Goal: Book appointment/travel/reservation

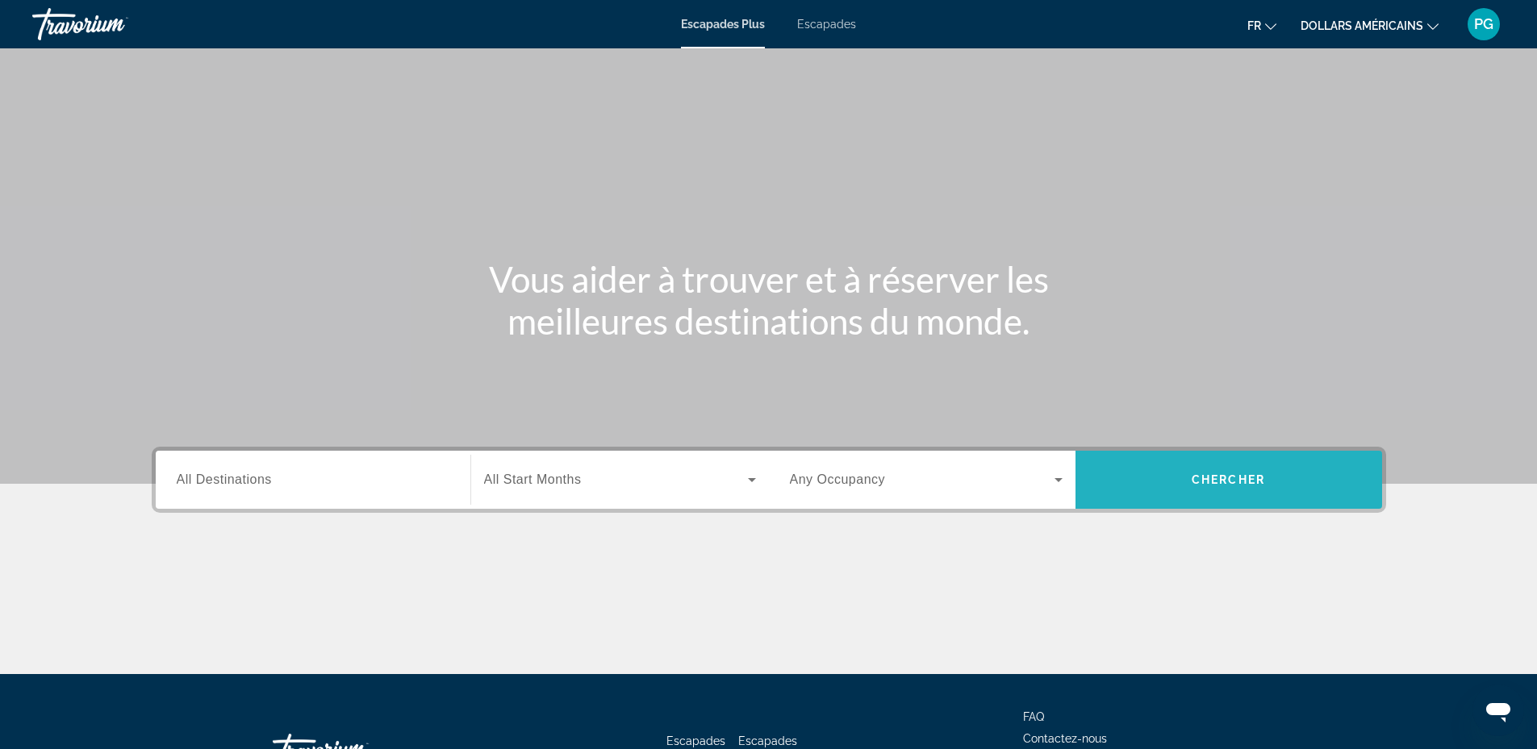
click at [1265, 475] on span "Chercher" at bounding box center [1227, 479] width 73 height 13
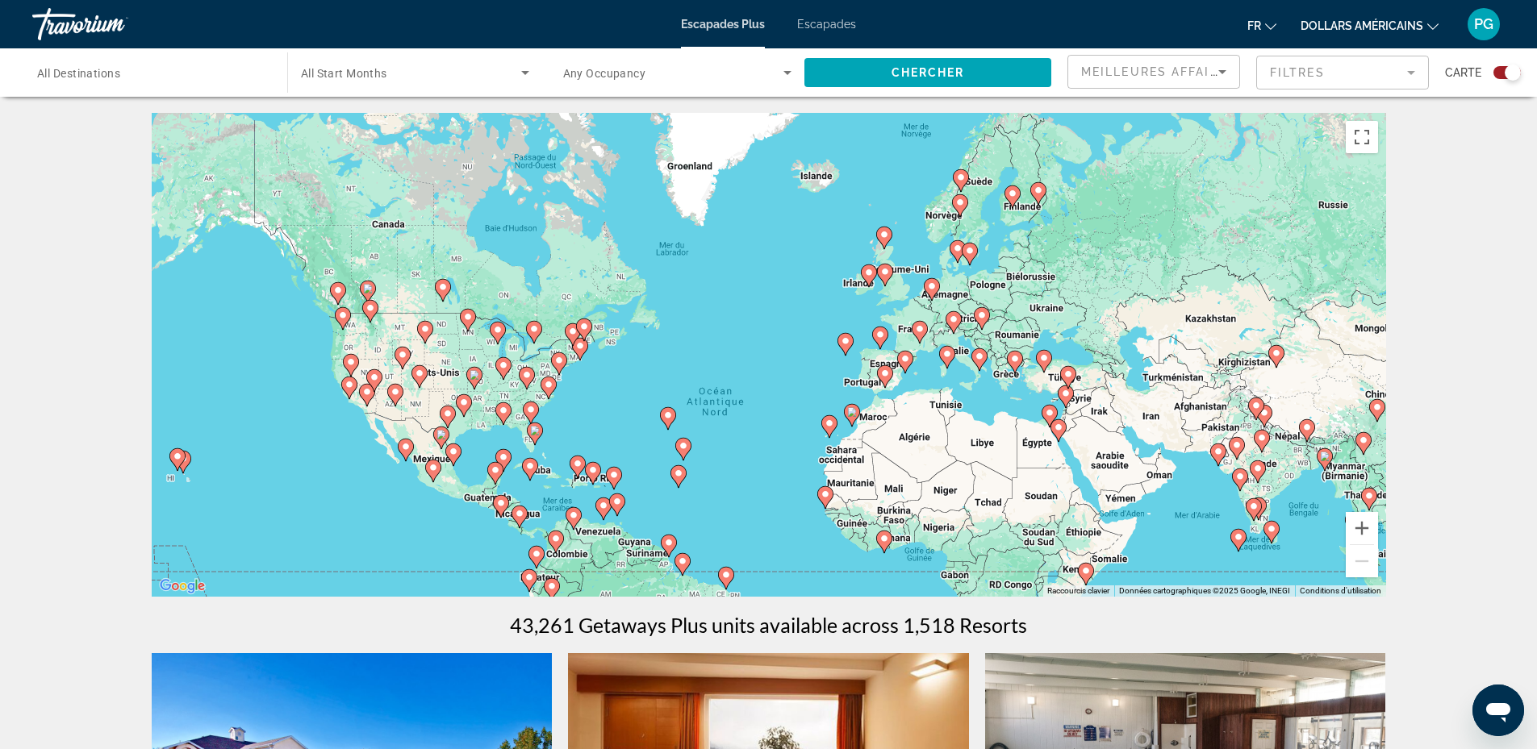
drag, startPoint x: 1113, startPoint y: 198, endPoint x: 1108, endPoint y: 273, distance: 75.2
click at [1108, 273] on div "Pour activer le glissement avec le clavier, appuyez sur Alt+Entrée. Une fois ce…" at bounding box center [769, 355] width 1234 height 484
click at [960, 201] on image "Contenu principal" at bounding box center [960, 203] width 10 height 10
type input "**********"
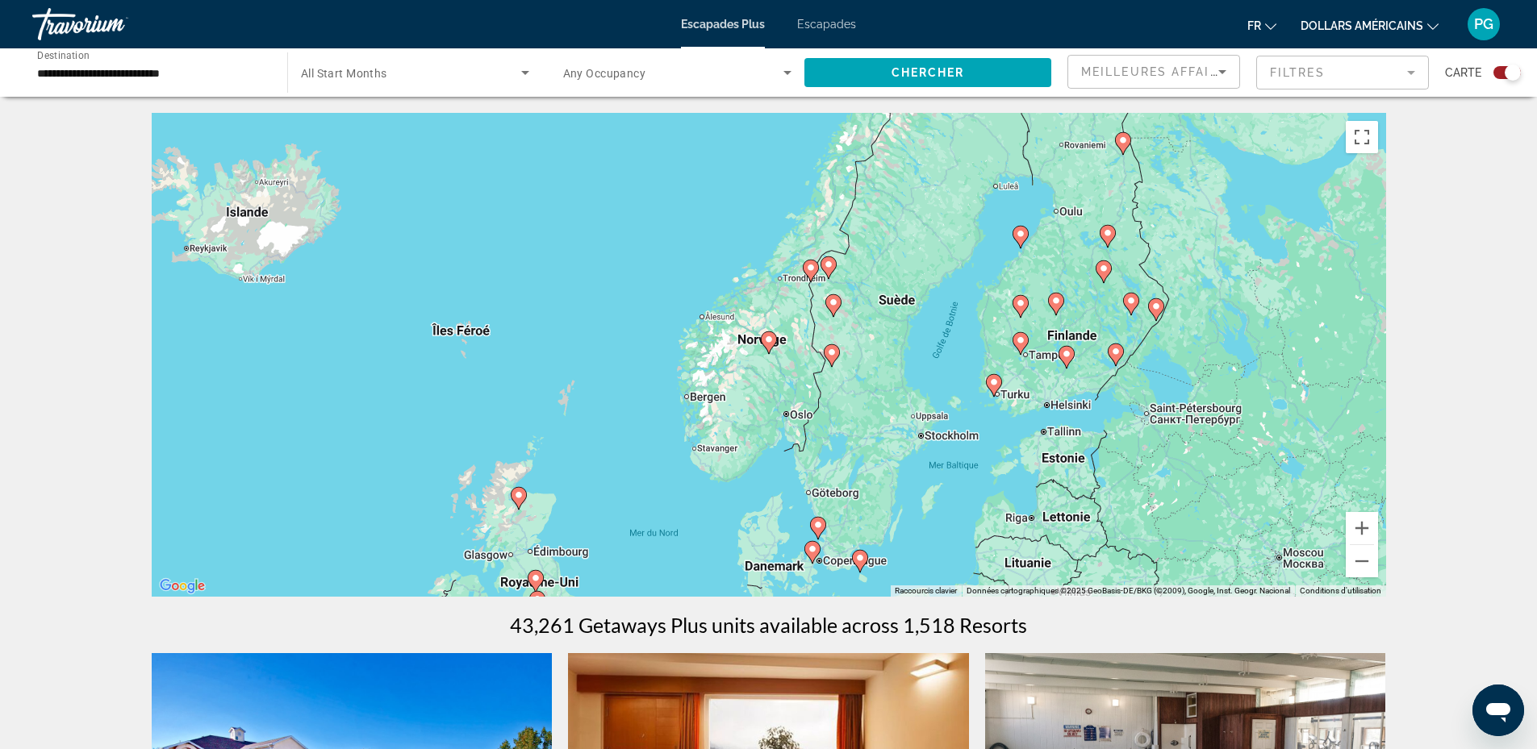
click at [765, 340] on image "Contenu principal" at bounding box center [769, 340] width 10 height 10
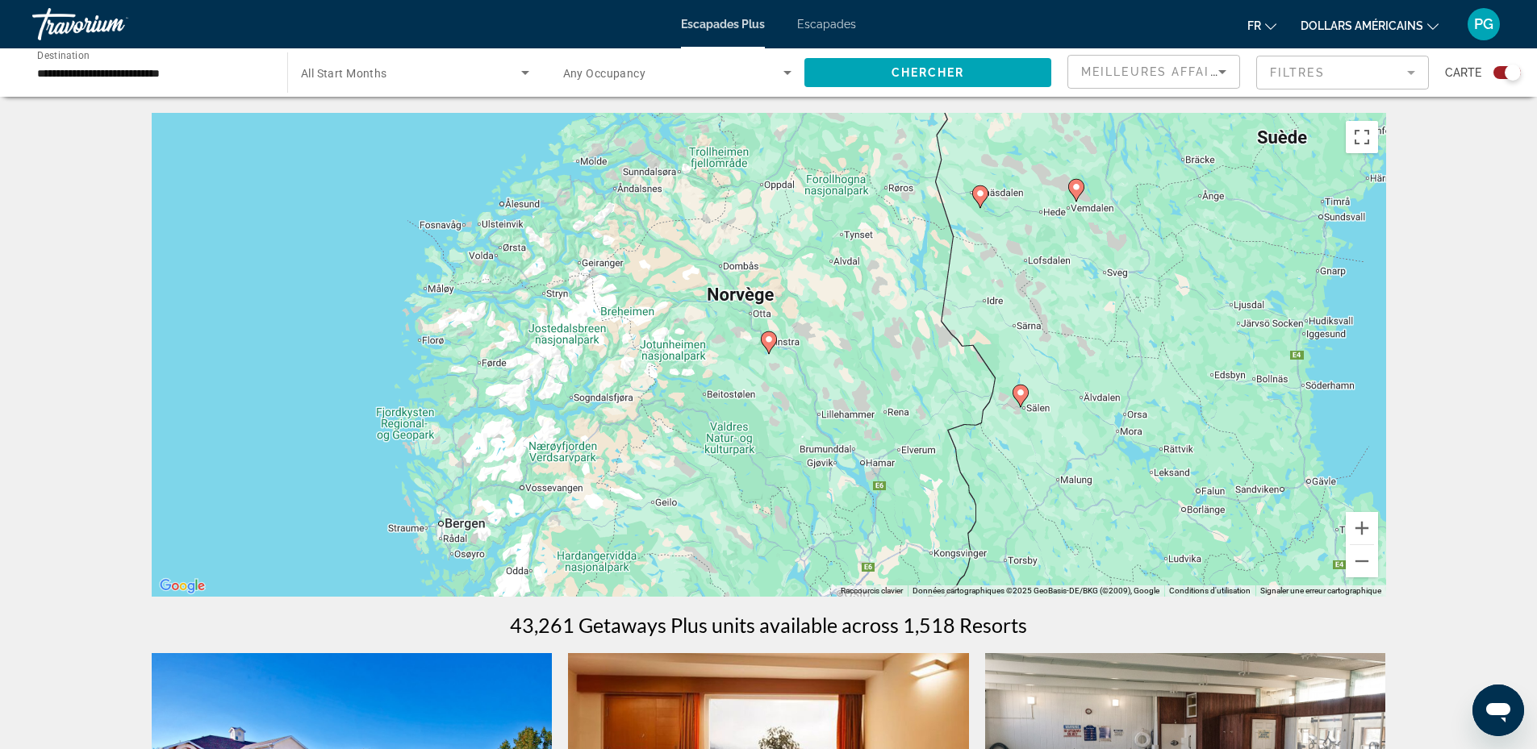
click at [766, 337] on image "Contenu principal" at bounding box center [769, 340] width 10 height 10
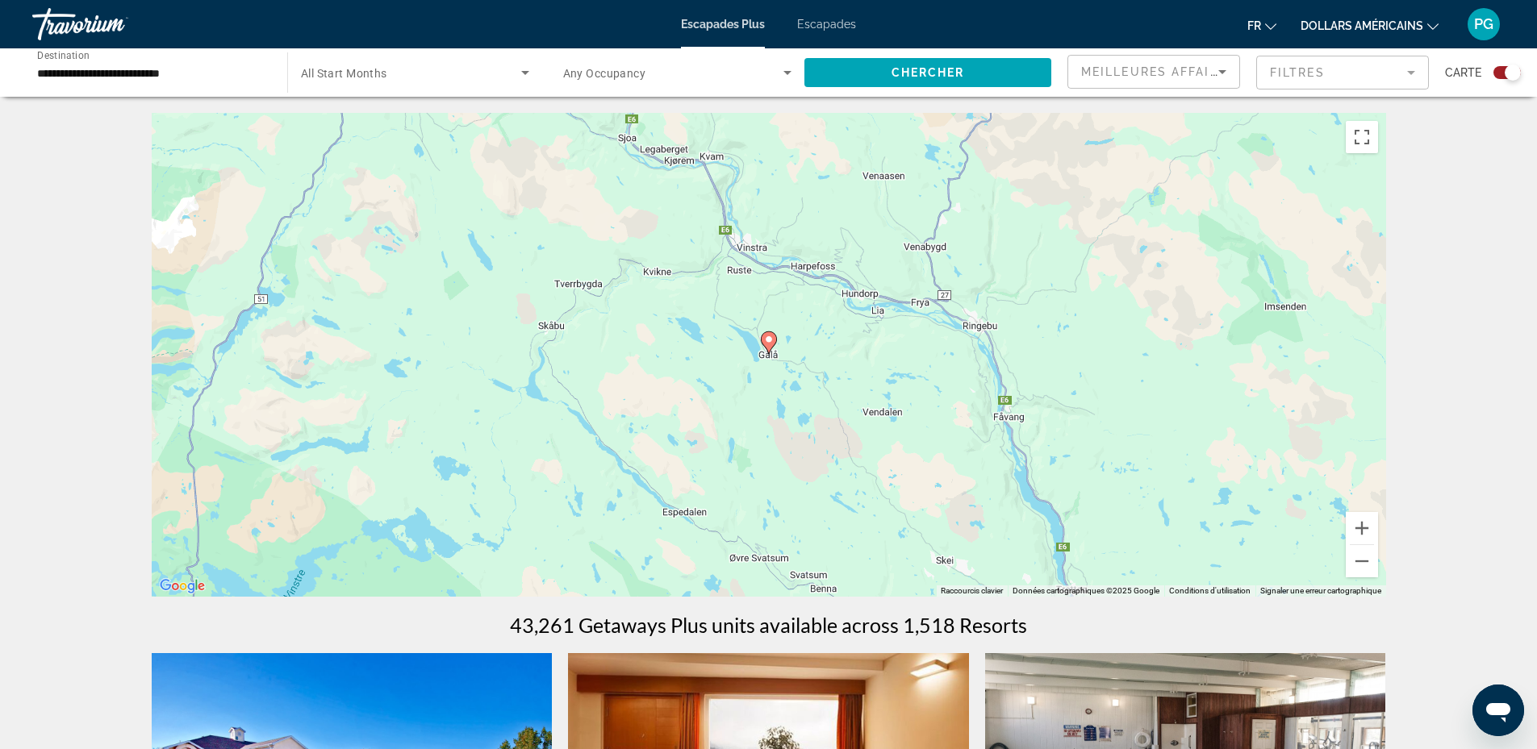
click at [766, 340] on image "Contenu principal" at bounding box center [769, 340] width 10 height 10
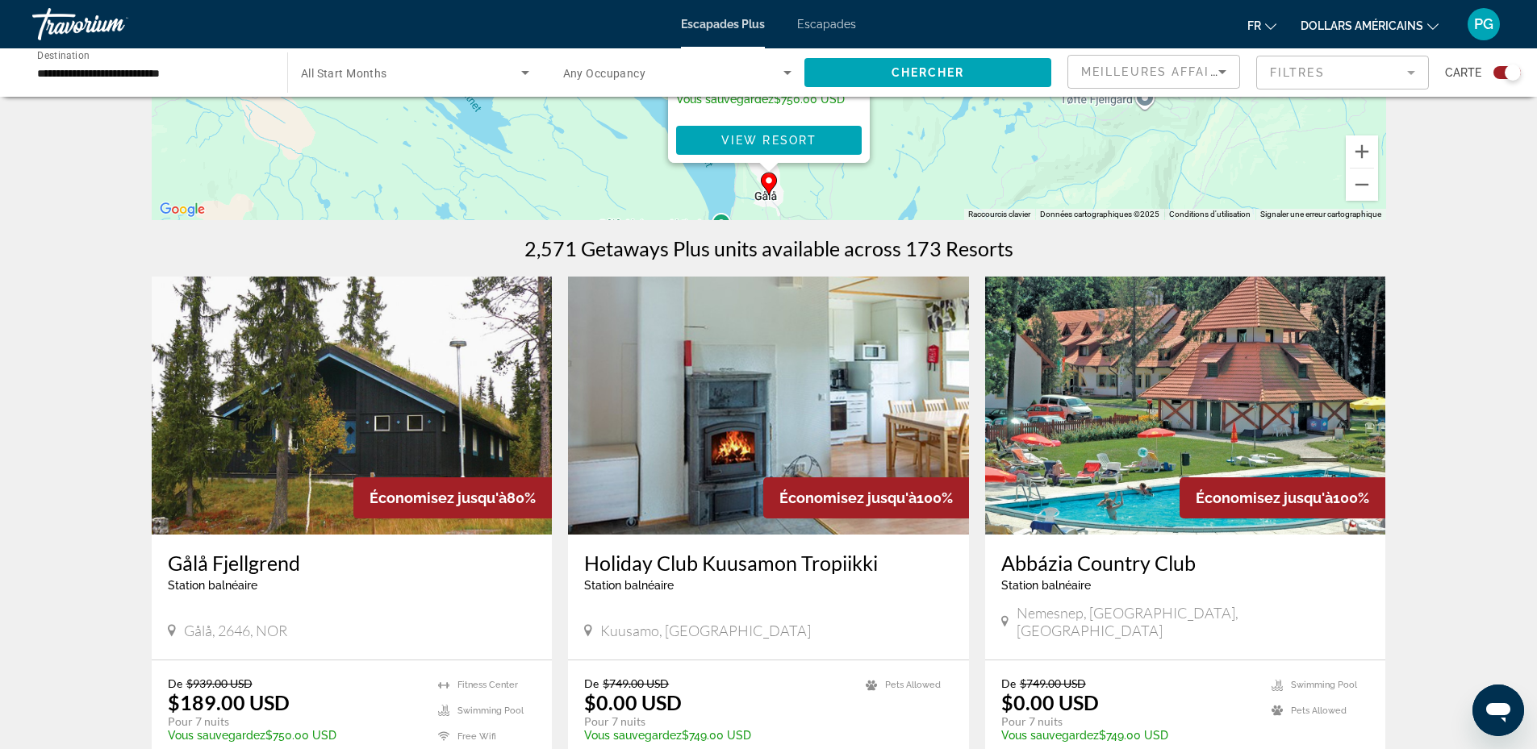
scroll to position [753, 0]
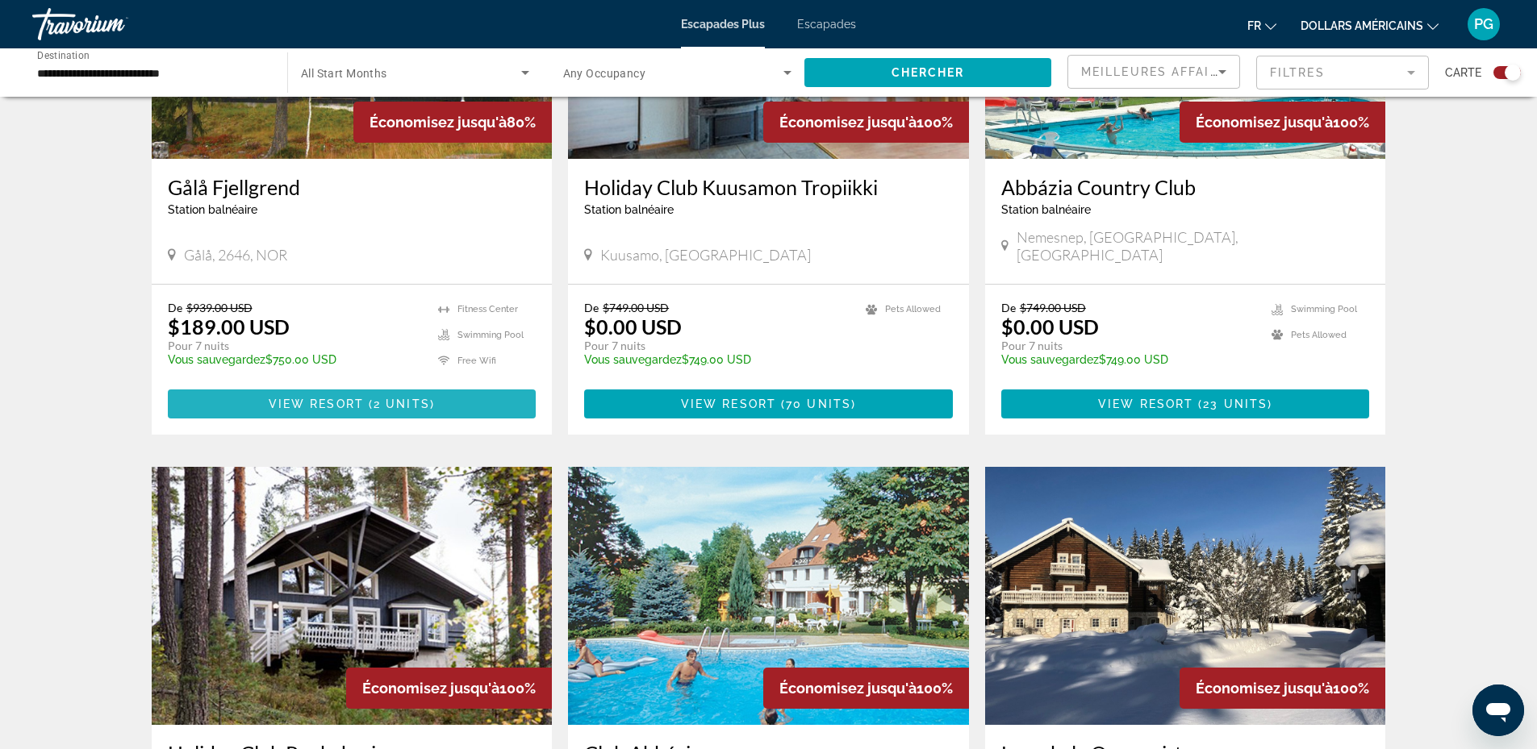
click at [360, 398] on span "View Resort" at bounding box center [316, 404] width 95 height 13
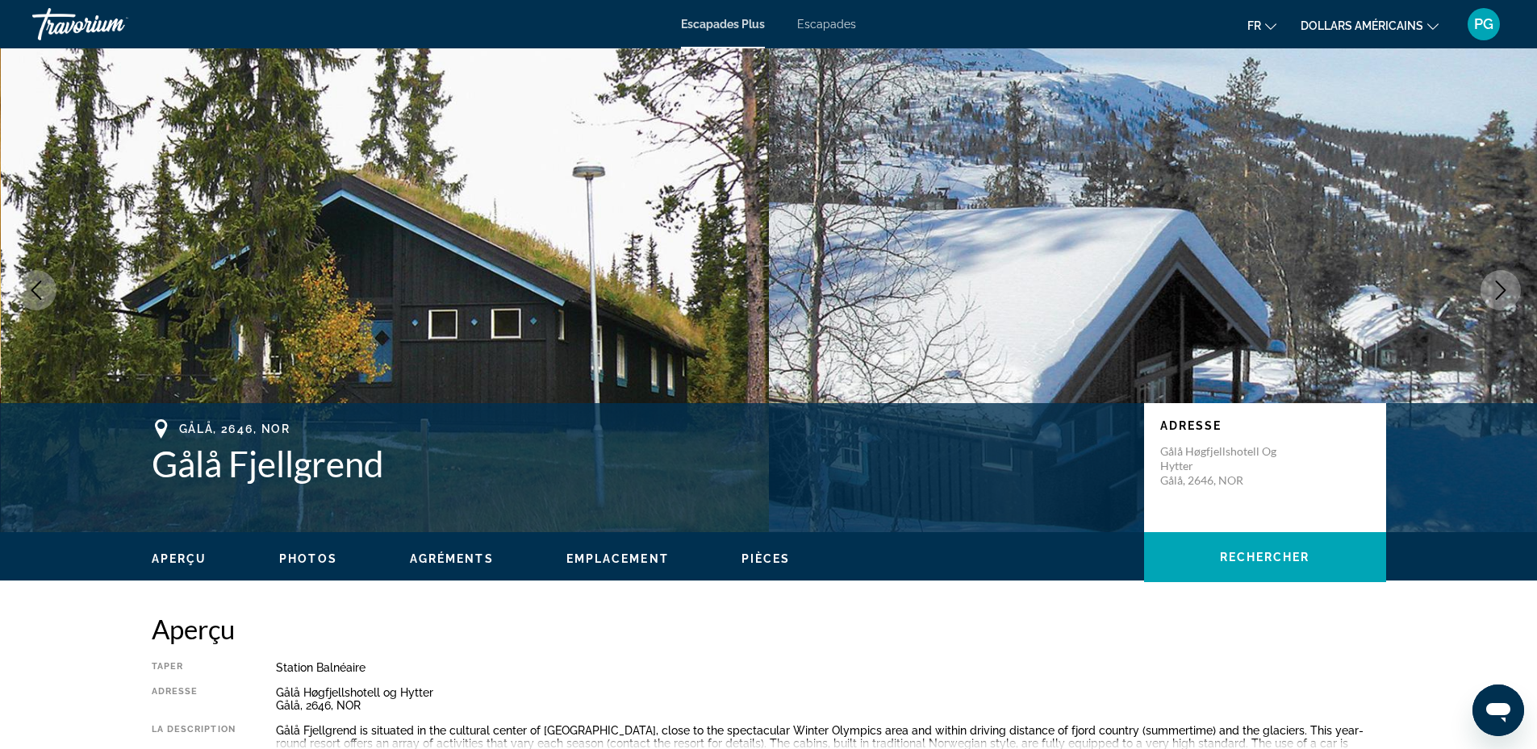
click at [1500, 282] on icon "Next image" at bounding box center [1500, 290] width 19 height 19
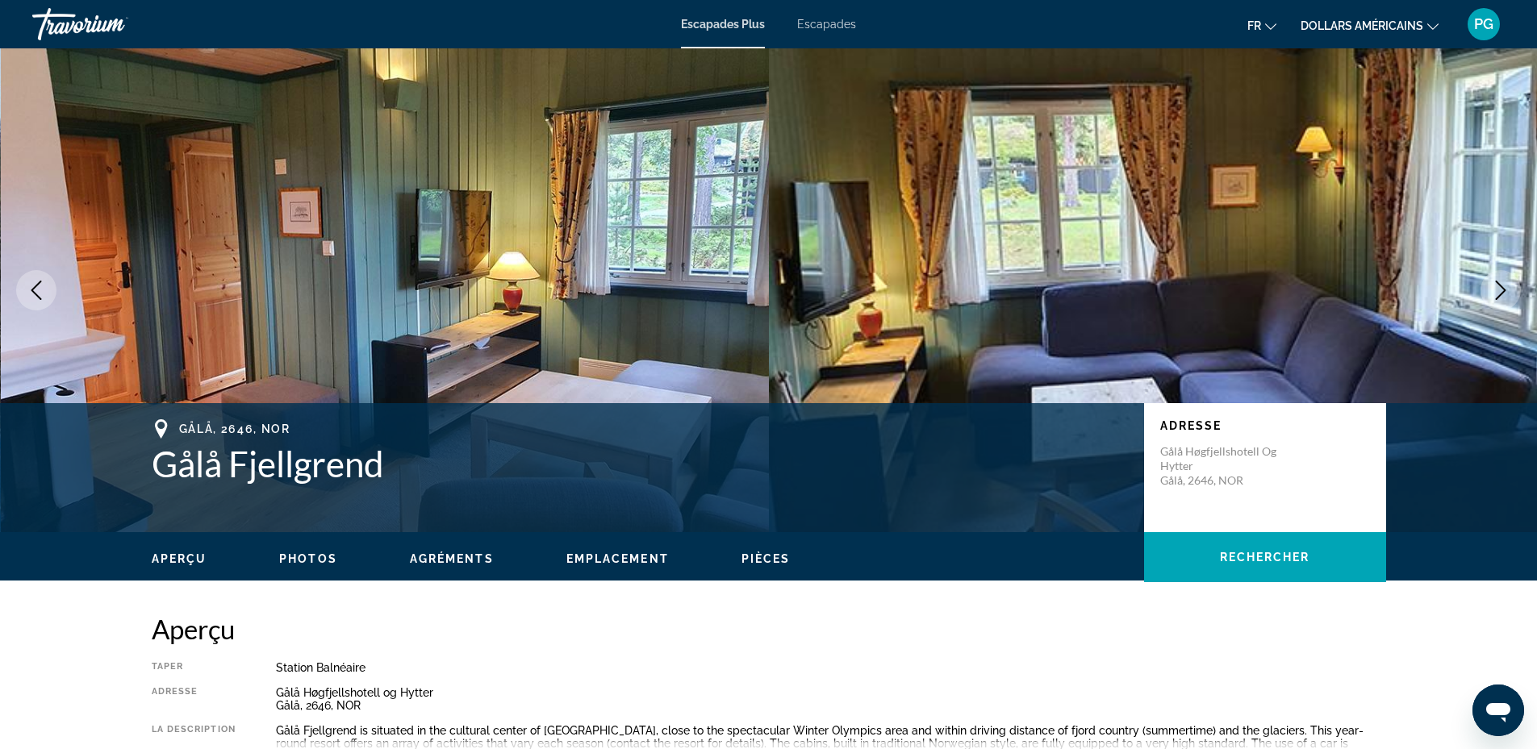
click at [1500, 282] on icon "Next image" at bounding box center [1500, 290] width 19 height 19
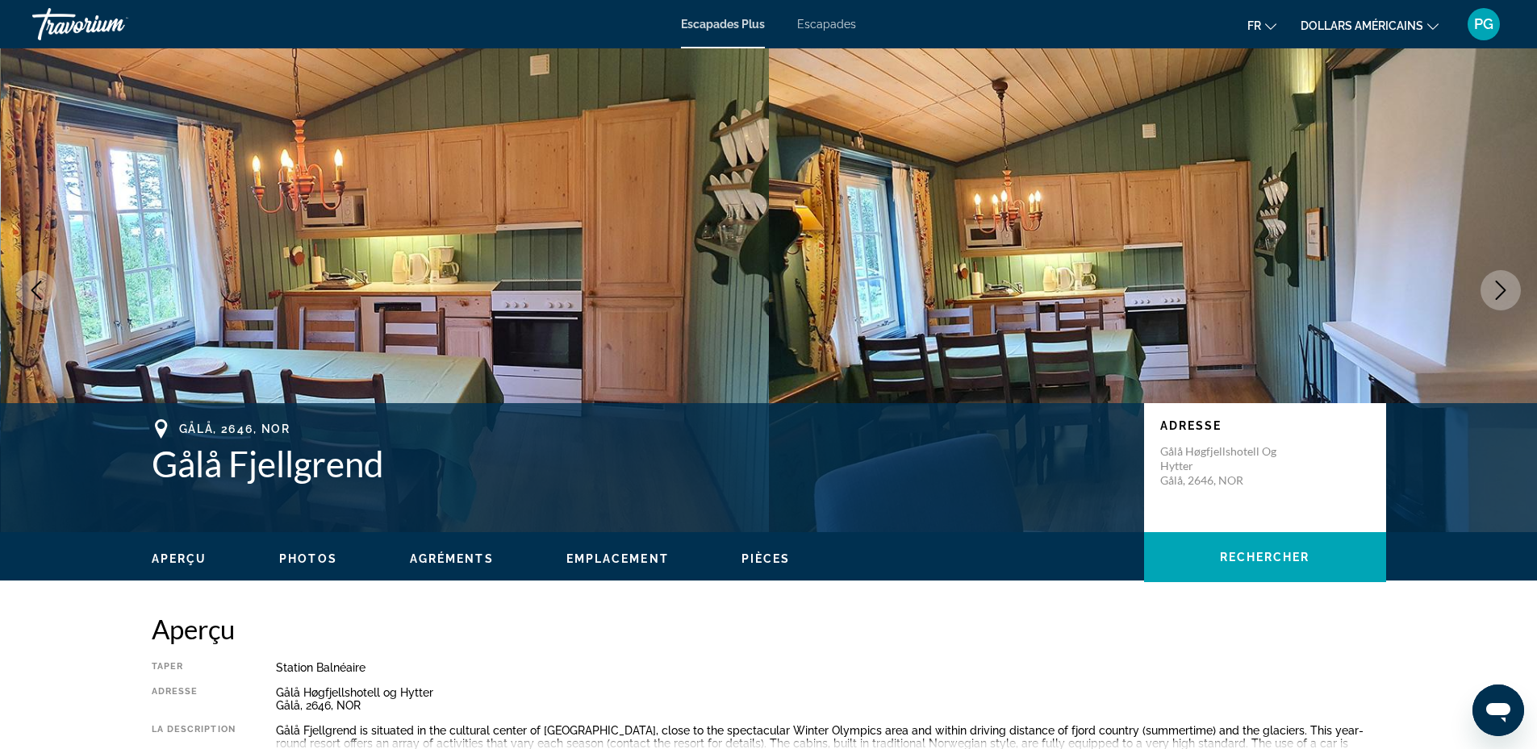
click at [1500, 282] on icon "Next image" at bounding box center [1500, 290] width 19 height 19
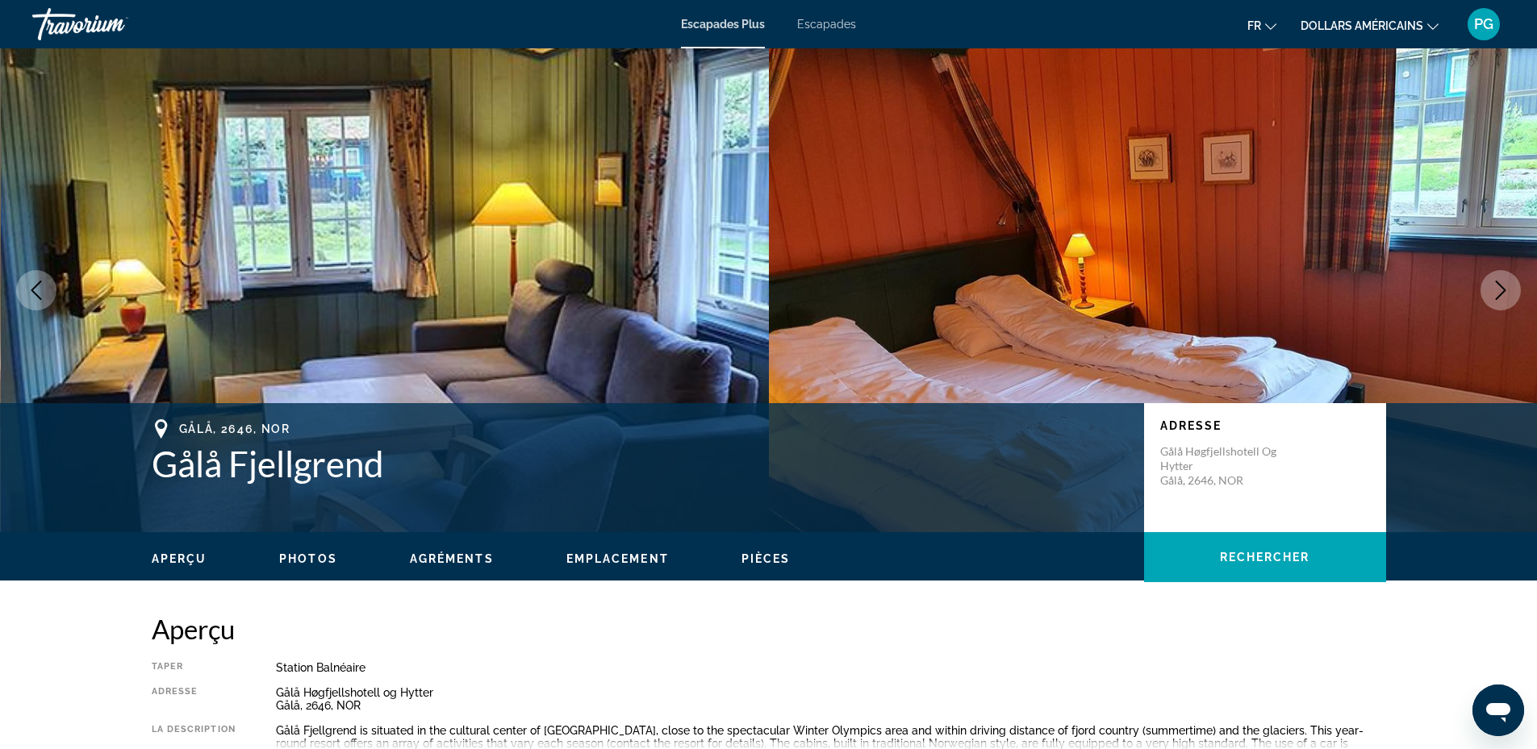
click at [1500, 282] on icon "Next image" at bounding box center [1500, 290] width 19 height 19
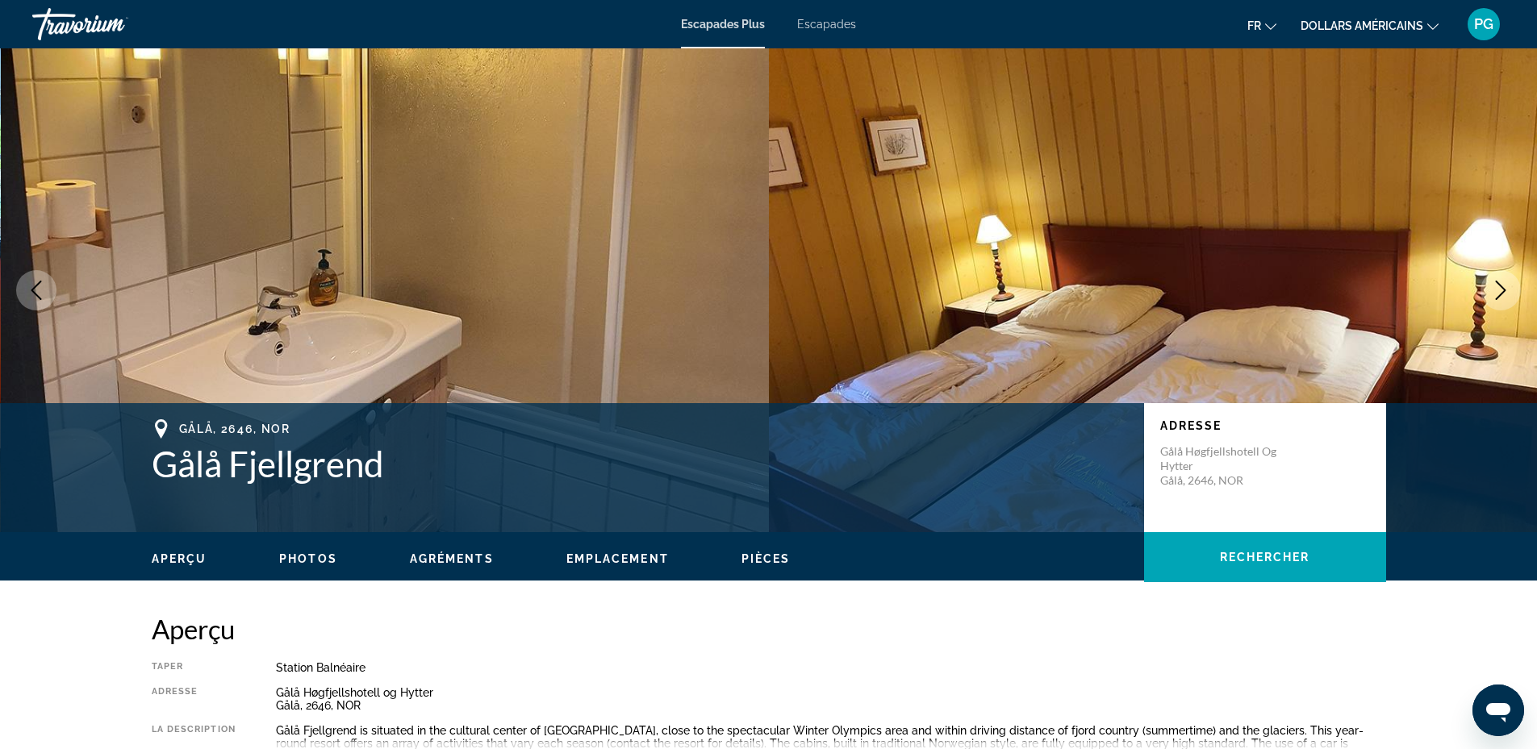
click at [1500, 282] on icon "Next image" at bounding box center [1500, 290] width 19 height 19
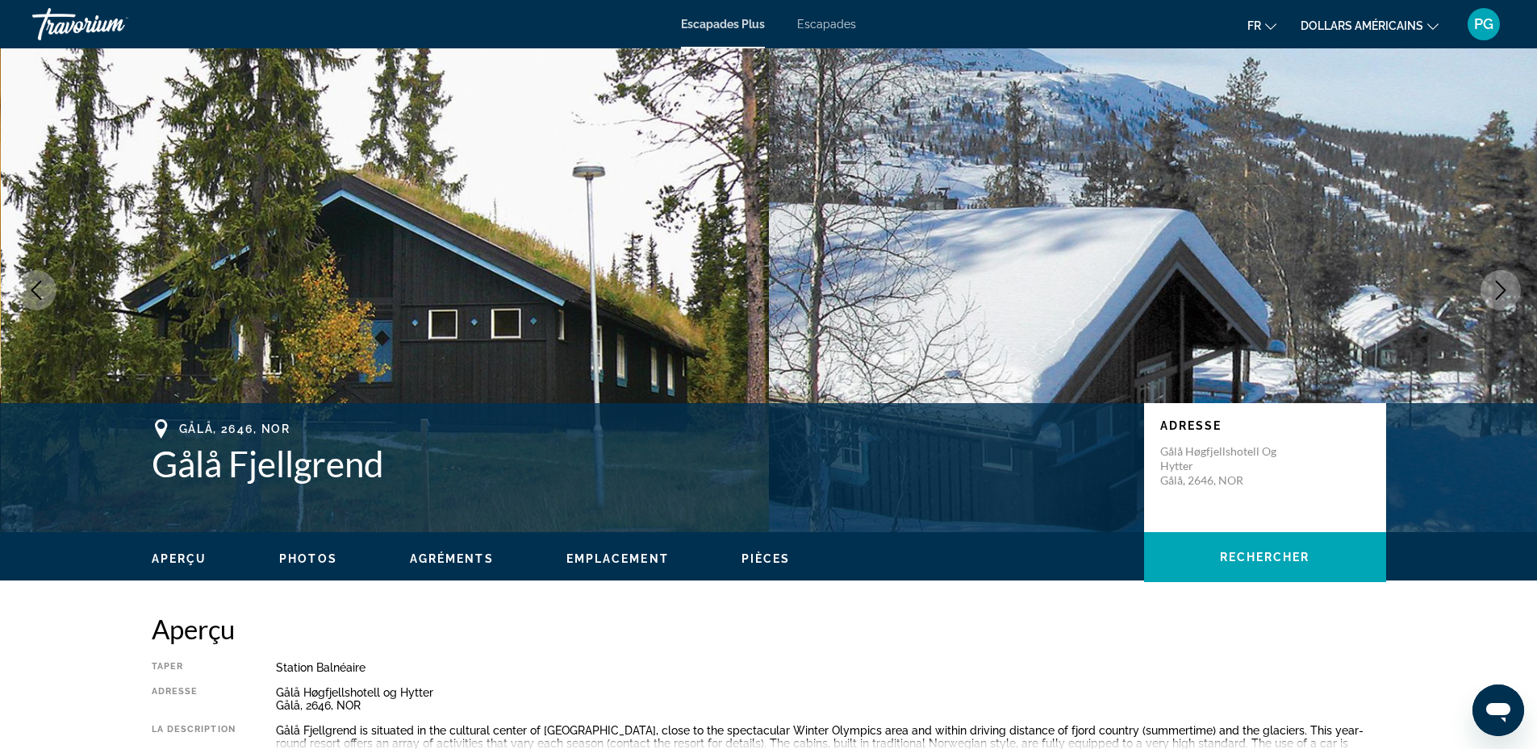
click at [1500, 282] on icon "Next image" at bounding box center [1500, 290] width 19 height 19
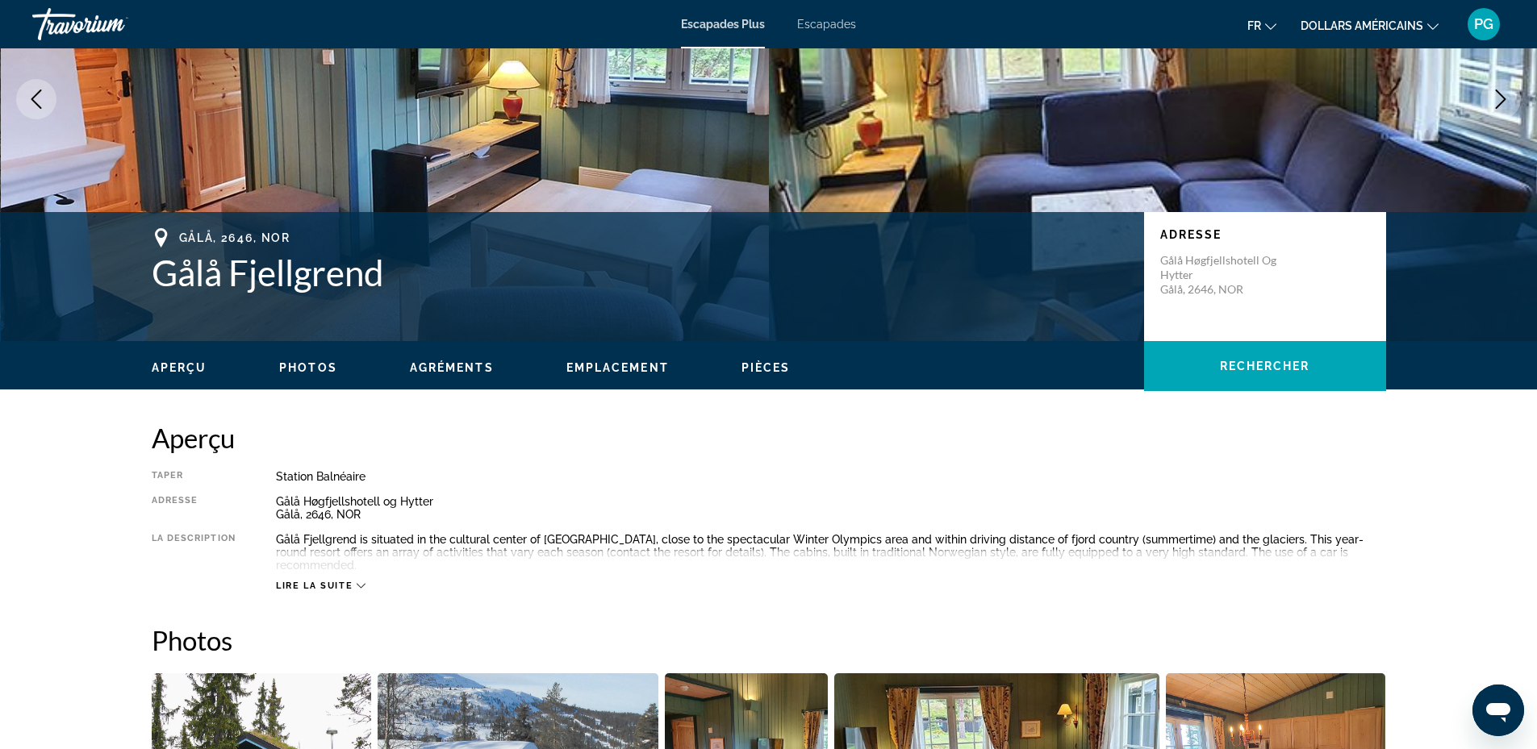
scroll to position [377, 0]
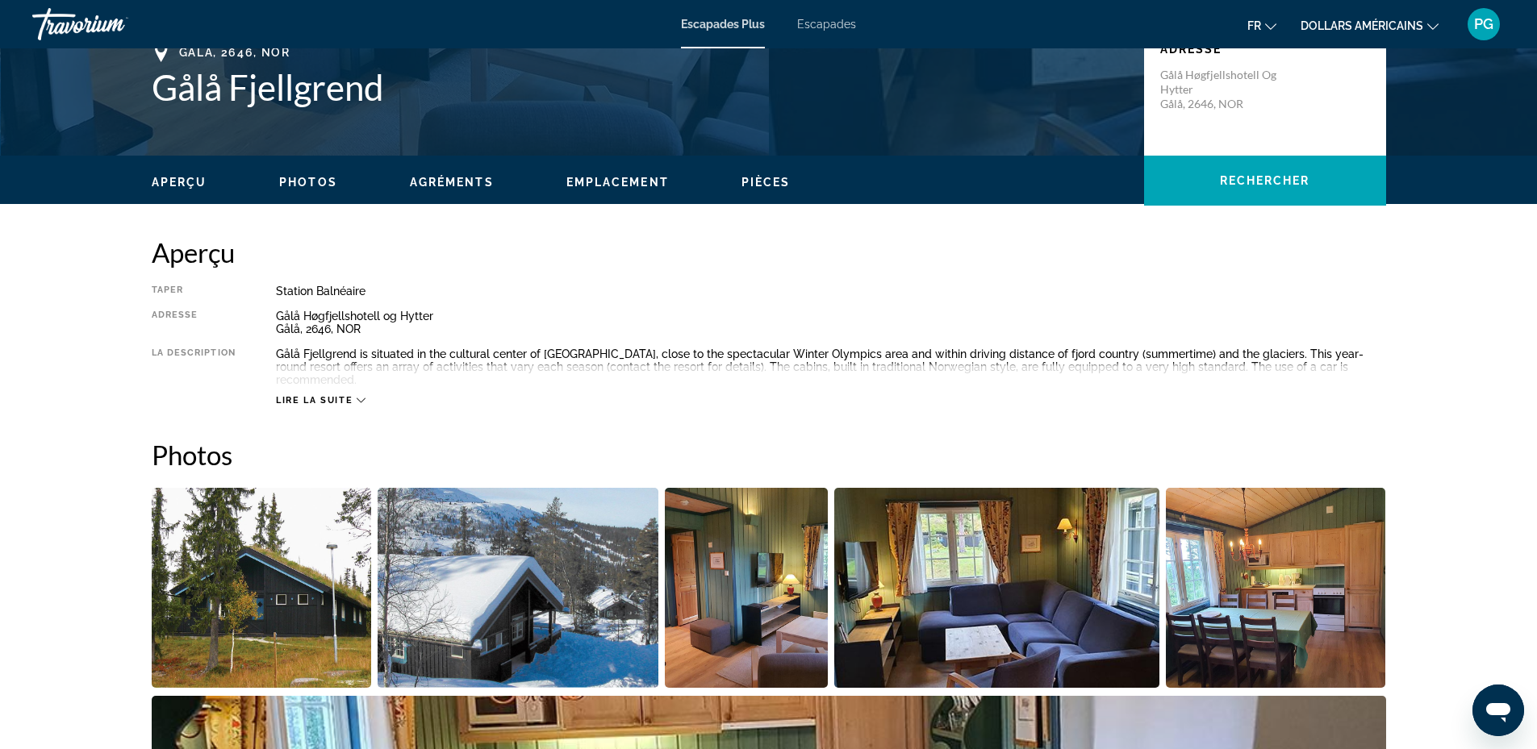
click at [1355, 27] on font "dollars américains" at bounding box center [1361, 25] width 123 height 13
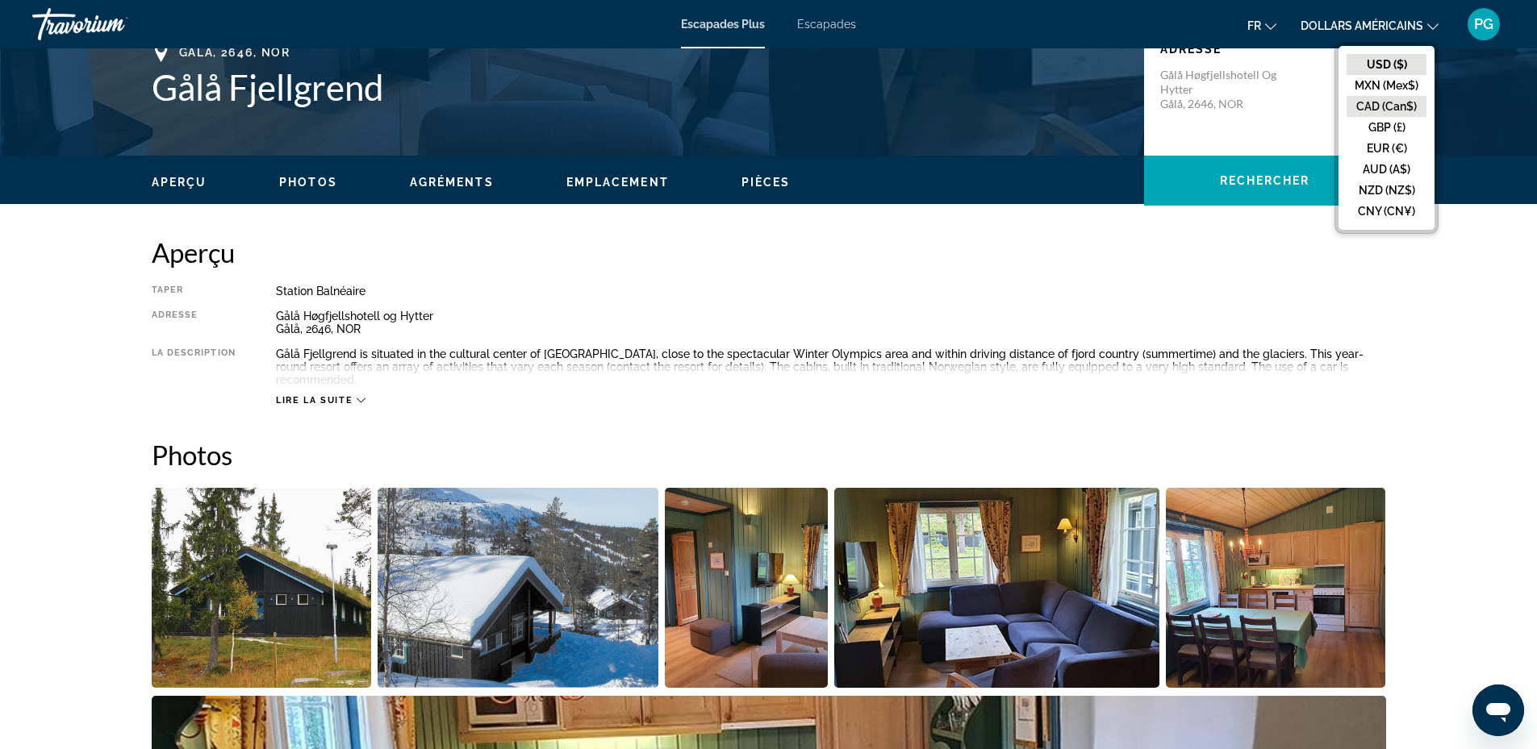
click at [1364, 103] on button "CAD (Can$)" at bounding box center [1386, 106] width 80 height 21
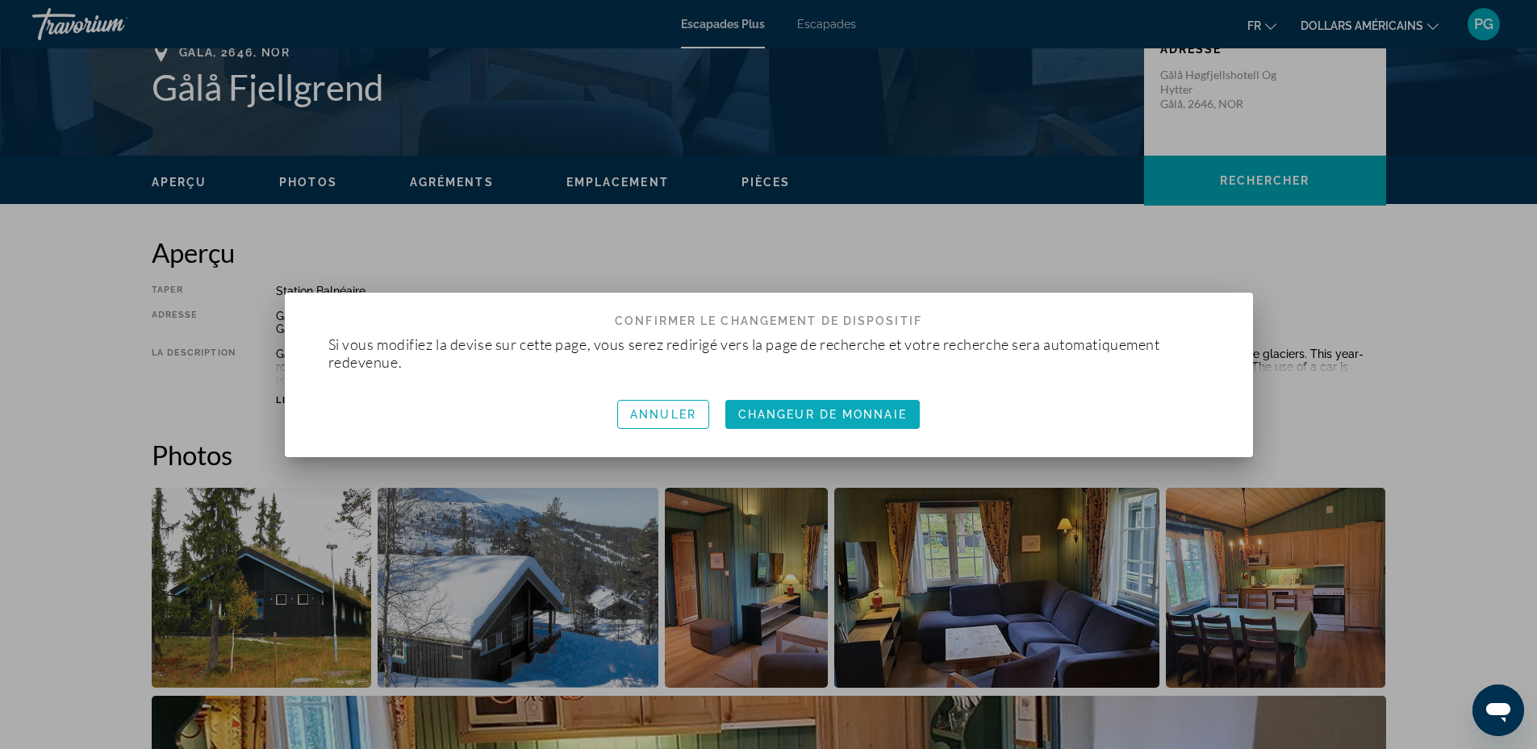
click at [832, 408] on font "Changeur de monnaie" at bounding box center [822, 414] width 169 height 13
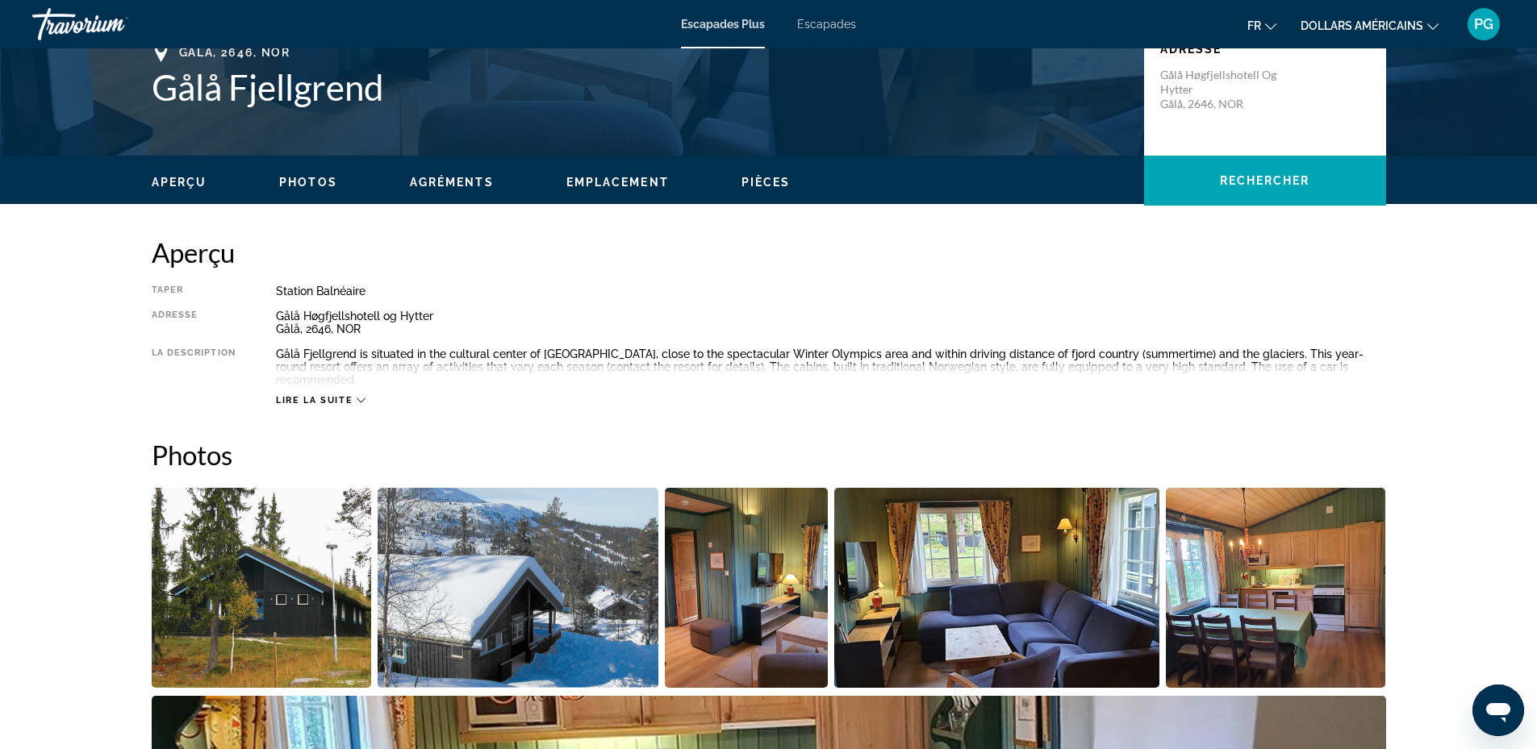
scroll to position [377, 0]
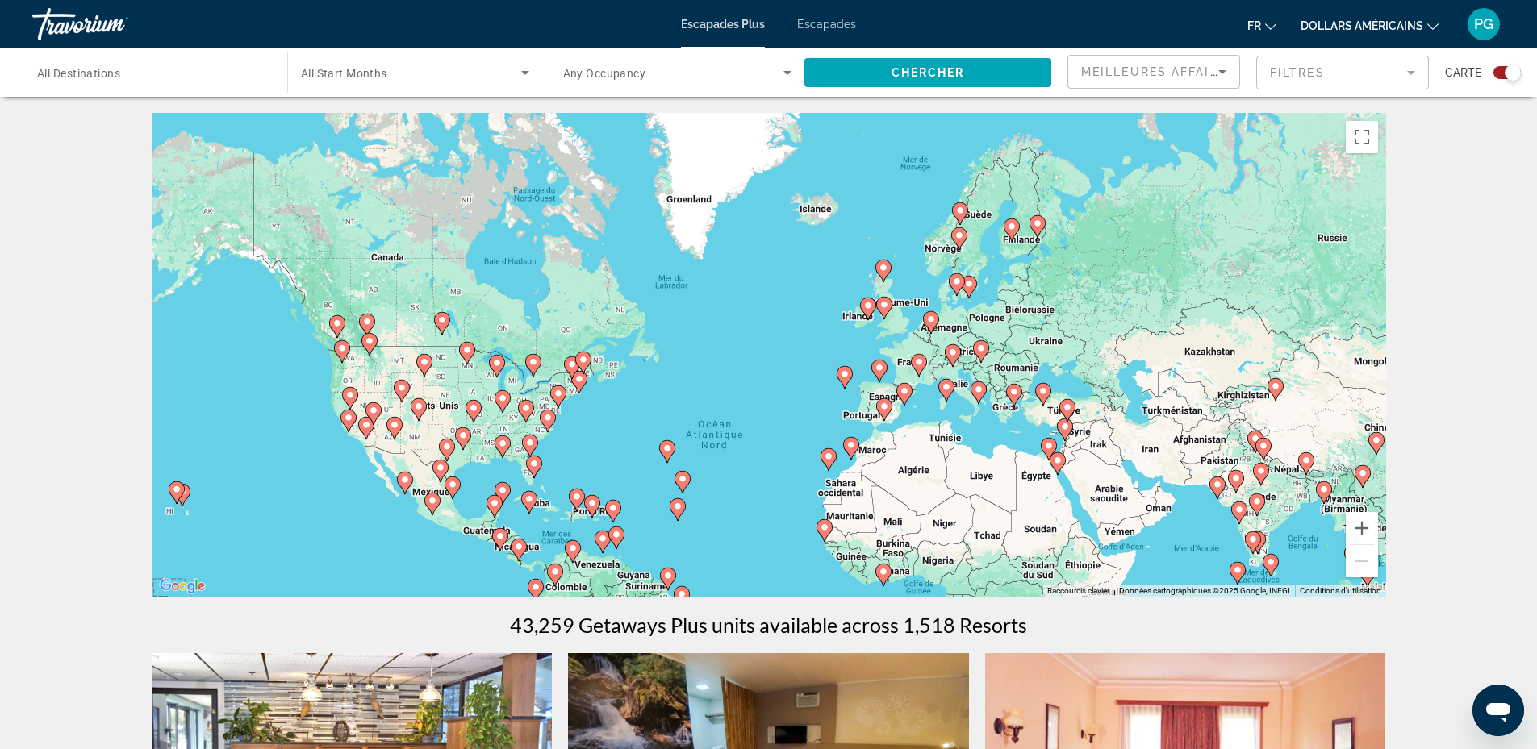
drag, startPoint x: 1148, startPoint y: 182, endPoint x: 1145, endPoint y: 287, distance: 104.9
click at [1145, 287] on div "Pour activer le glissement avec le clavier, appuyez sur Alt+Entrée. Une fois ce…" at bounding box center [769, 355] width 1234 height 484
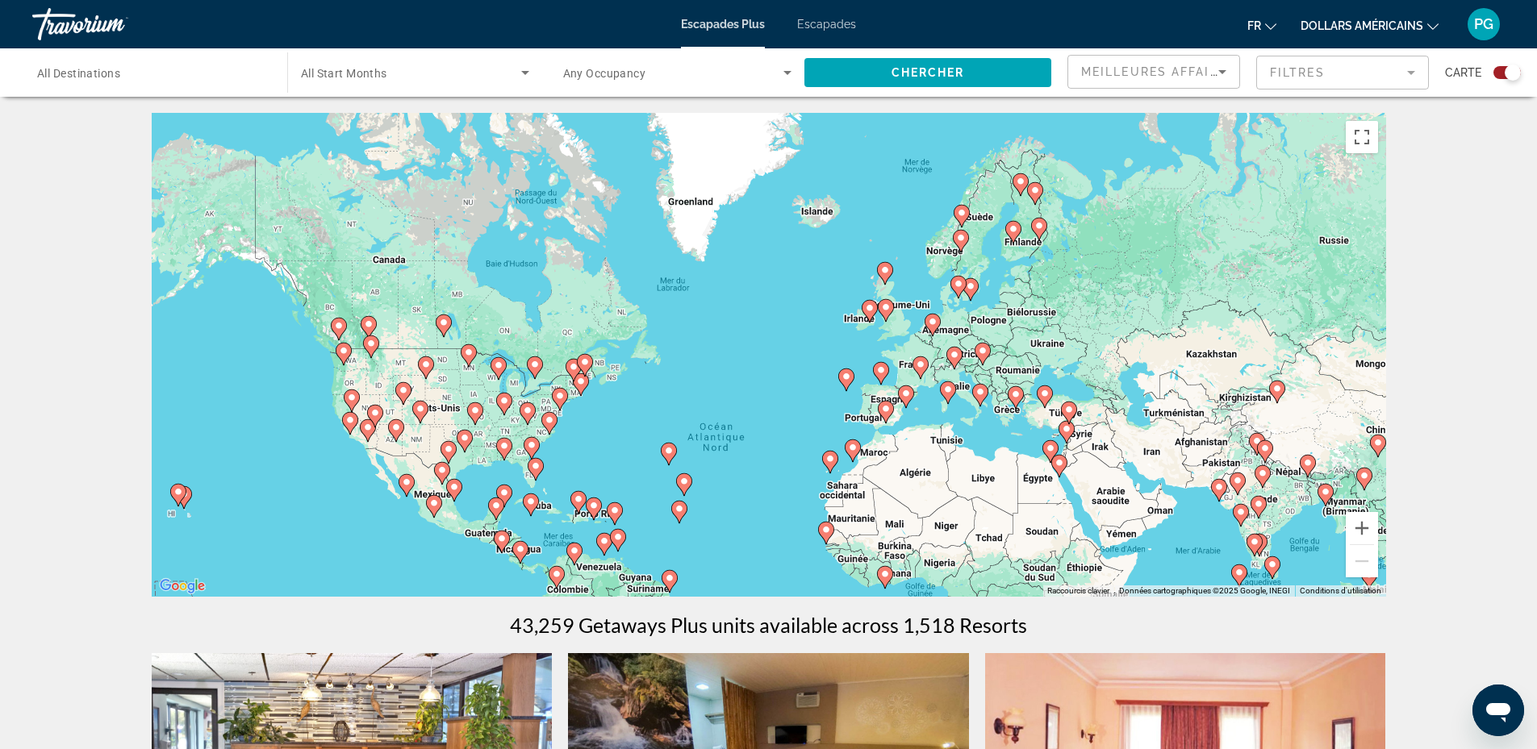
click at [952, 236] on div "Pour activer le glissement avec le clavier, appuyez sur Alt+Entrée. Une fois ce…" at bounding box center [769, 355] width 1234 height 484
click at [955, 236] on icon "Contenu principal" at bounding box center [960, 241] width 15 height 21
type input "**********"
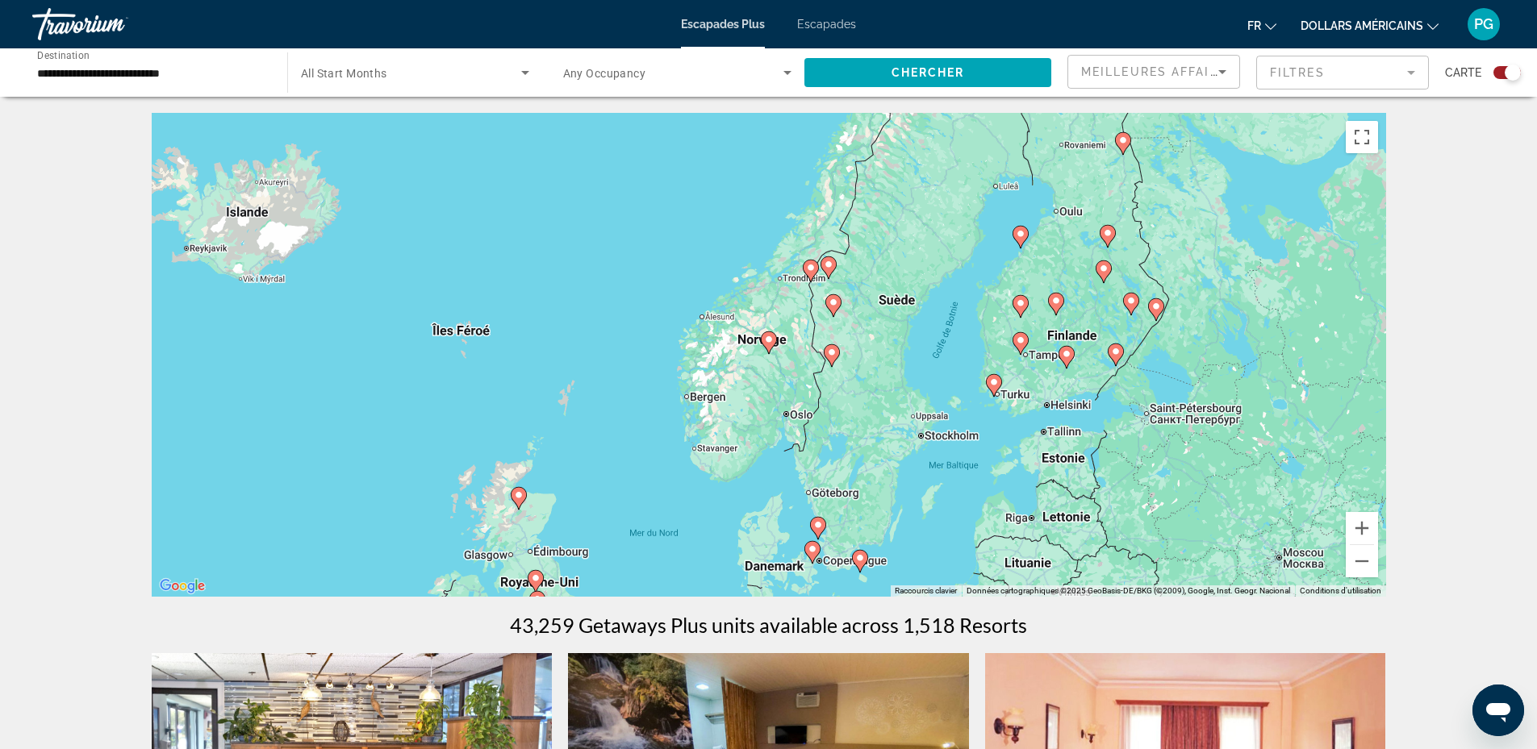
click at [773, 345] on icon "Contenu principal" at bounding box center [768, 342] width 15 height 21
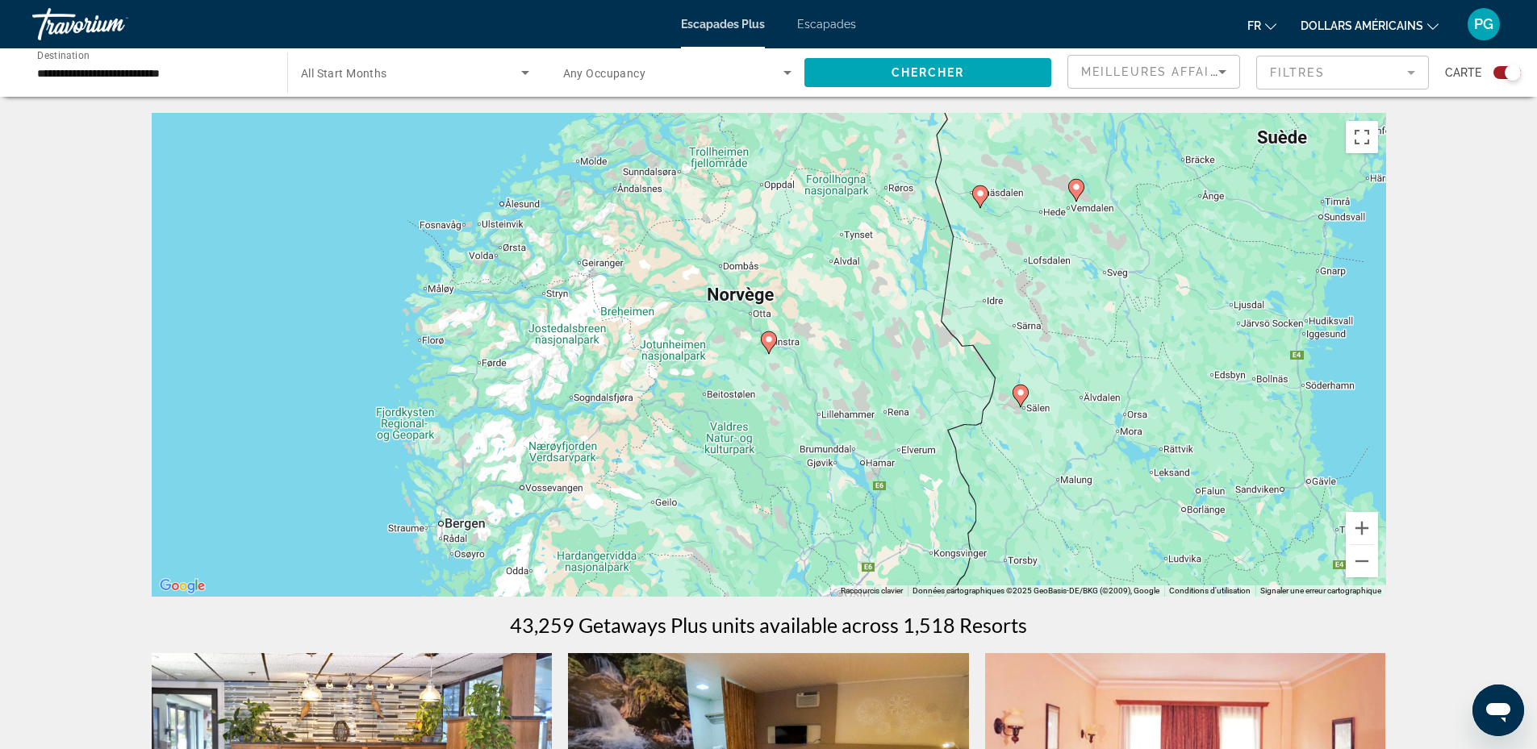
click at [771, 344] on icon "Contenu principal" at bounding box center [768, 342] width 15 height 21
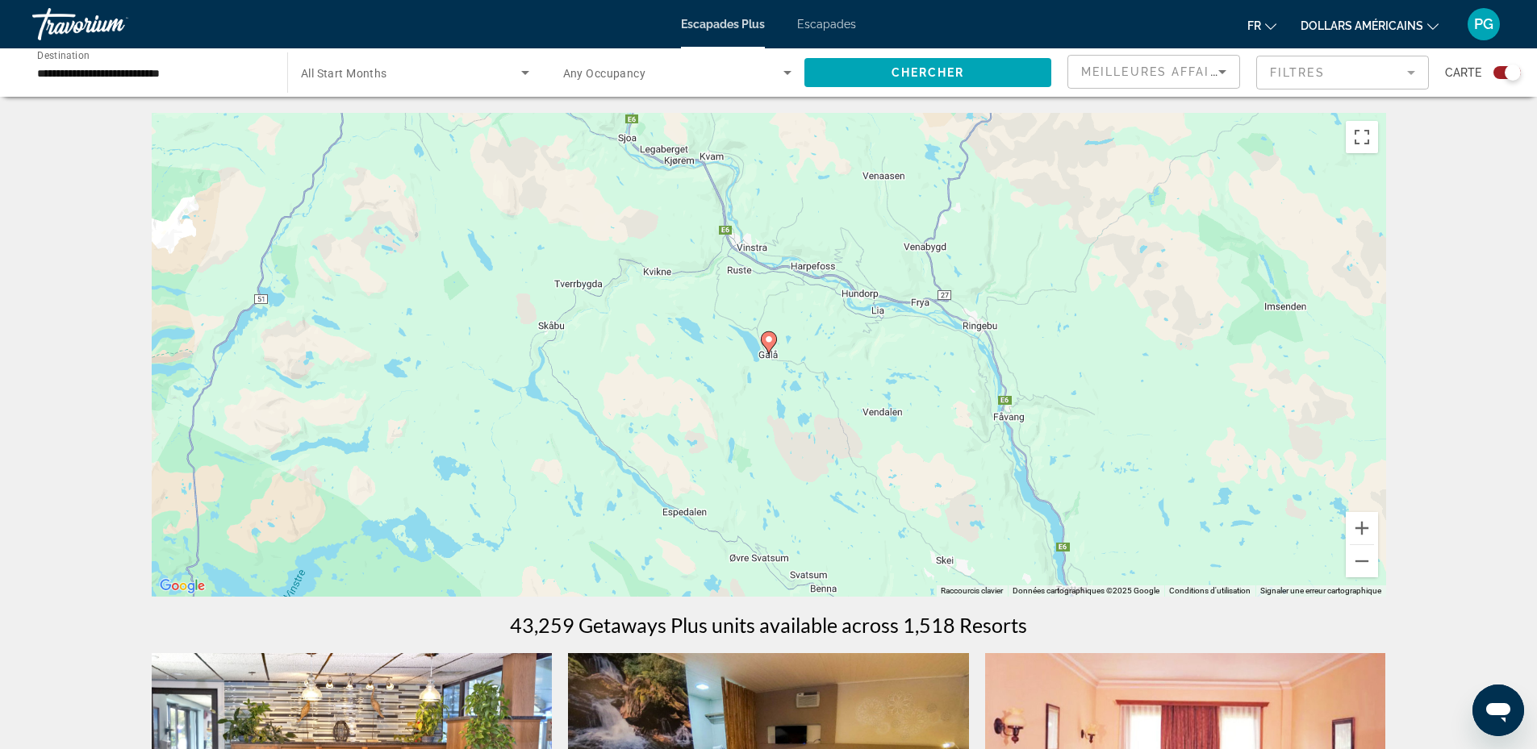
click at [765, 340] on image "Contenu principal" at bounding box center [769, 340] width 10 height 10
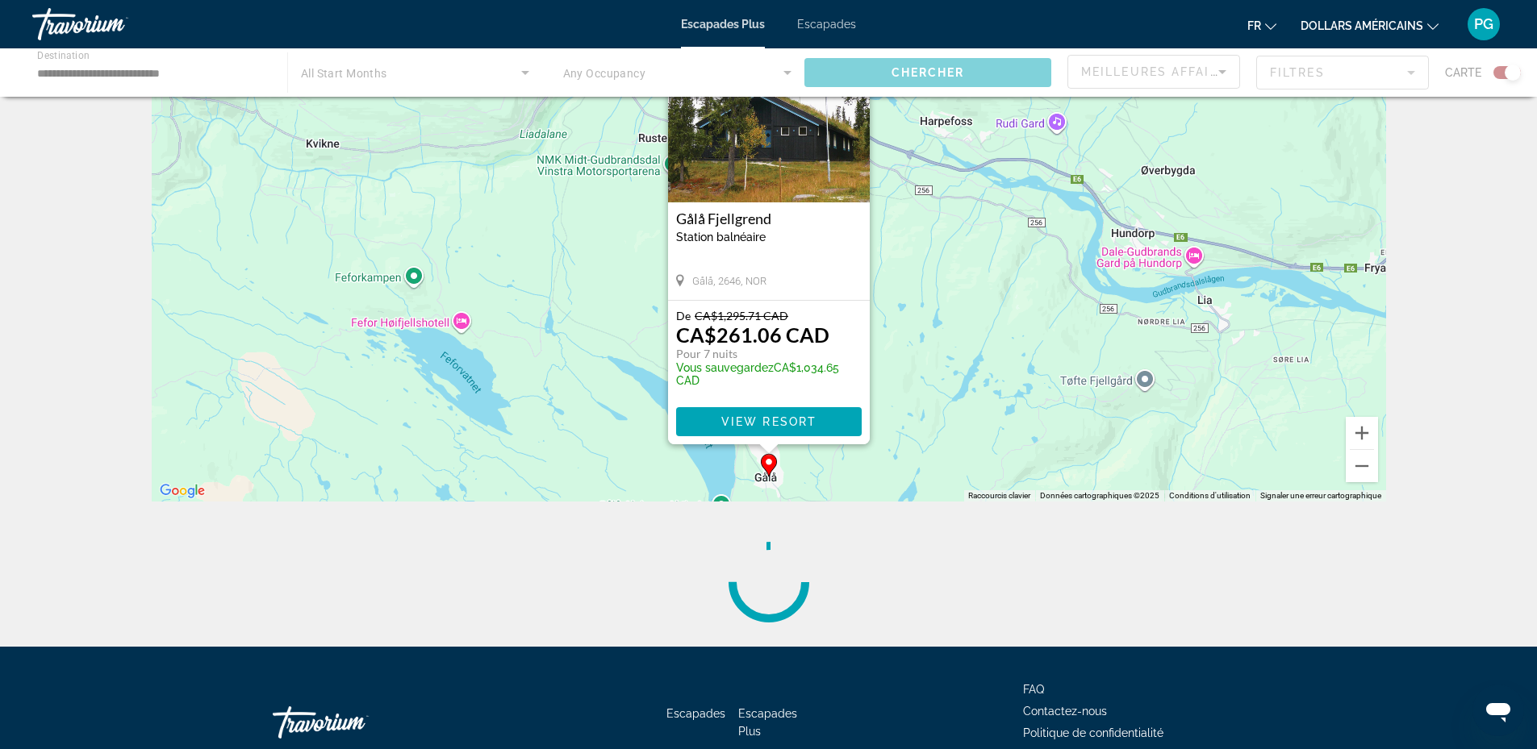
scroll to position [190, 0]
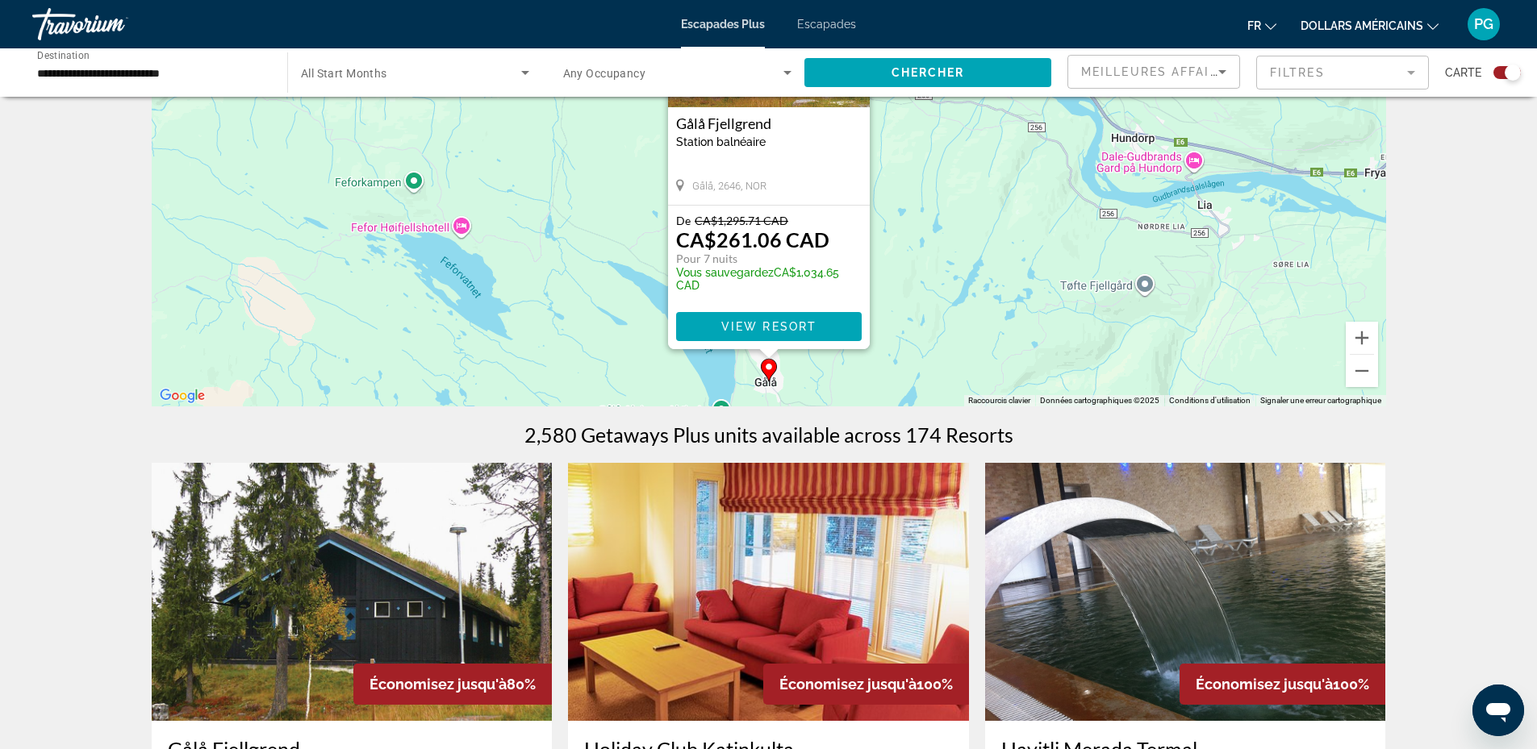
click at [404, 611] on img "Contenu principal" at bounding box center [352, 592] width 401 height 258
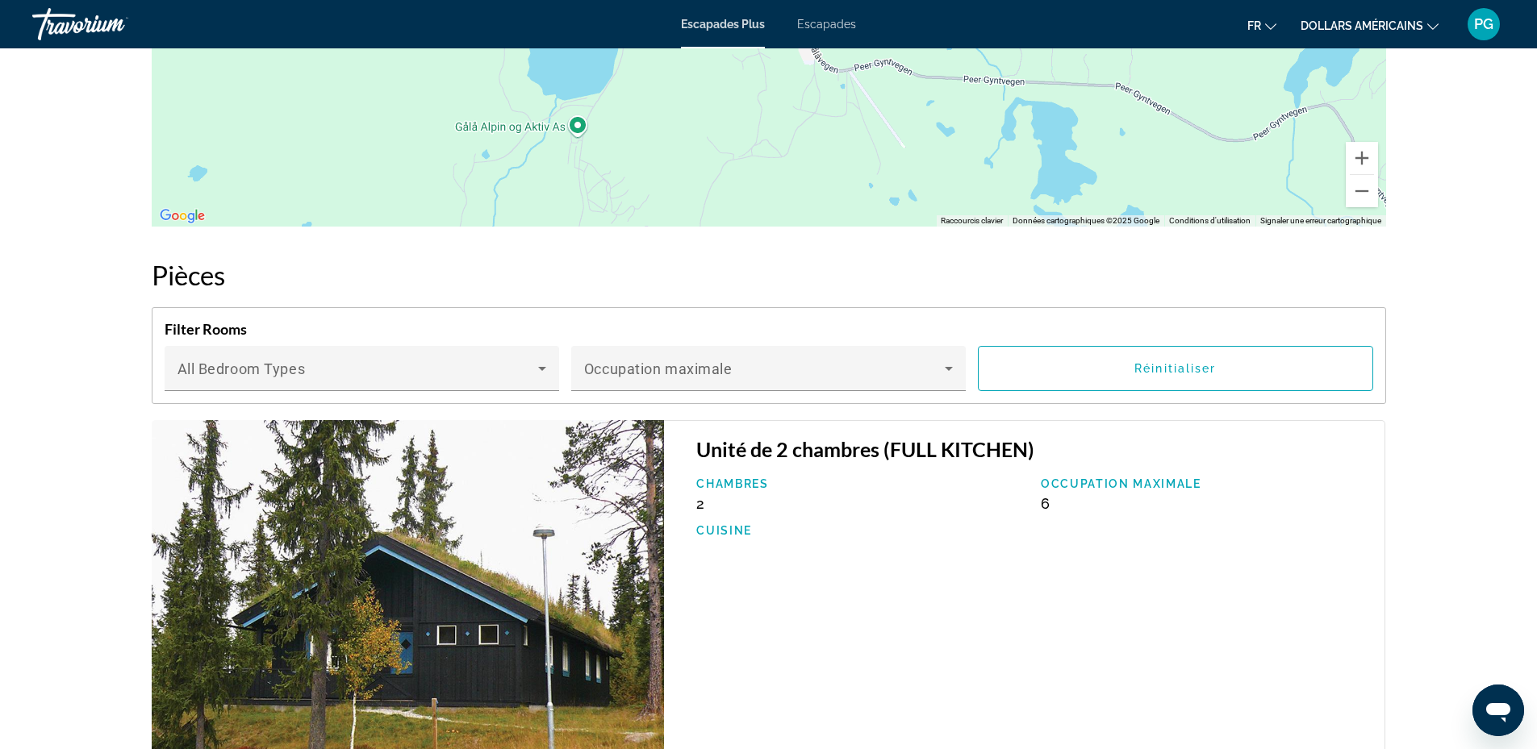
scroll to position [2635, 0]
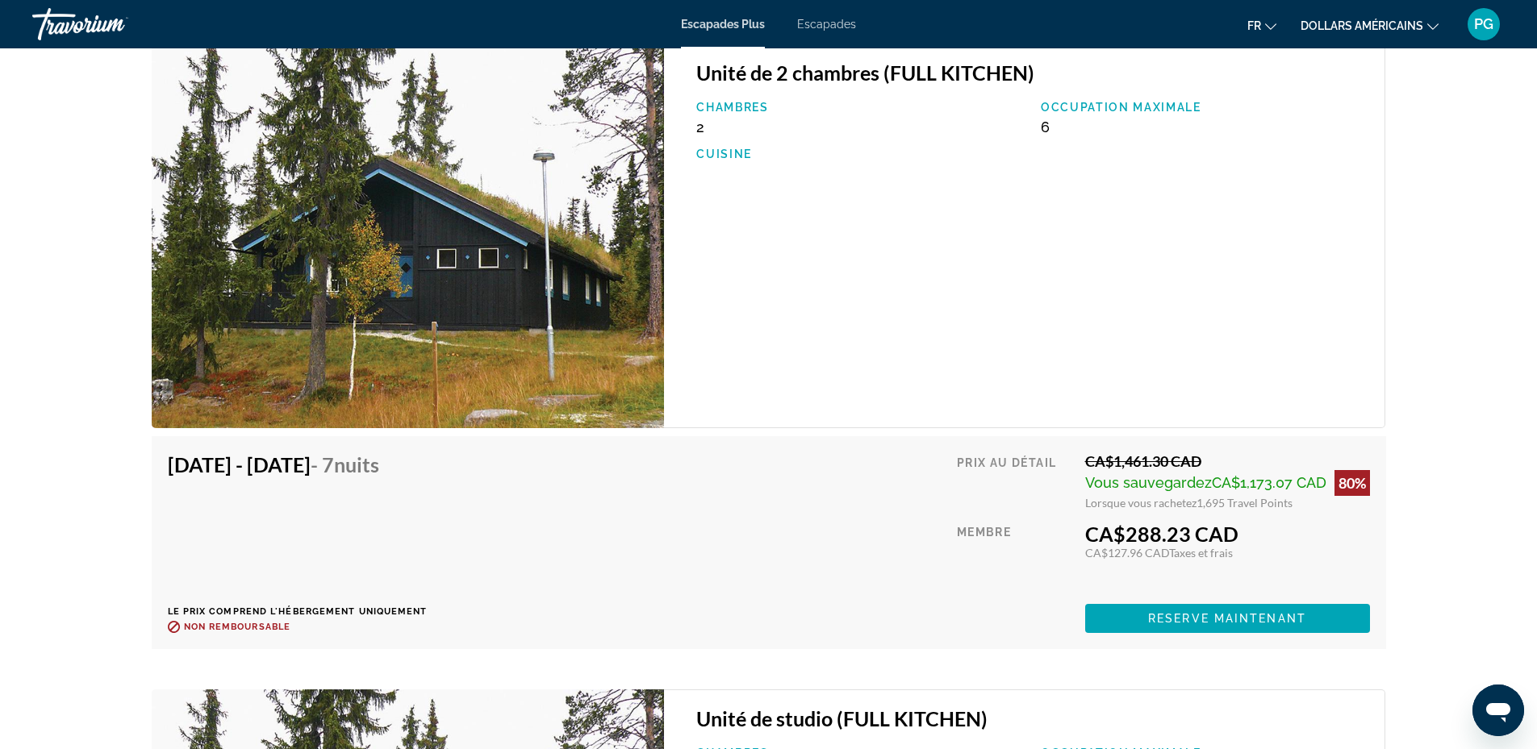
click at [1071, 302] on div "Unité de 2 chambres (FULL KITCHEN) Chambres 2 Occupation maximale 6 Cuisine" at bounding box center [1024, 236] width 721 height 385
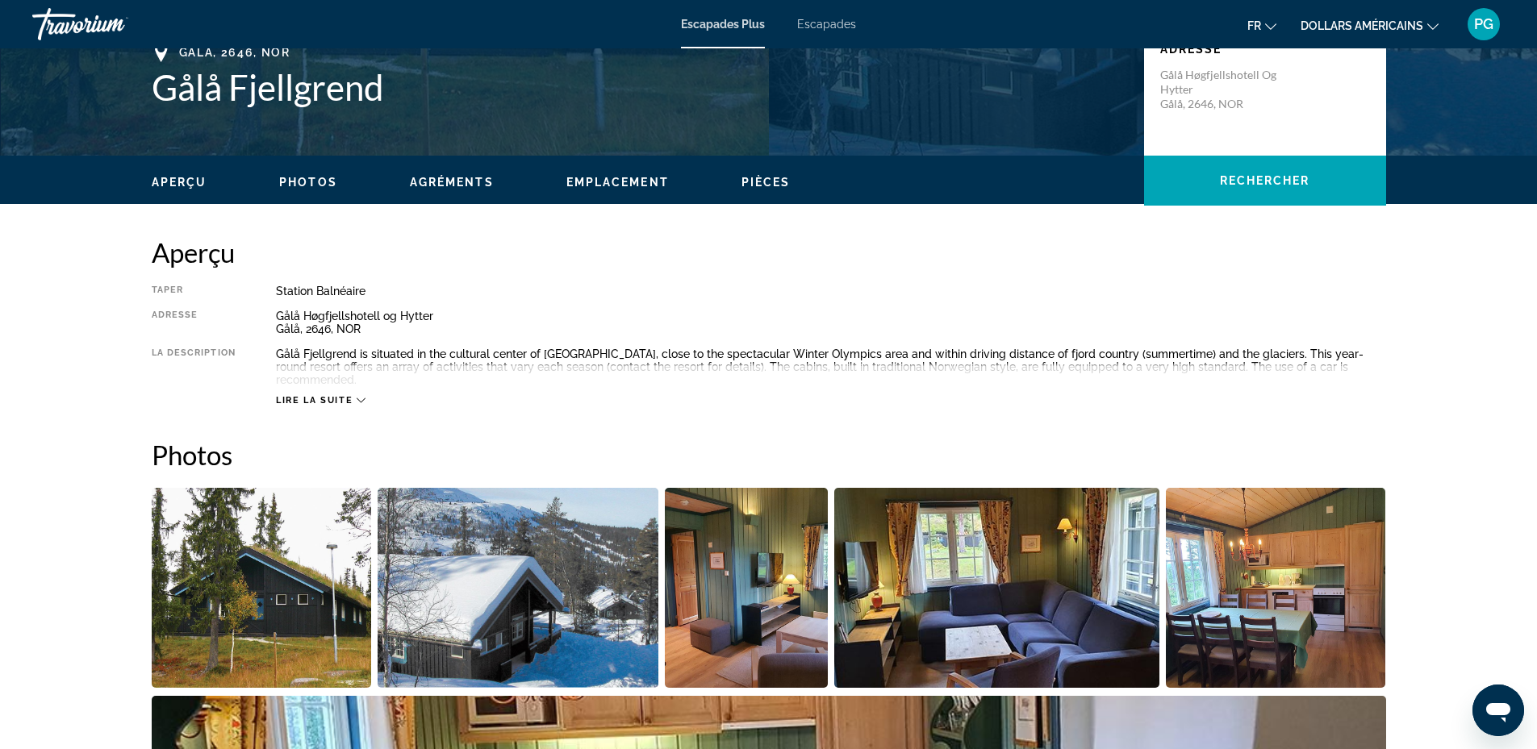
scroll to position [0, 0]
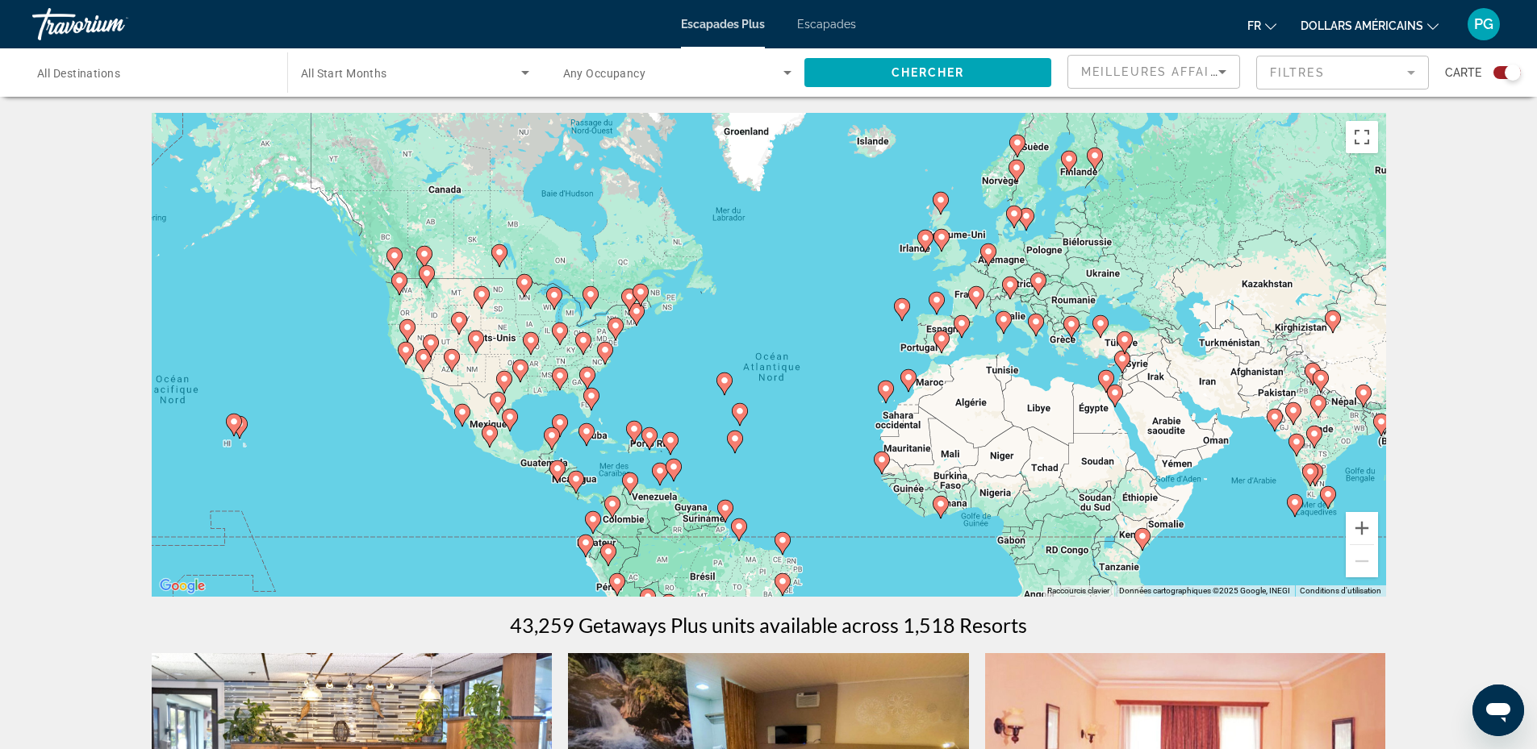
drag, startPoint x: 615, startPoint y: 253, endPoint x: 668, endPoint y: 291, distance: 65.4
click at [668, 291] on div "Pour activer le glissement avec le clavier, appuyez sur Alt+Entrée. Une fois ce…" at bounding box center [769, 355] width 1234 height 484
click at [624, 295] on icon "Contenu principal" at bounding box center [628, 300] width 15 height 21
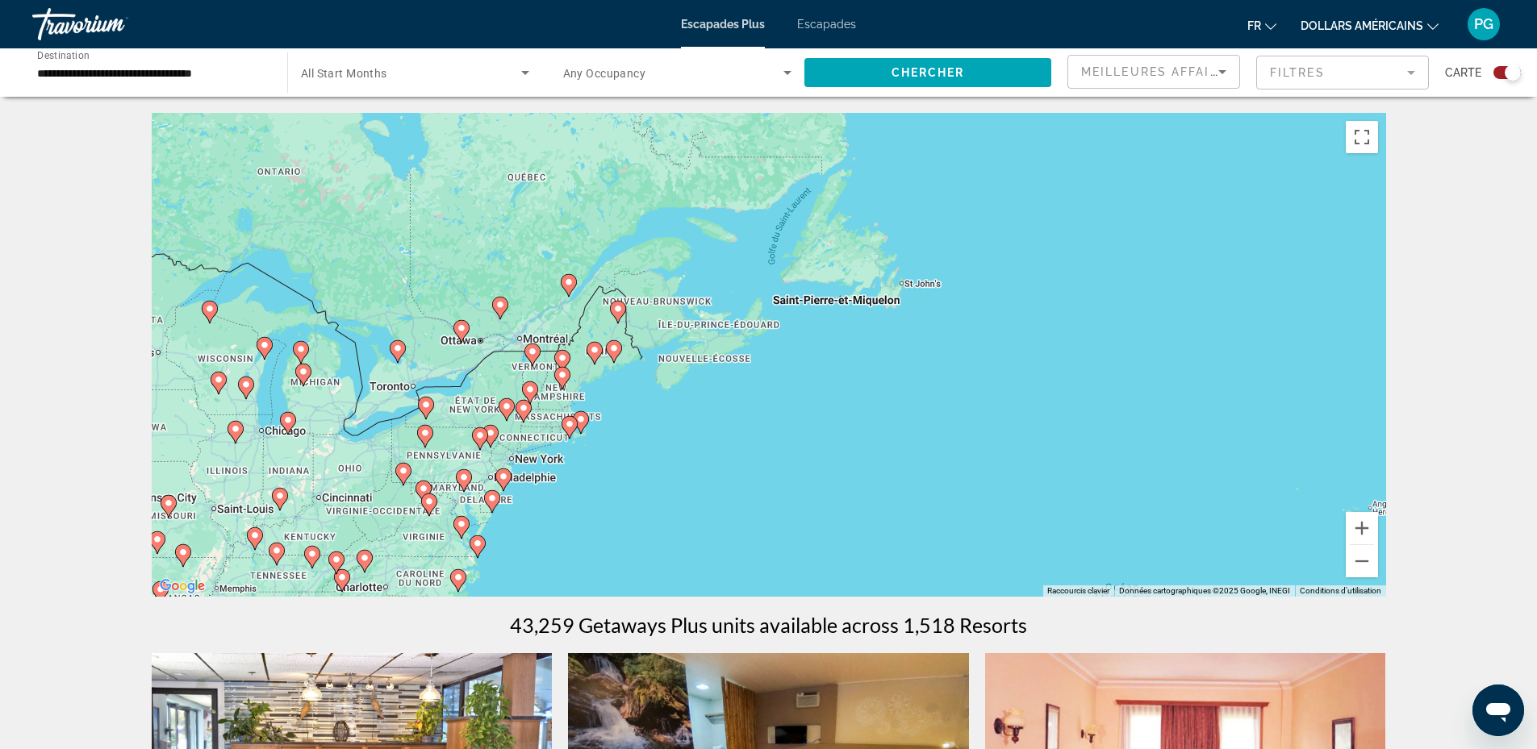
drag, startPoint x: 976, startPoint y: 421, endPoint x: 777, endPoint y: 437, distance: 199.9
click at [777, 437] on div "Pour activer le glissement avec le clavier, appuyez sur Alt+Entrée. Une fois ce…" at bounding box center [769, 355] width 1234 height 484
click at [567, 283] on image "Contenu principal" at bounding box center [569, 282] width 10 height 10
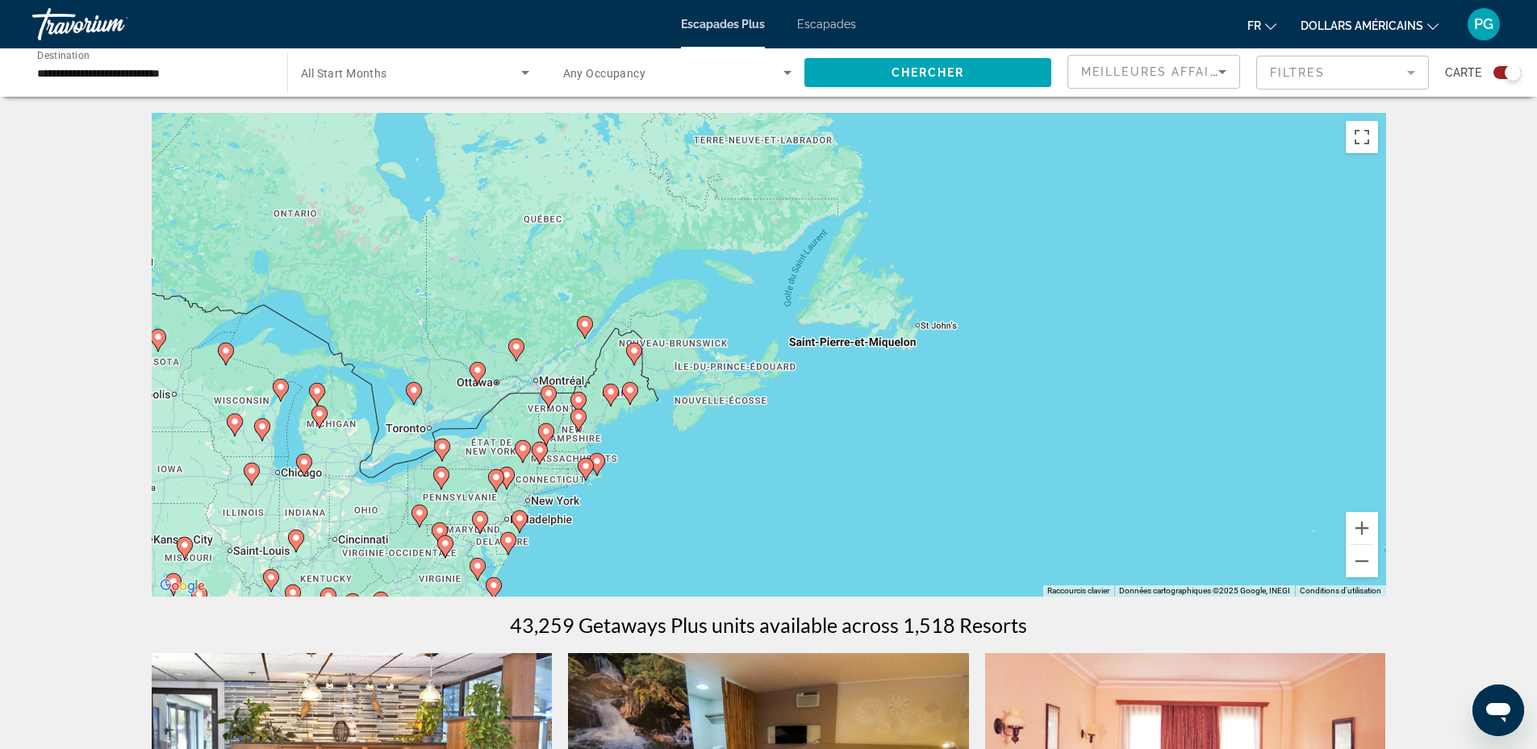
drag, startPoint x: 949, startPoint y: 527, endPoint x: 792, endPoint y: 522, distance: 157.4
click at [792, 522] on div "Pour activer le glissement avec le clavier, appuyez sur Alt+Entrée. Une fois ce…" at bounding box center [769, 355] width 1234 height 484
click at [583, 323] on image "Contenu principal" at bounding box center [585, 324] width 10 height 10
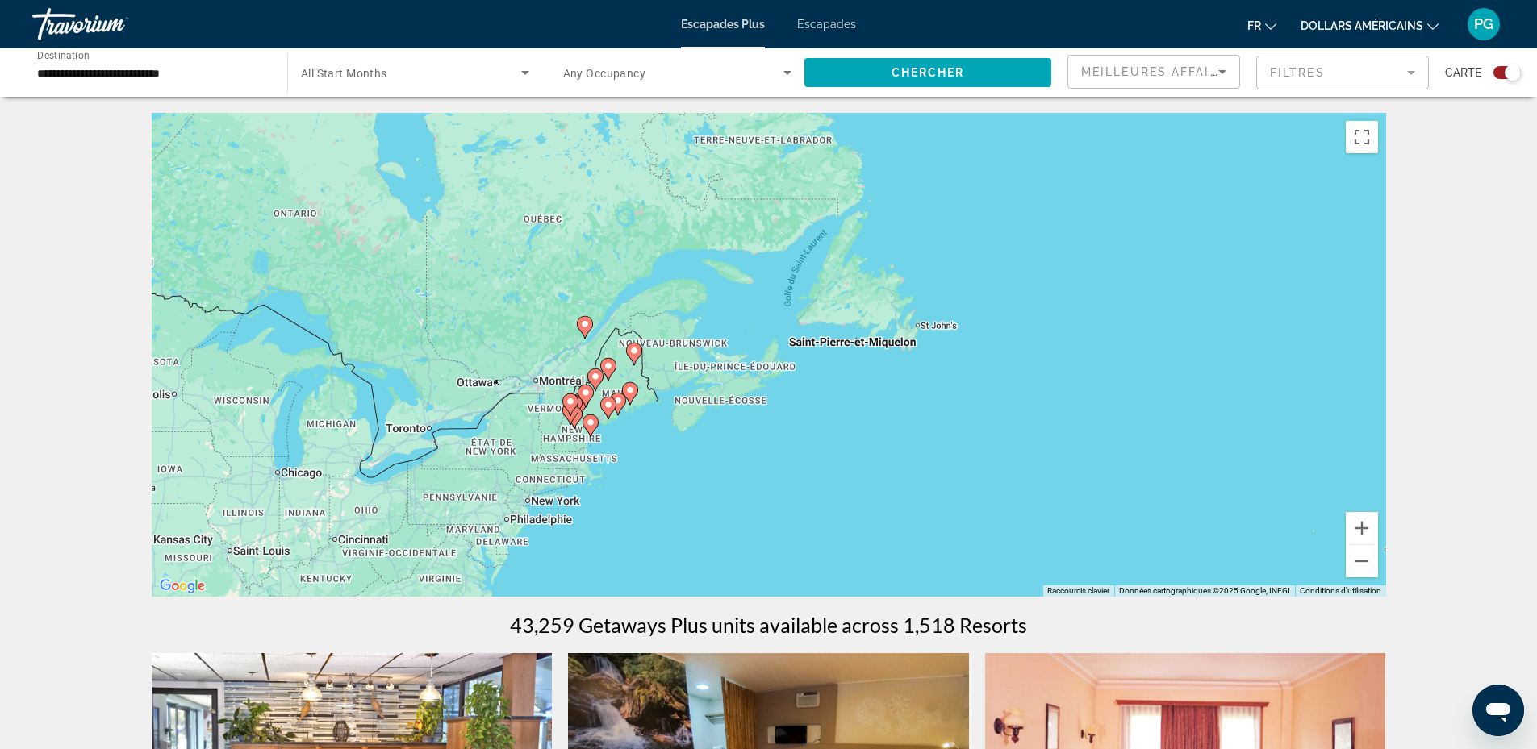
type input "**********"
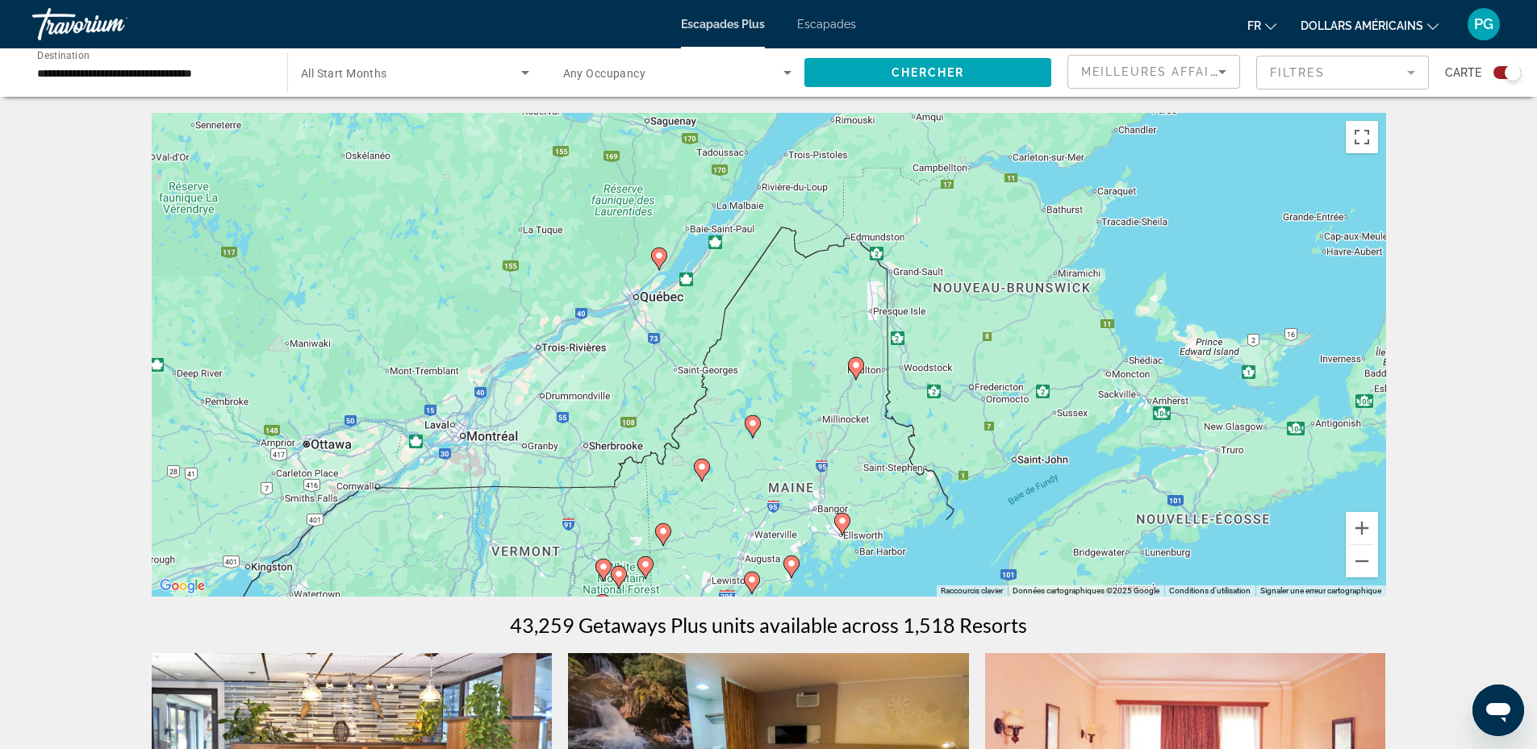
drag, startPoint x: 480, startPoint y: 421, endPoint x: 1107, endPoint y: 398, distance: 628.0
click at [1107, 398] on div "Pour activer le glissement avec le clavier, appuyez sur Alt+Entrée. Une fois ce…" at bounding box center [769, 355] width 1234 height 484
click at [661, 256] on image "Contenu principal" at bounding box center [659, 256] width 10 height 10
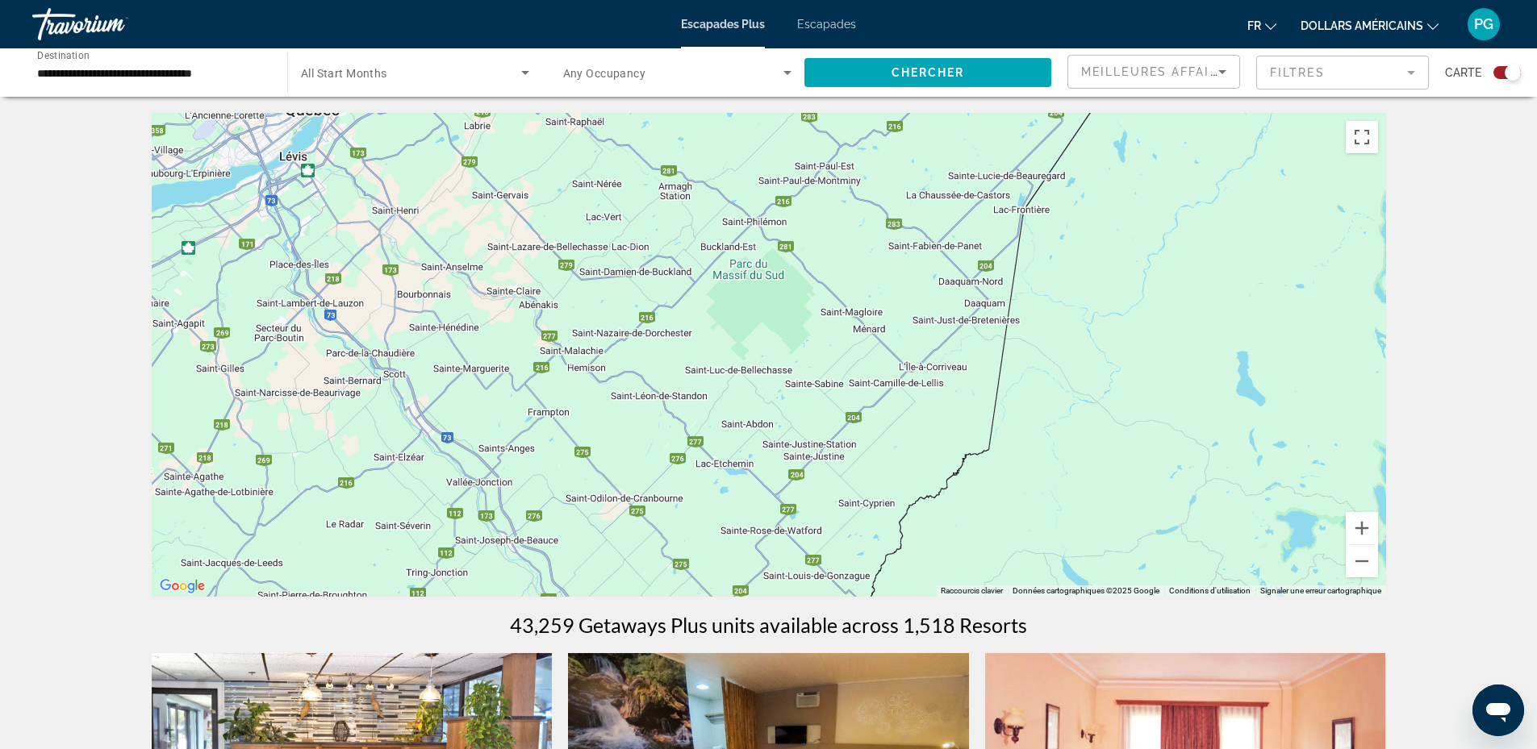
drag, startPoint x: 559, startPoint y: 298, endPoint x: 1169, endPoint y: 519, distance: 648.6
click at [1169, 519] on div "Pour activer le glissement avec le clavier, appuyez sur Alt+Entrée. Une fois ce…" at bounding box center [769, 355] width 1234 height 484
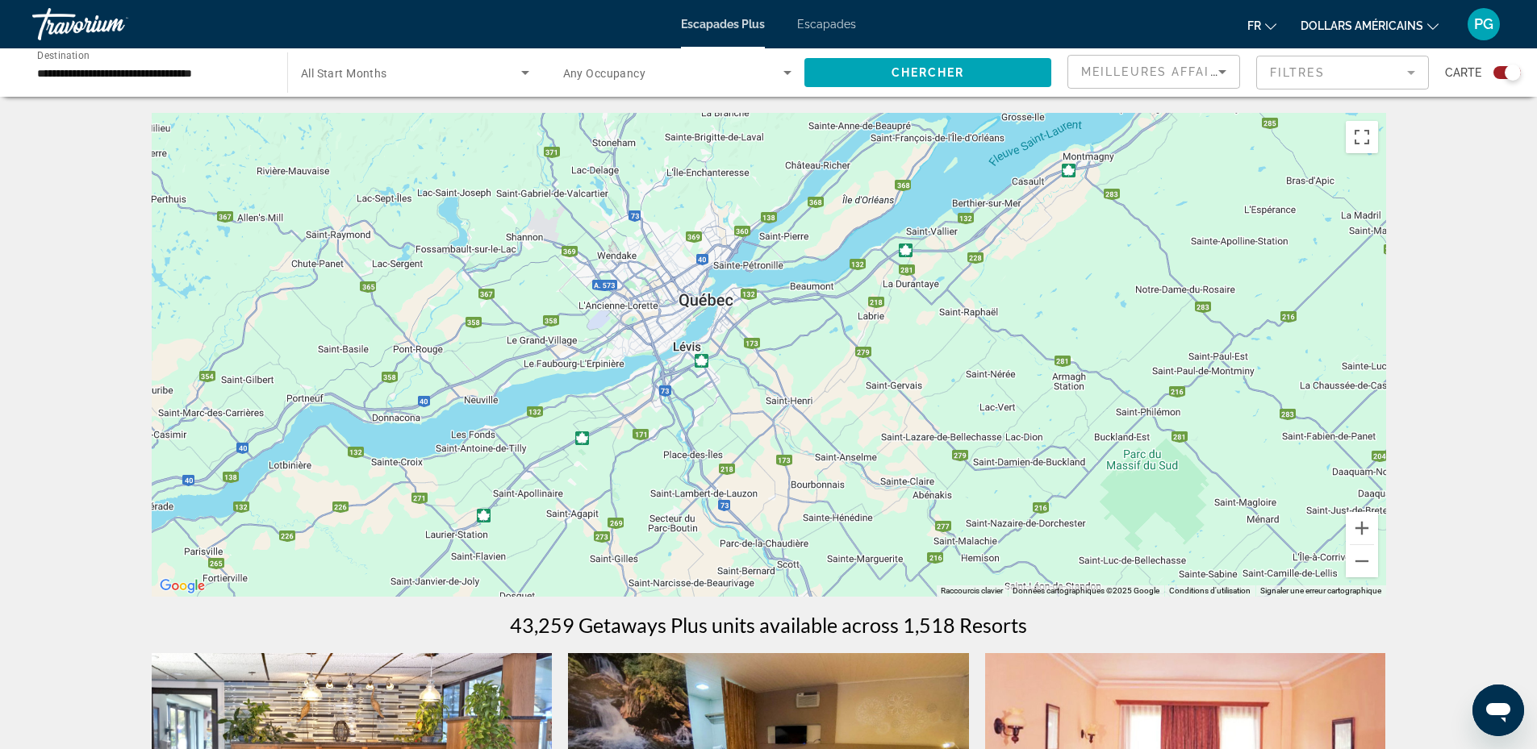
drag, startPoint x: 617, startPoint y: 382, endPoint x: 1045, endPoint y: 553, distance: 460.7
click at [1019, 575] on div "Contenu principal" at bounding box center [769, 355] width 1234 height 484
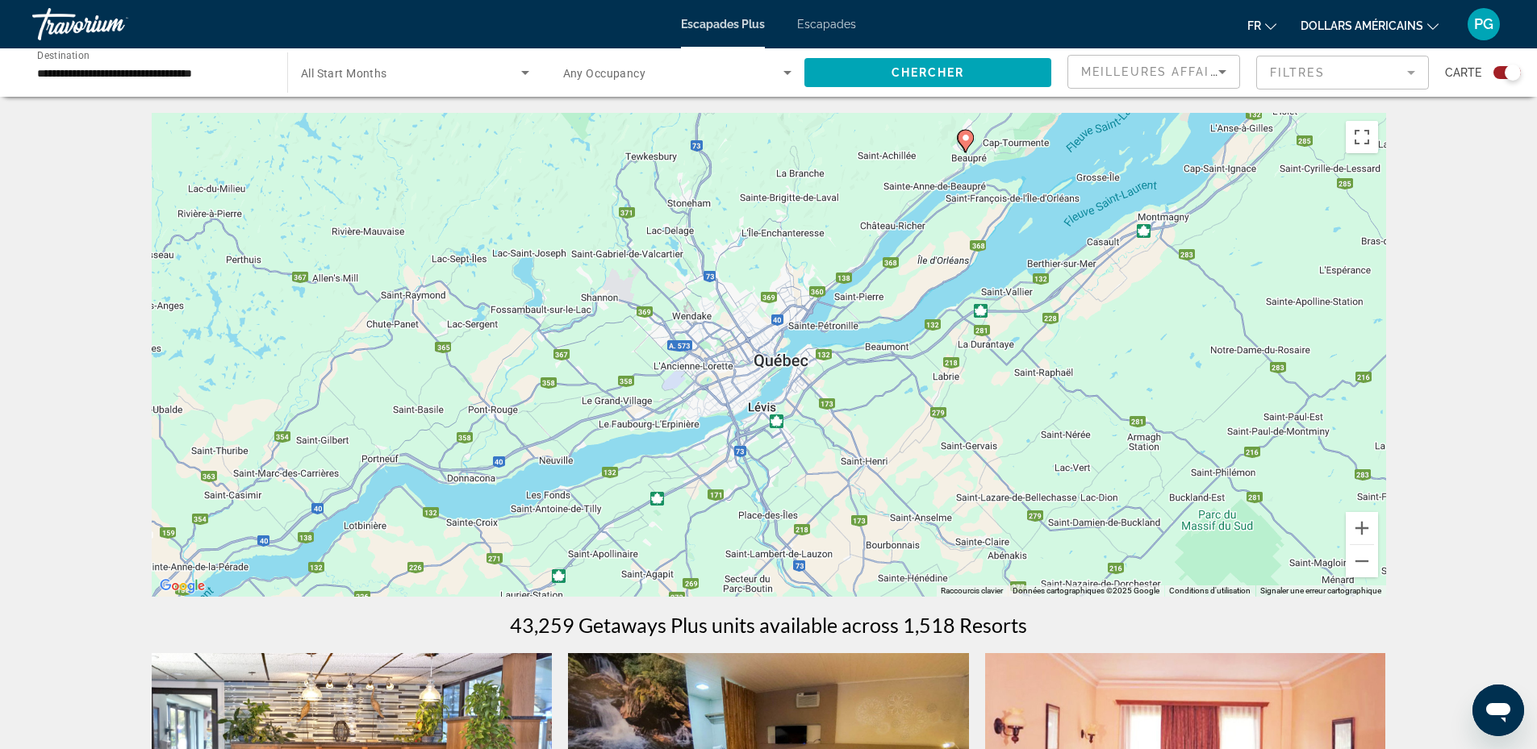
drag, startPoint x: 944, startPoint y: 457, endPoint x: 950, endPoint y: 464, distance: 9.1
click at [950, 464] on div "Pour activer le glissement avec le clavier, appuyez sur Alt+Entrée. Une fois ce…" at bounding box center [769, 355] width 1234 height 484
click at [817, 418] on div "Pour activer le glissement avec le clavier, appuyez sur Alt+Entrée. Une fois ce…" at bounding box center [769, 355] width 1234 height 484
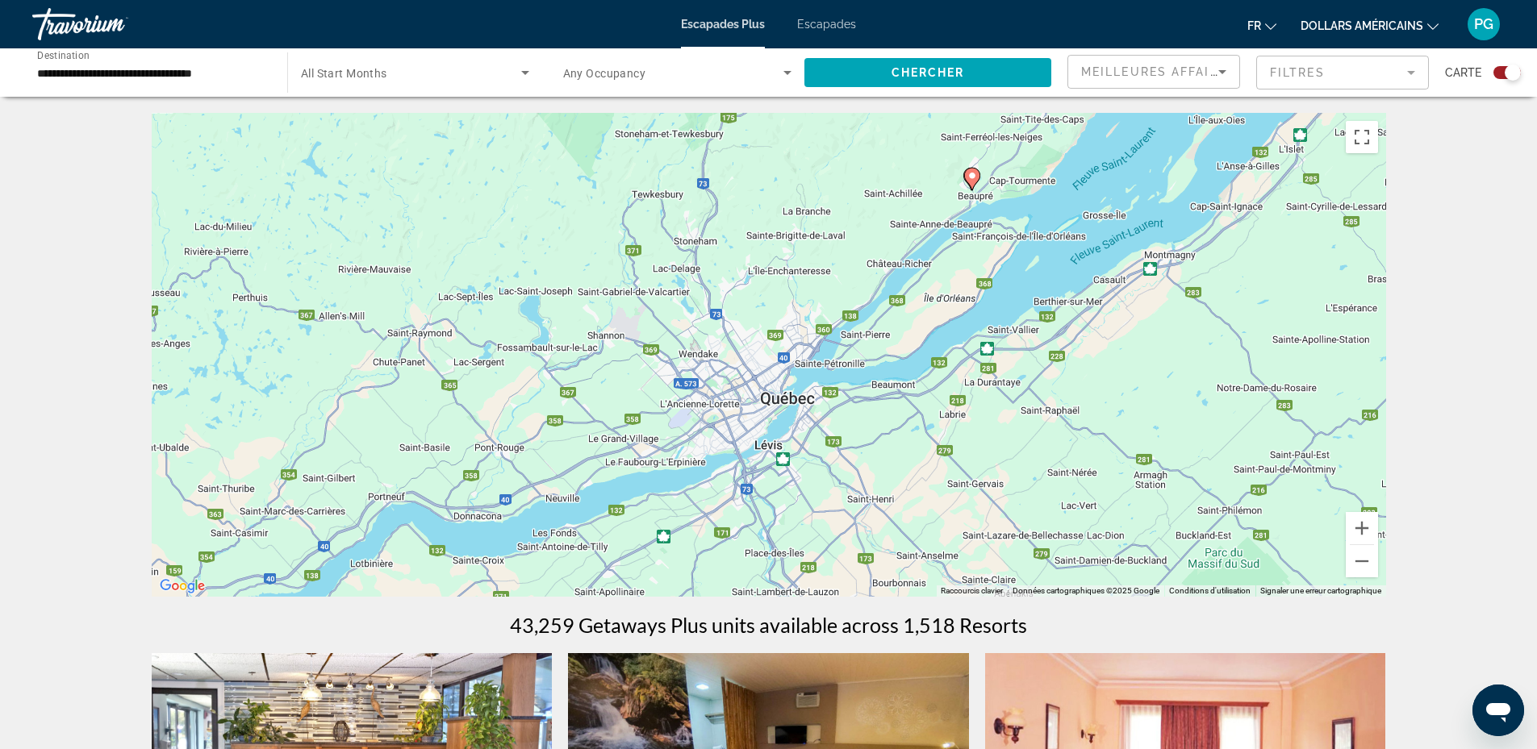
drag, startPoint x: 1024, startPoint y: 336, endPoint x: 1031, endPoint y: 378, distance: 43.4
click at [1032, 378] on div "Pour activer le glissement avec le clavier, appuyez sur Alt+Entrée. Une fois ce…" at bounding box center [769, 355] width 1234 height 484
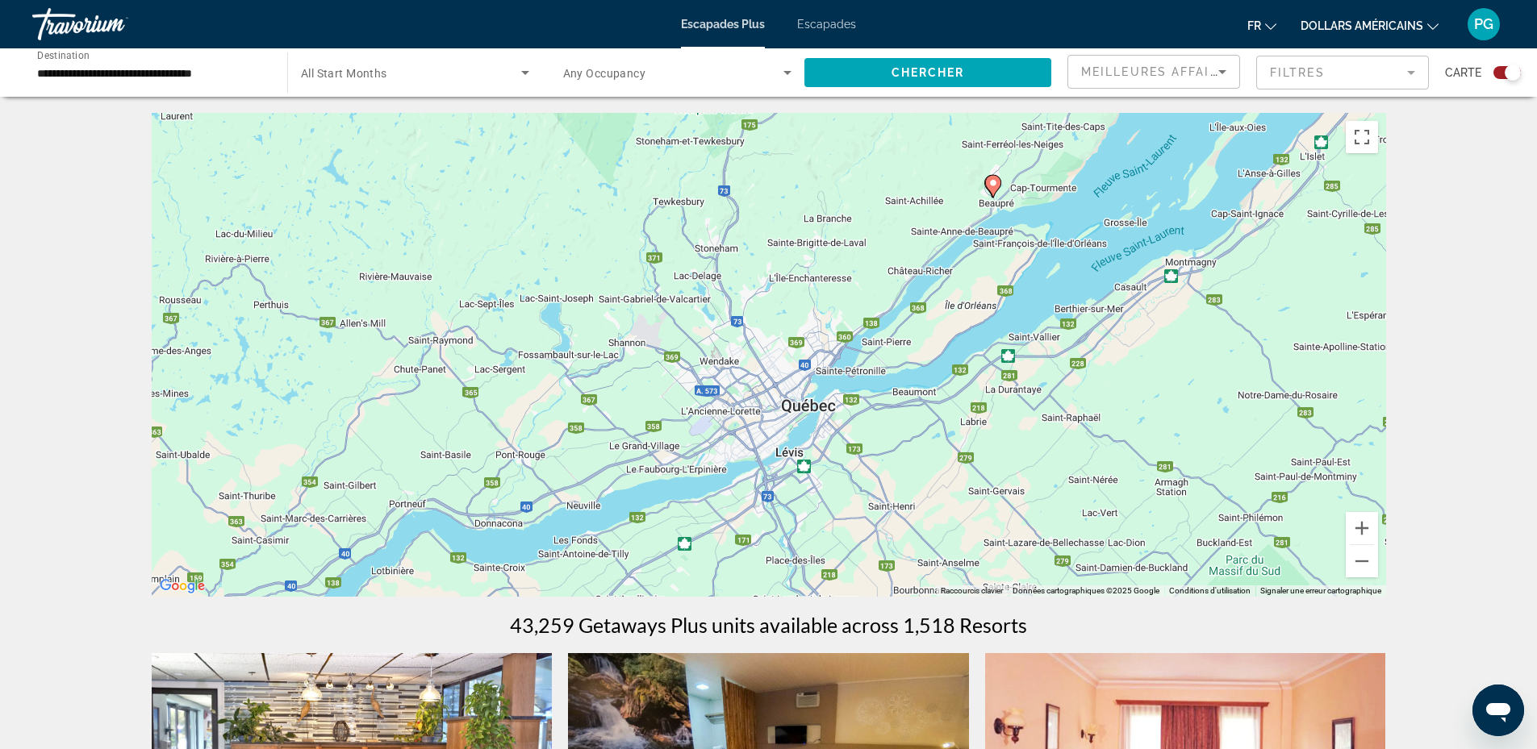
drag, startPoint x: 729, startPoint y: 342, endPoint x: 750, endPoint y: 345, distance: 21.2
click at [746, 344] on div "Pour activer le glissement avec le clavier, appuyez sur Alt+Entrée. Une fois ce…" at bounding box center [769, 355] width 1234 height 484
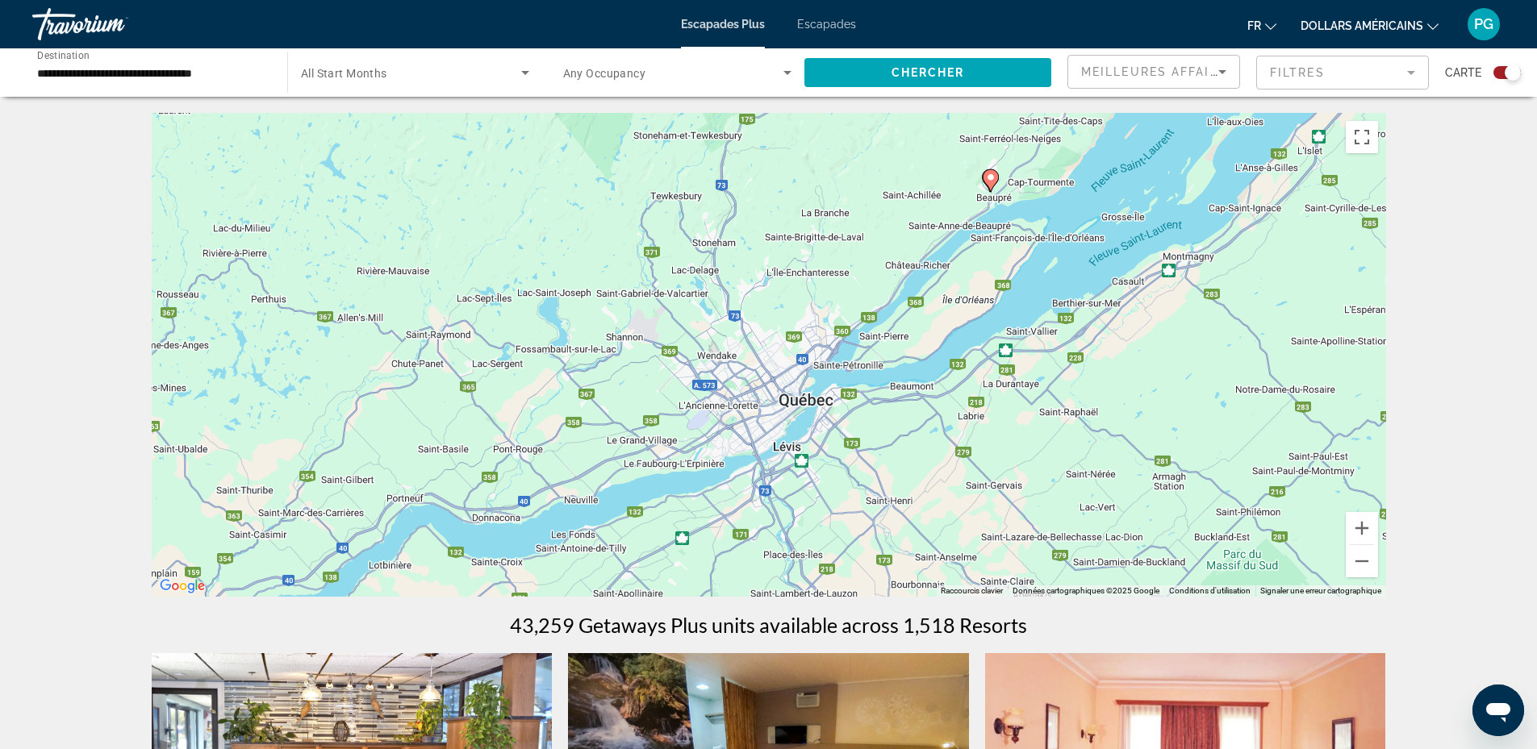
click at [990, 174] on image "Contenu principal" at bounding box center [991, 178] width 10 height 10
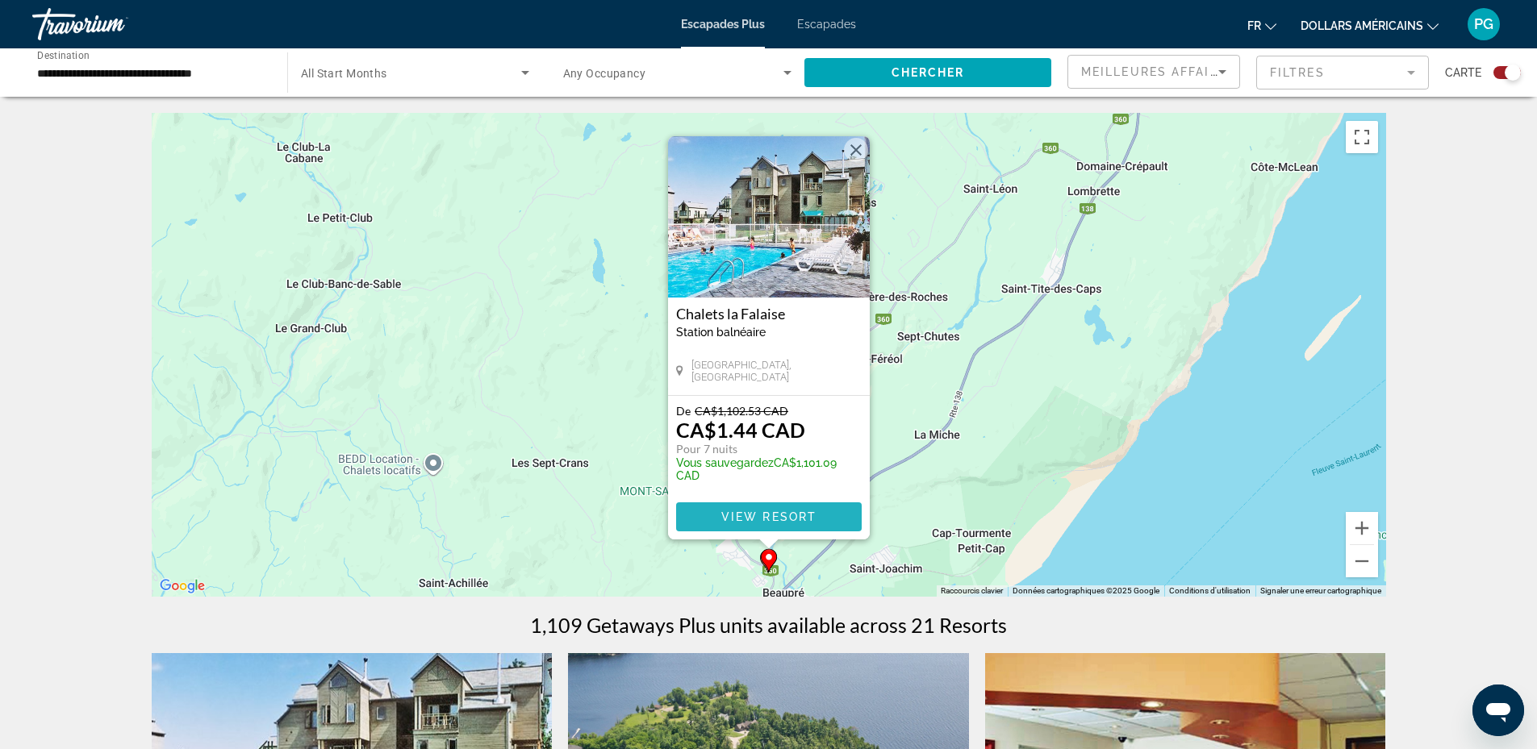
click at [790, 508] on span "Contenu principal" at bounding box center [769, 517] width 186 height 39
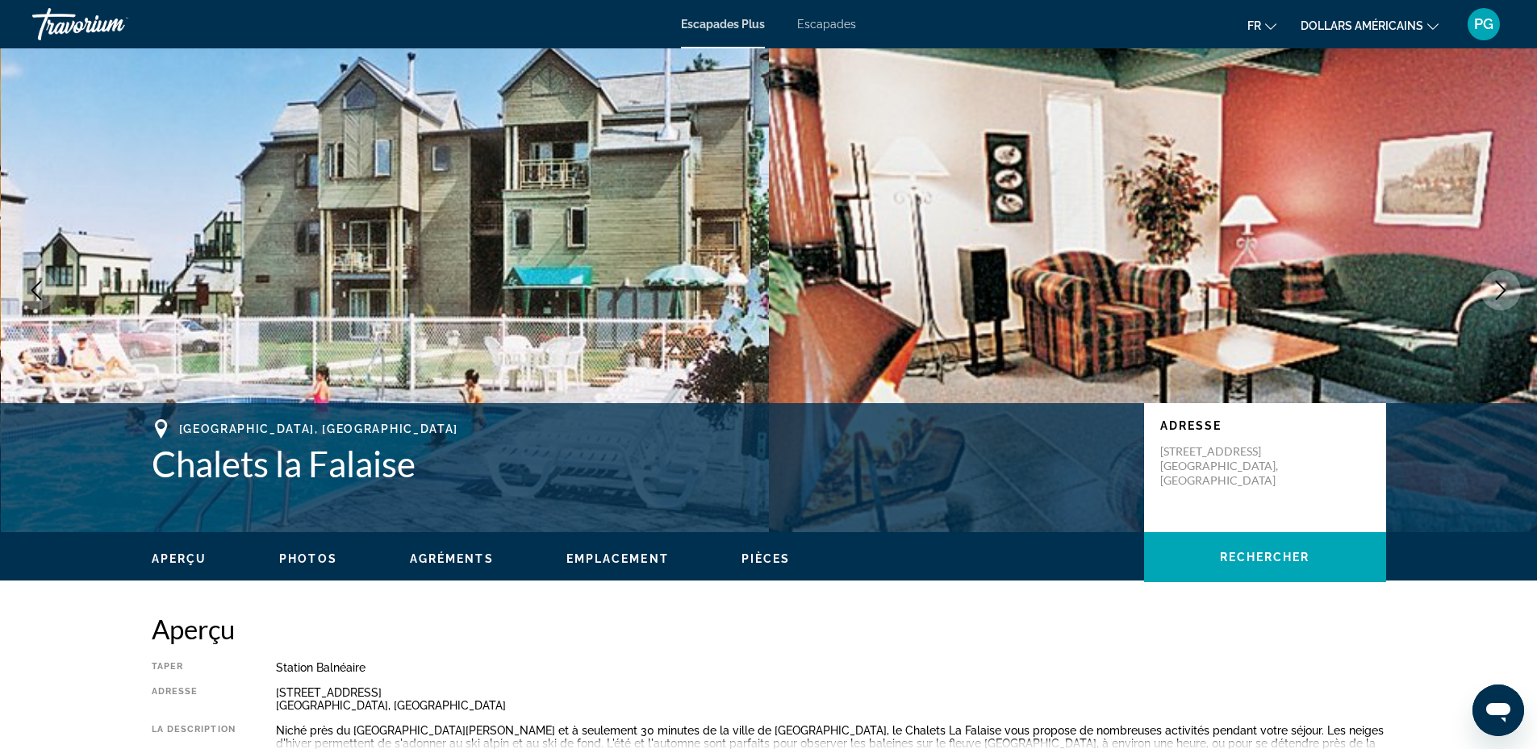
click at [1490, 279] on button "Next image" at bounding box center [1500, 290] width 40 height 40
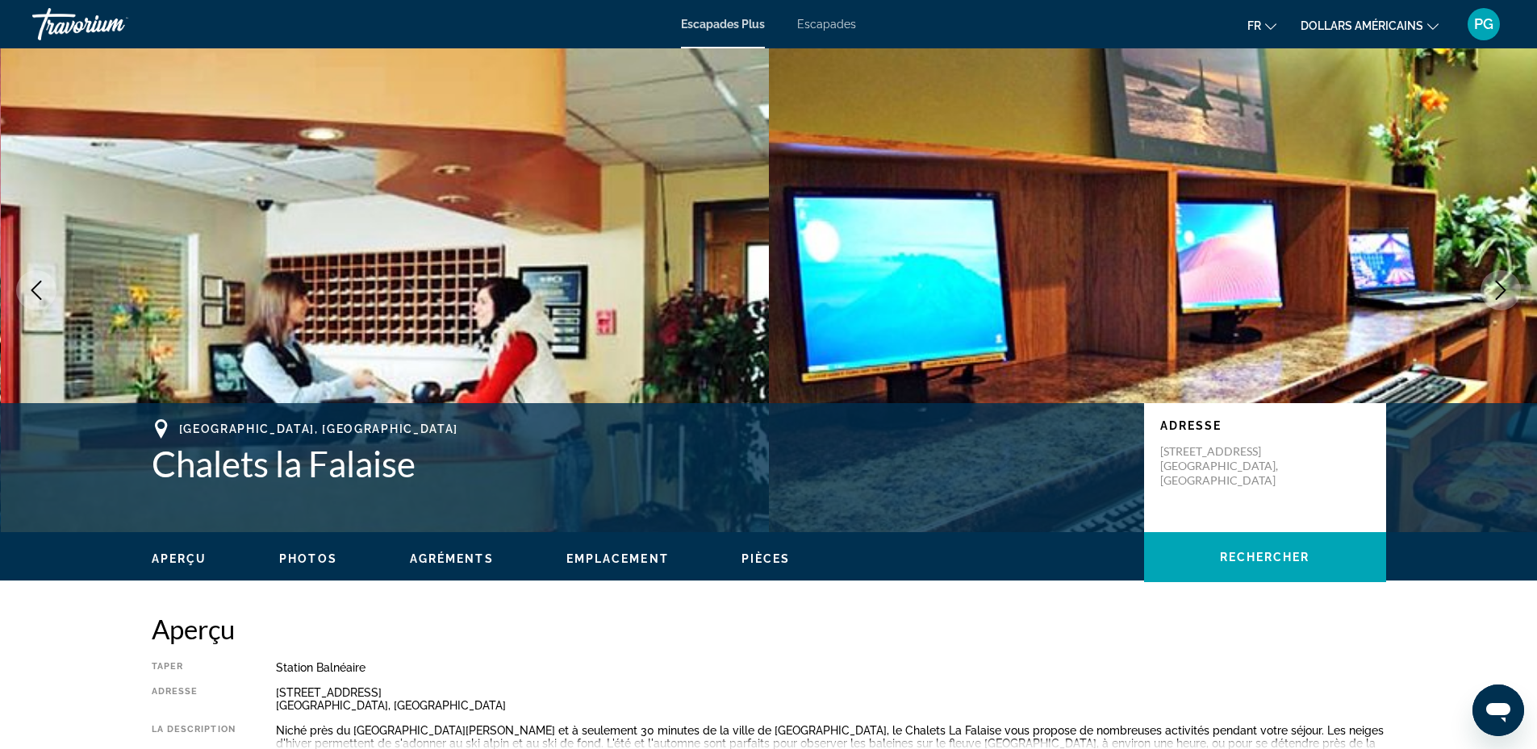
click at [1490, 279] on button "Next image" at bounding box center [1500, 290] width 40 height 40
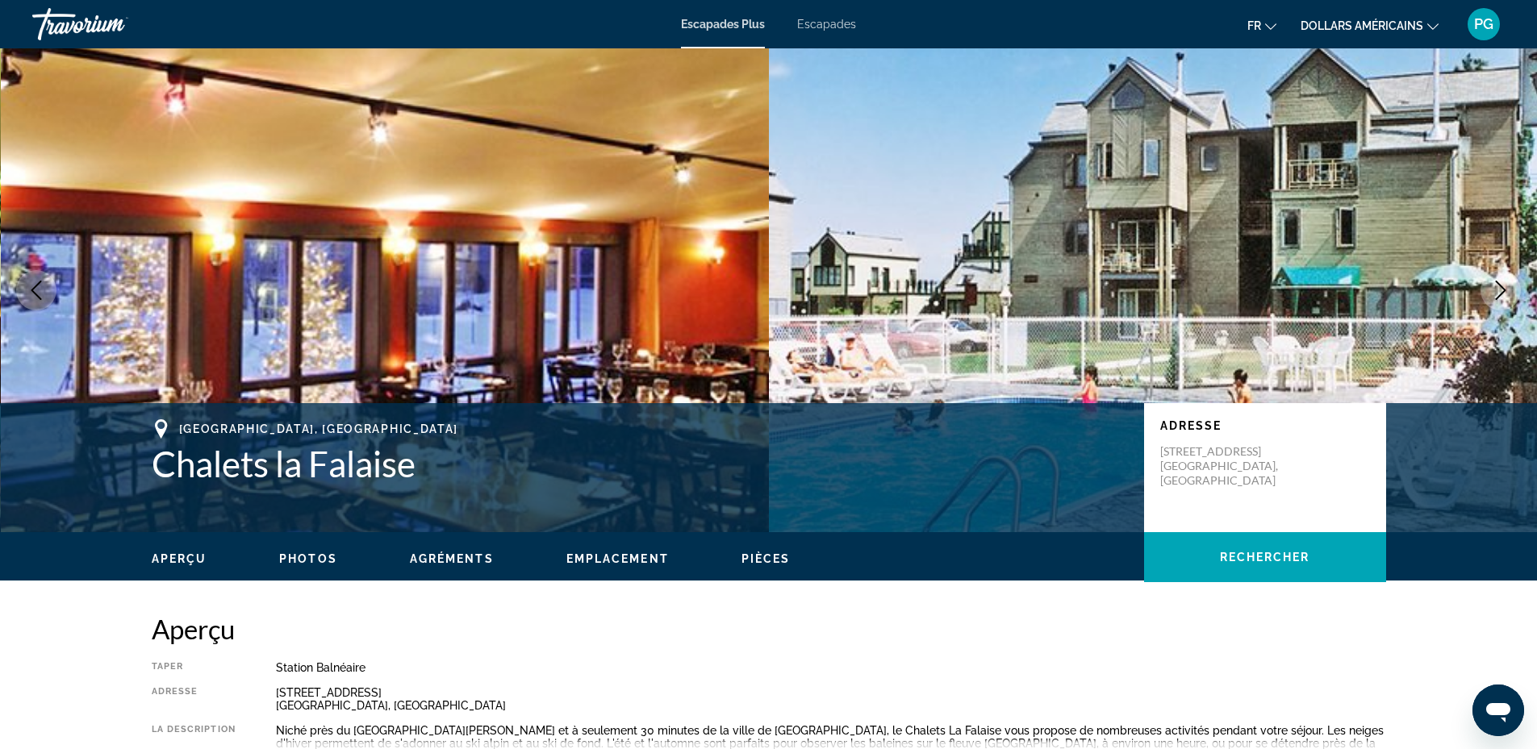
click at [1490, 279] on button "Next image" at bounding box center [1500, 290] width 40 height 40
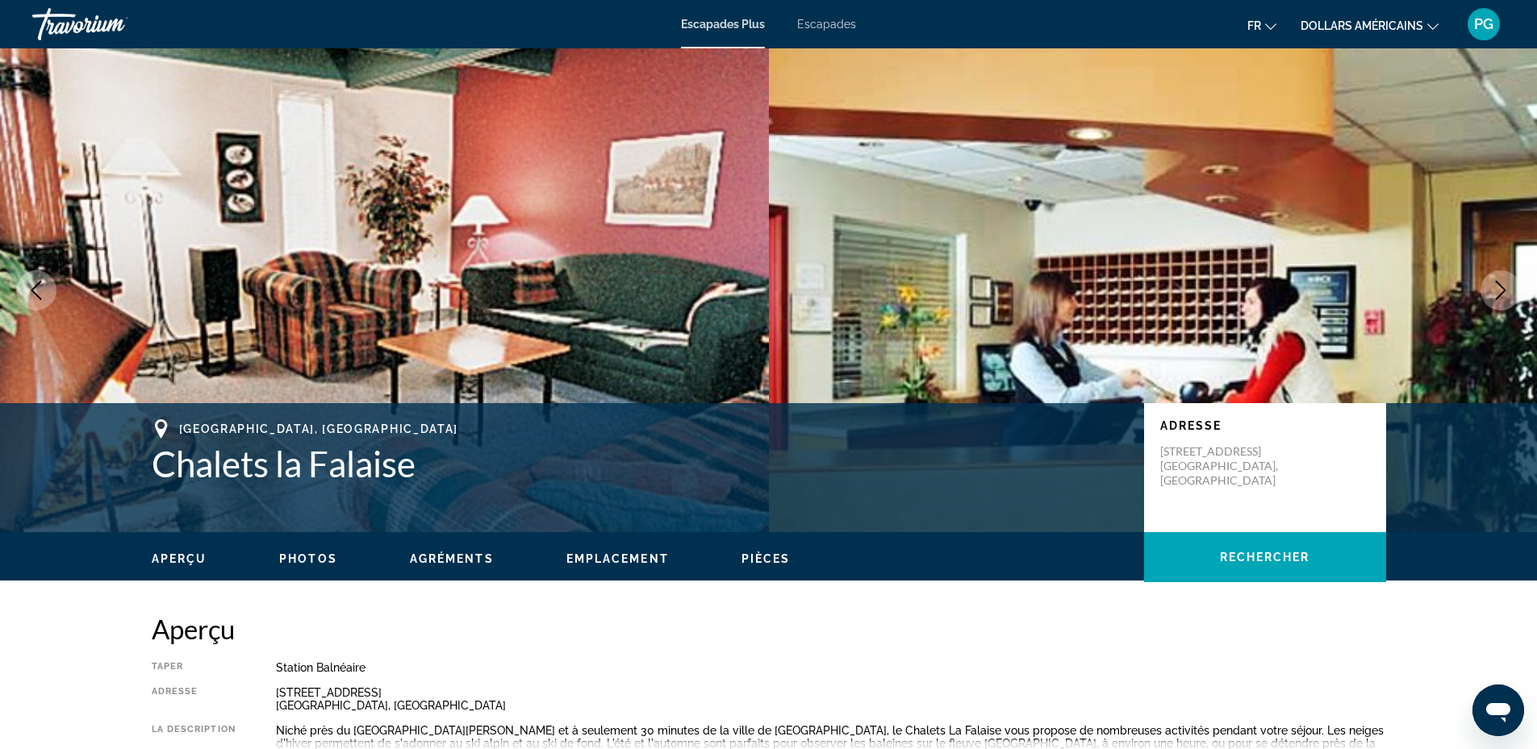
click at [1490, 279] on button "Next image" at bounding box center [1500, 290] width 40 height 40
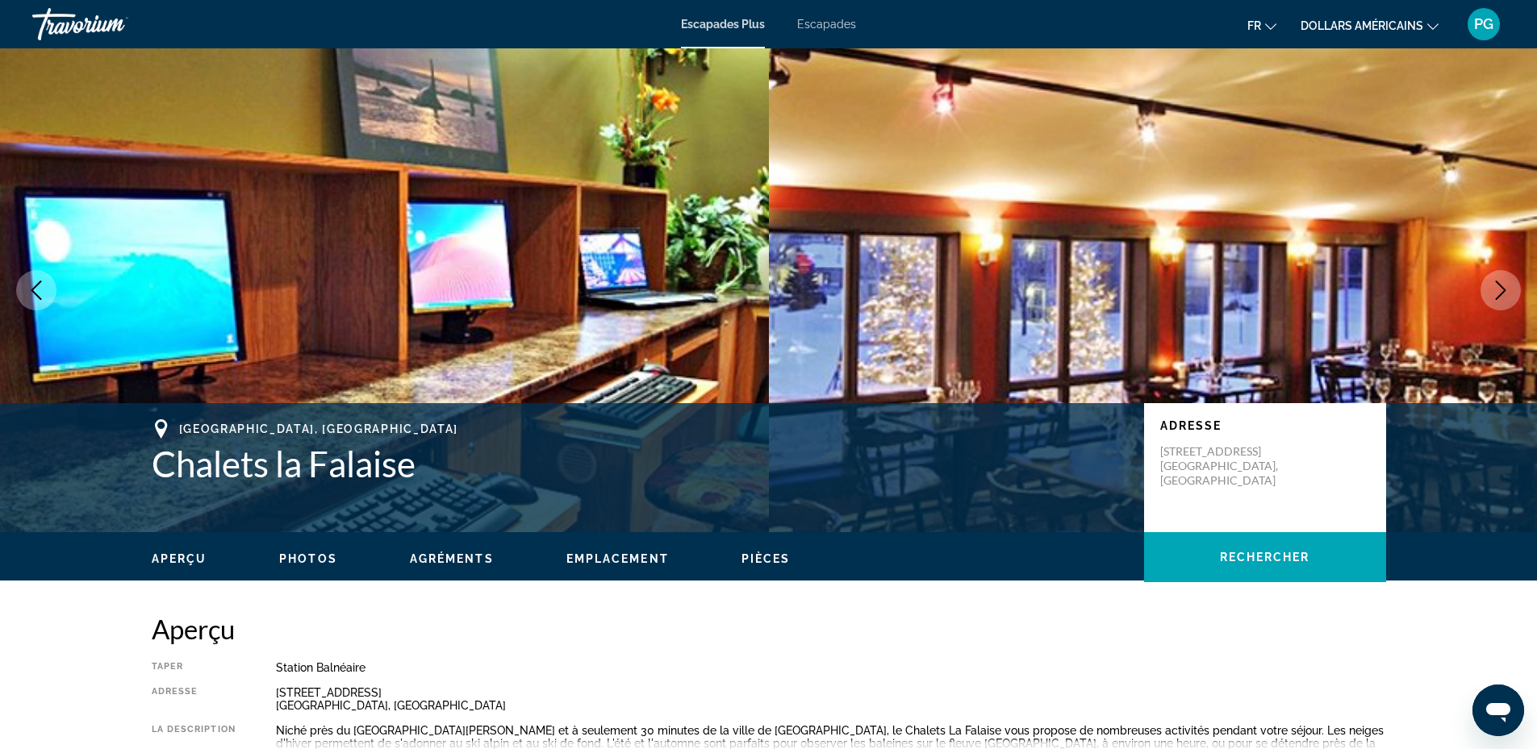
click at [1490, 279] on button "Next image" at bounding box center [1500, 290] width 40 height 40
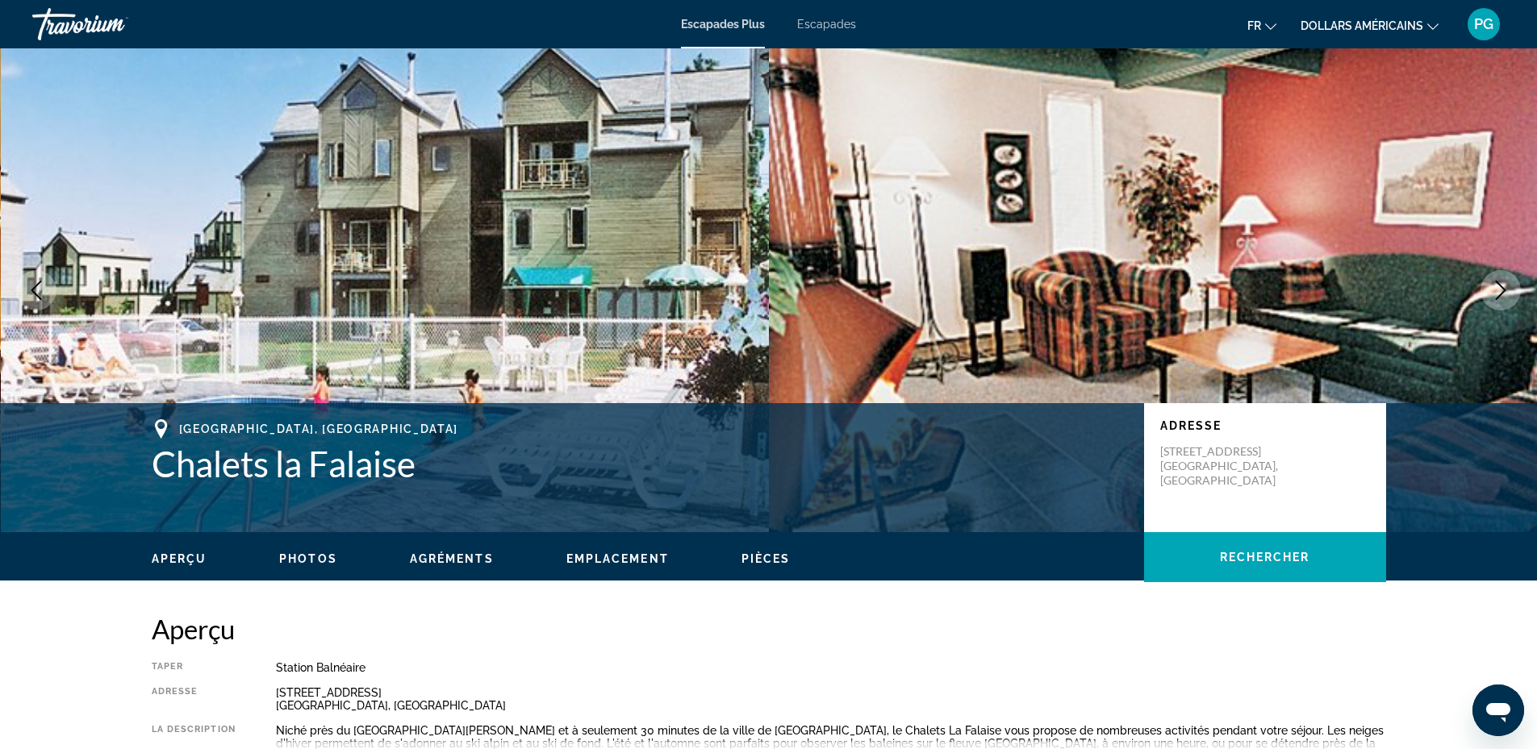
click at [1490, 279] on button "Next image" at bounding box center [1500, 290] width 40 height 40
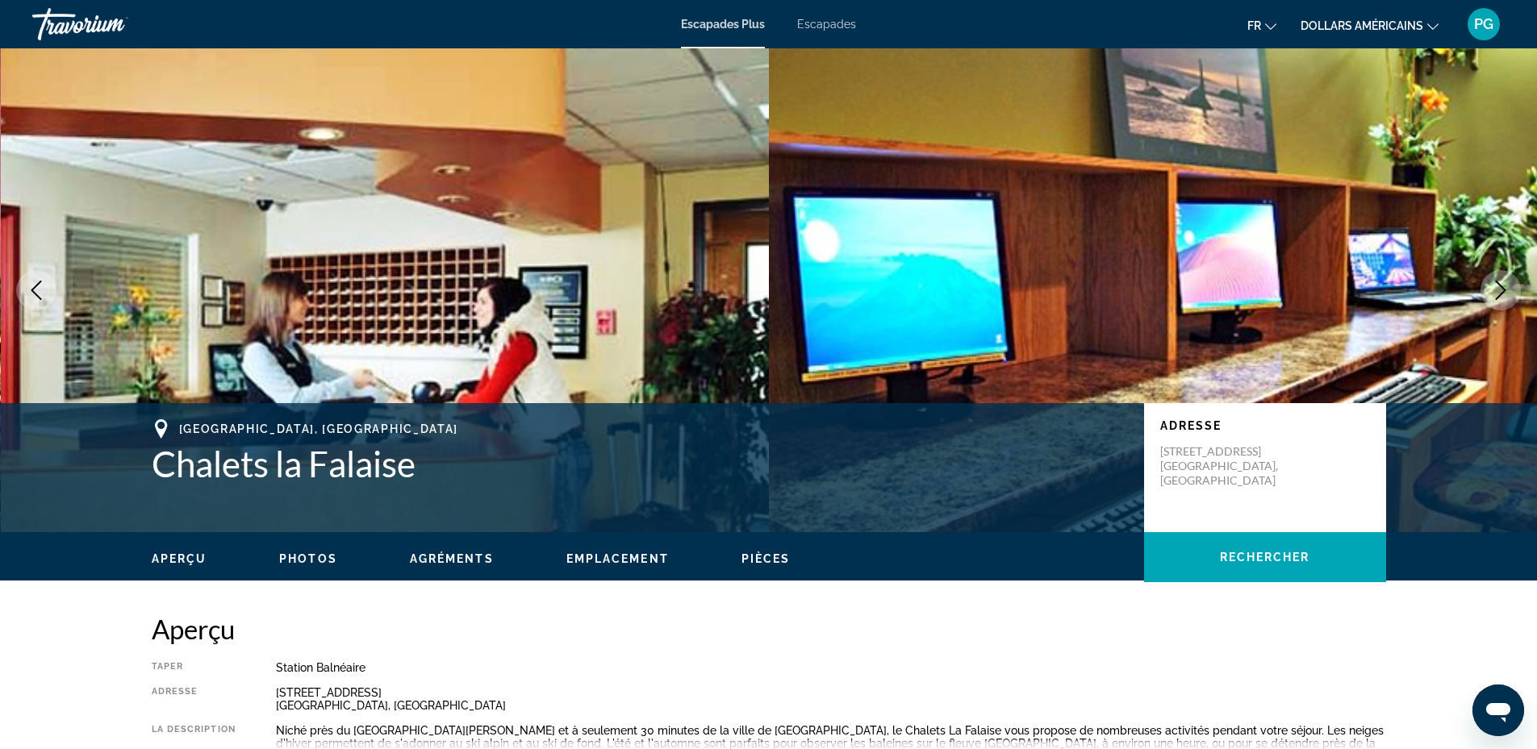
click at [1490, 279] on button "Next image" at bounding box center [1500, 290] width 40 height 40
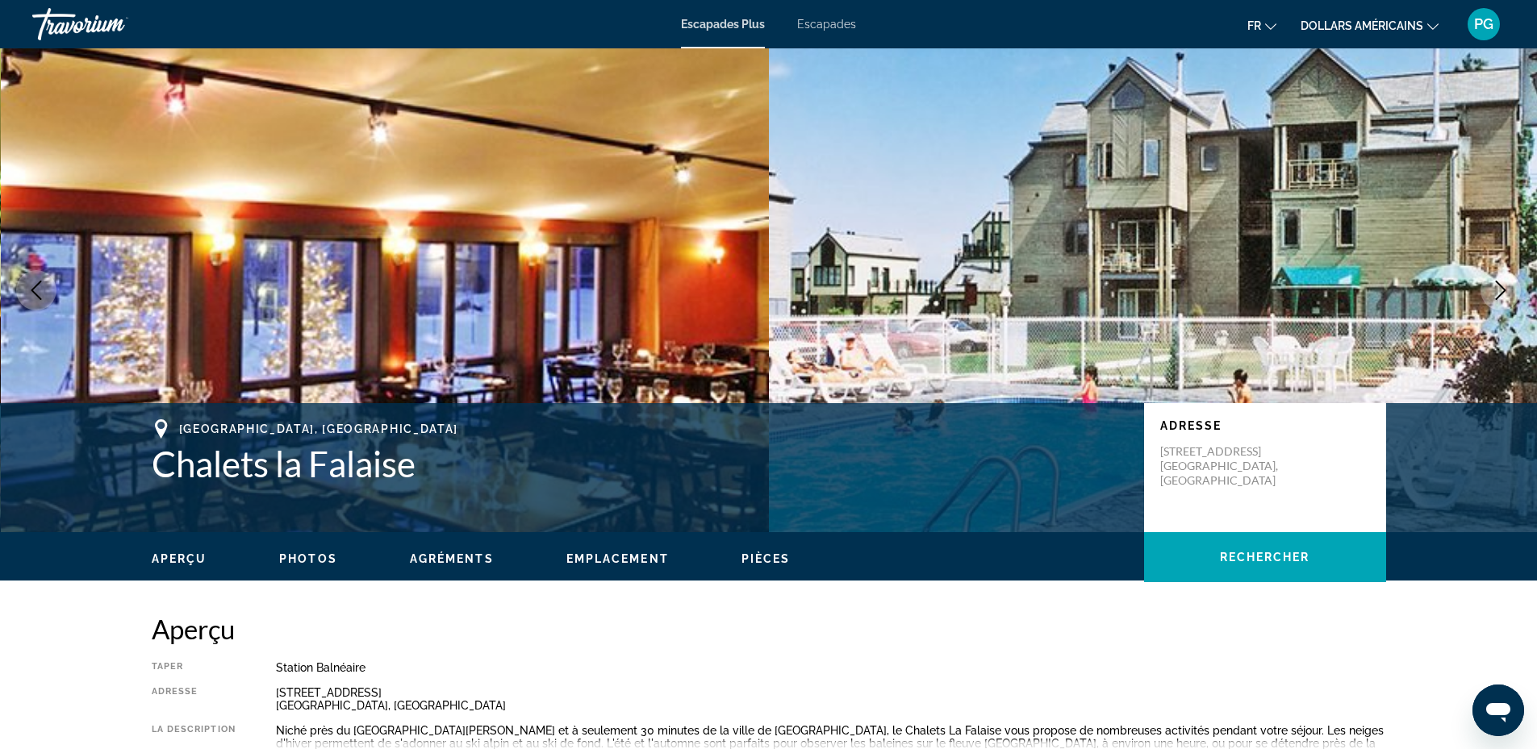
scroll to position [377, 0]
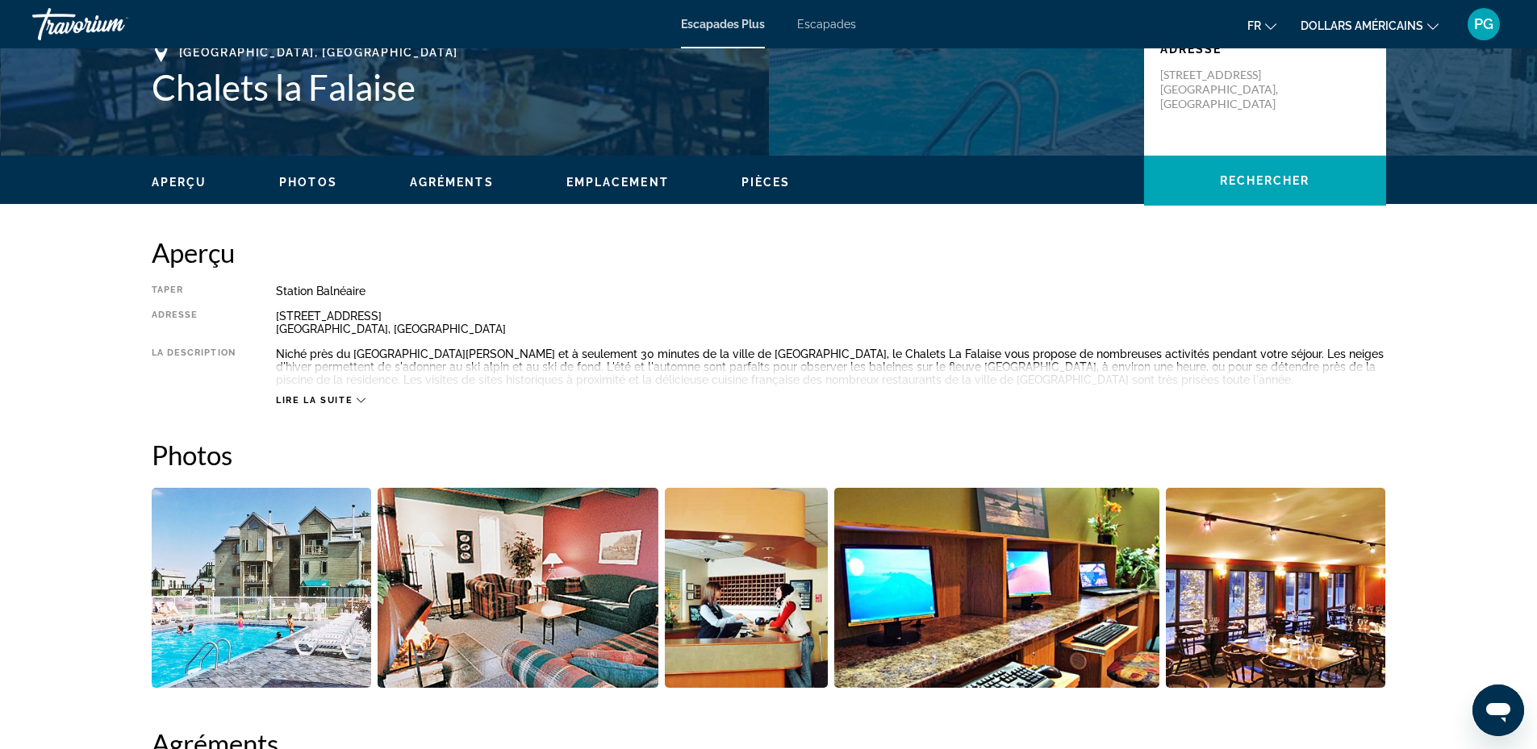
click at [324, 398] on span "Lire la suite" at bounding box center [314, 400] width 77 height 10
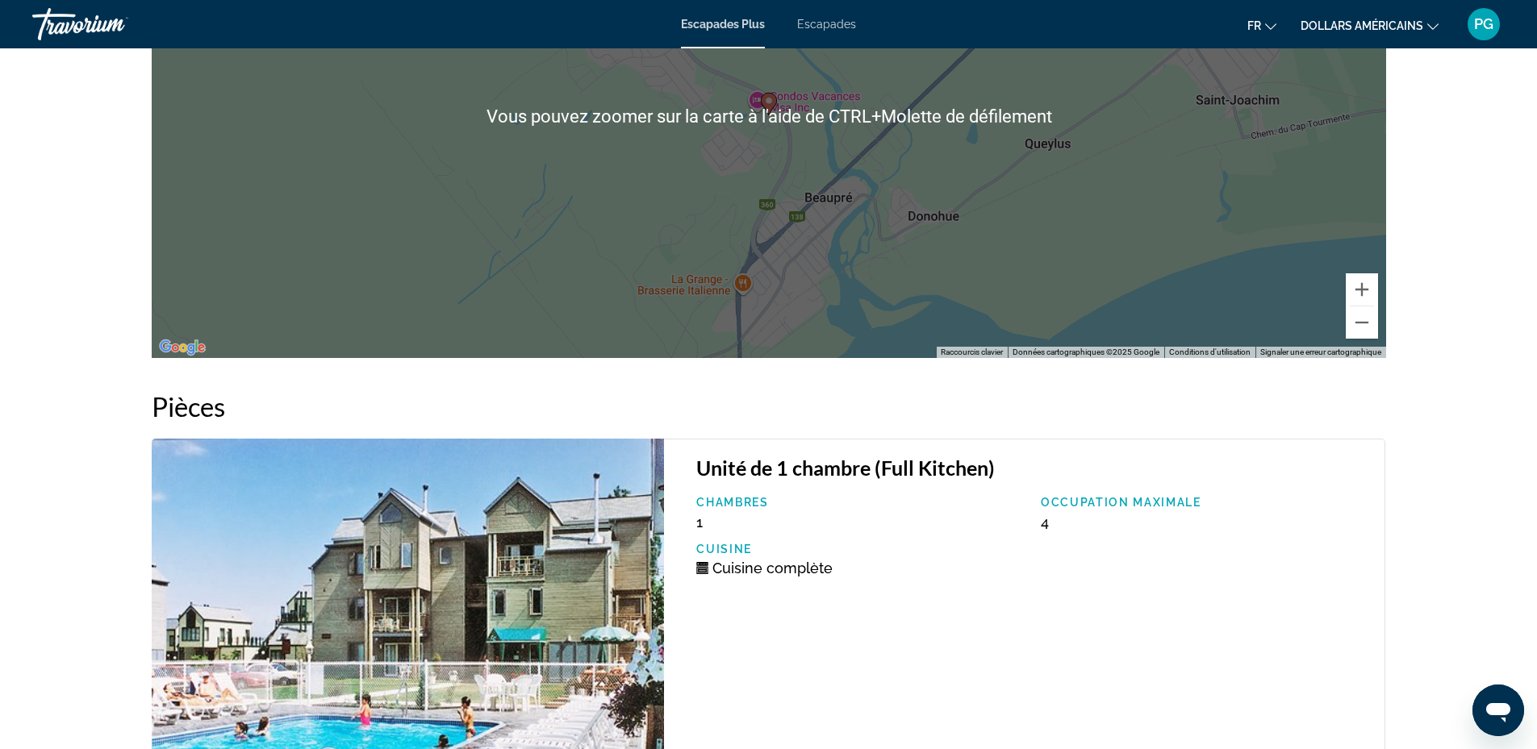
scroll to position [2259, 0]
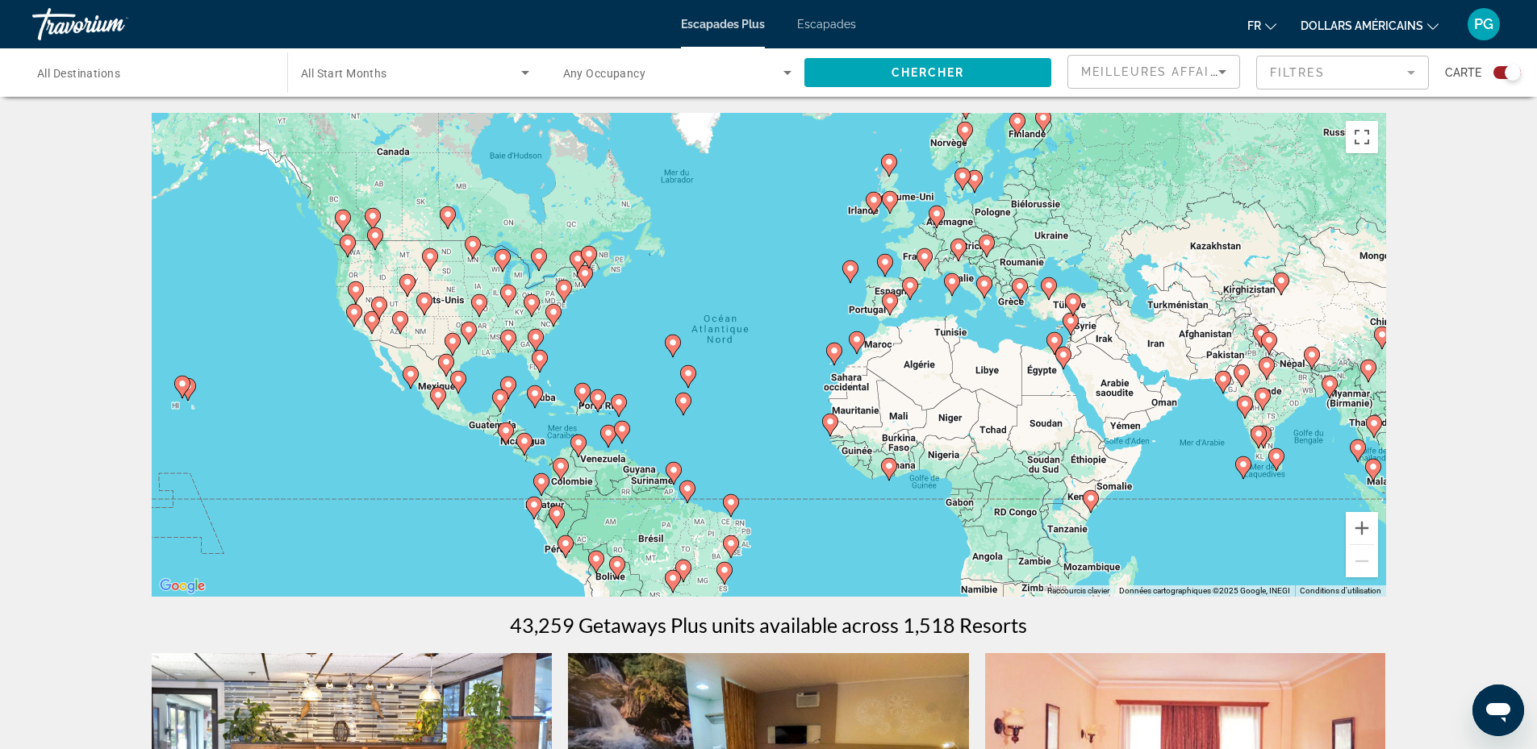
click at [892, 316] on div "Pour activer le glissement avec le clavier, appuyez sur Alt+Entrée. Une fois ce…" at bounding box center [769, 355] width 1234 height 484
click at [1360, 528] on button "Zoom avant" at bounding box center [1361, 528] width 32 height 32
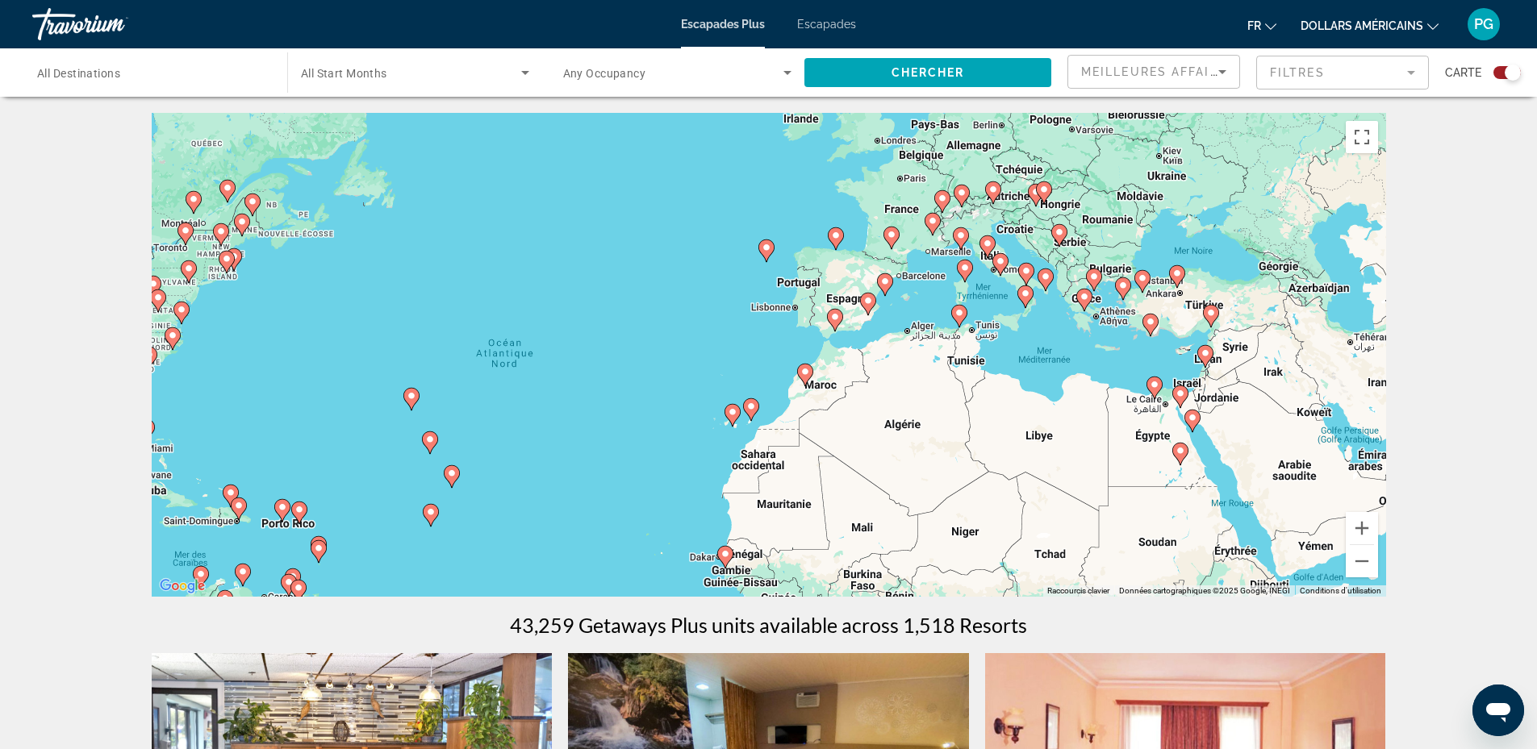
drag, startPoint x: 1066, startPoint y: 323, endPoint x: 900, endPoint y: 373, distance: 173.8
click at [900, 373] on div "Pour activer le glissement avec le clavier, appuyez sur Alt+Entrée. Une fois ce…" at bounding box center [769, 355] width 1234 height 484
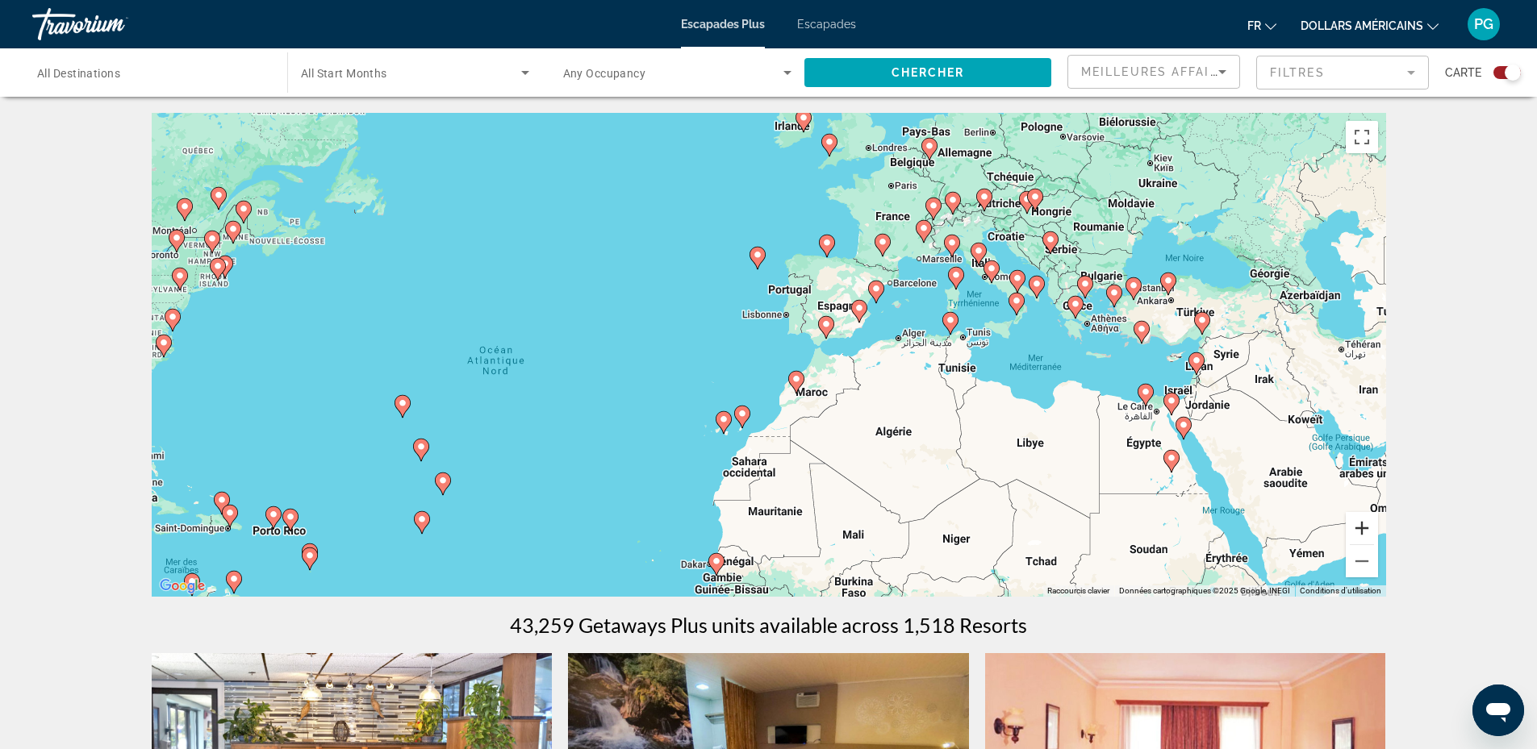
click at [1358, 531] on button "Zoom avant" at bounding box center [1361, 528] width 32 height 32
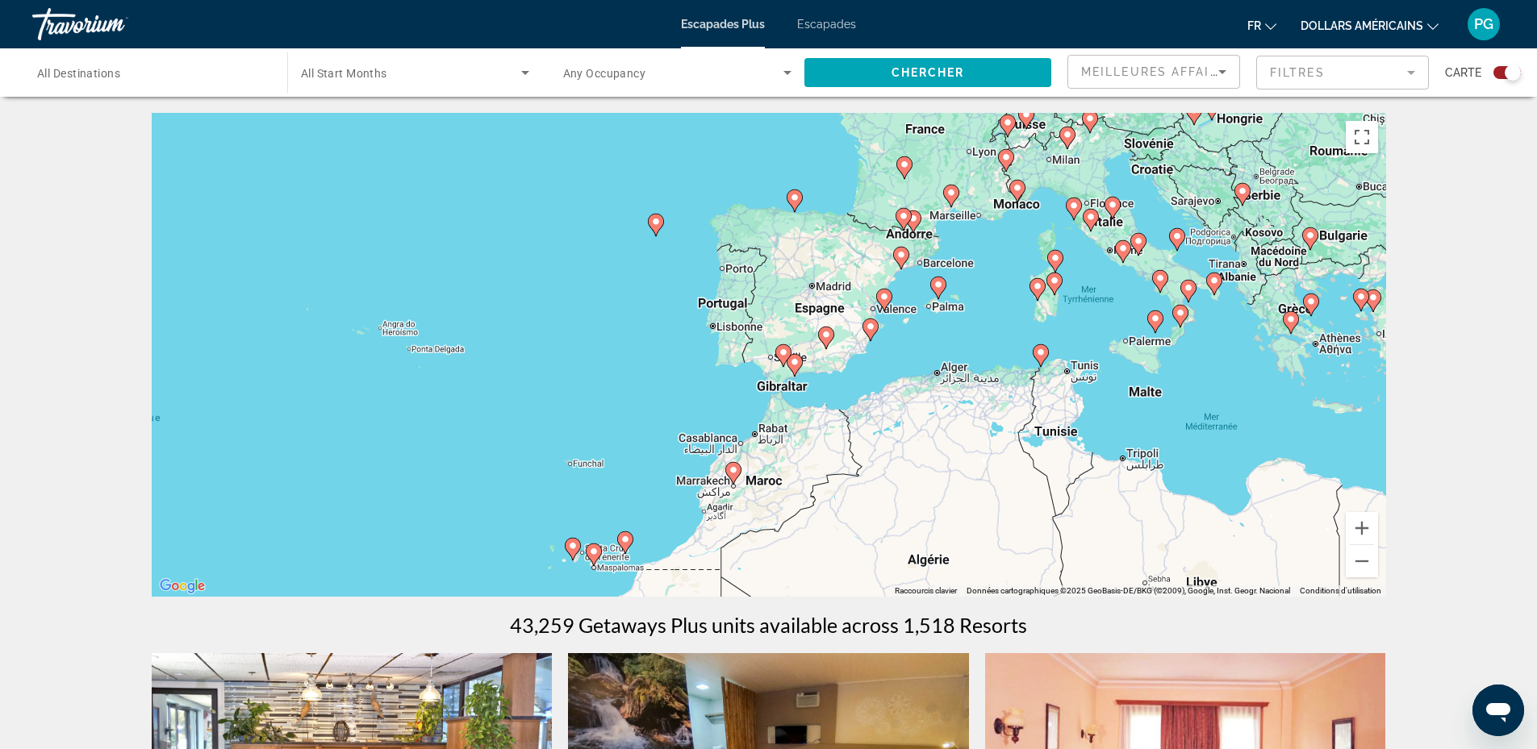
drag, startPoint x: 766, startPoint y: 365, endPoint x: 657, endPoint y: 422, distance: 123.0
click at [654, 420] on div "Pour activer le glissement avec le clavier, appuyez sur Alt+Entrée. Une fois ce…" at bounding box center [769, 355] width 1234 height 484
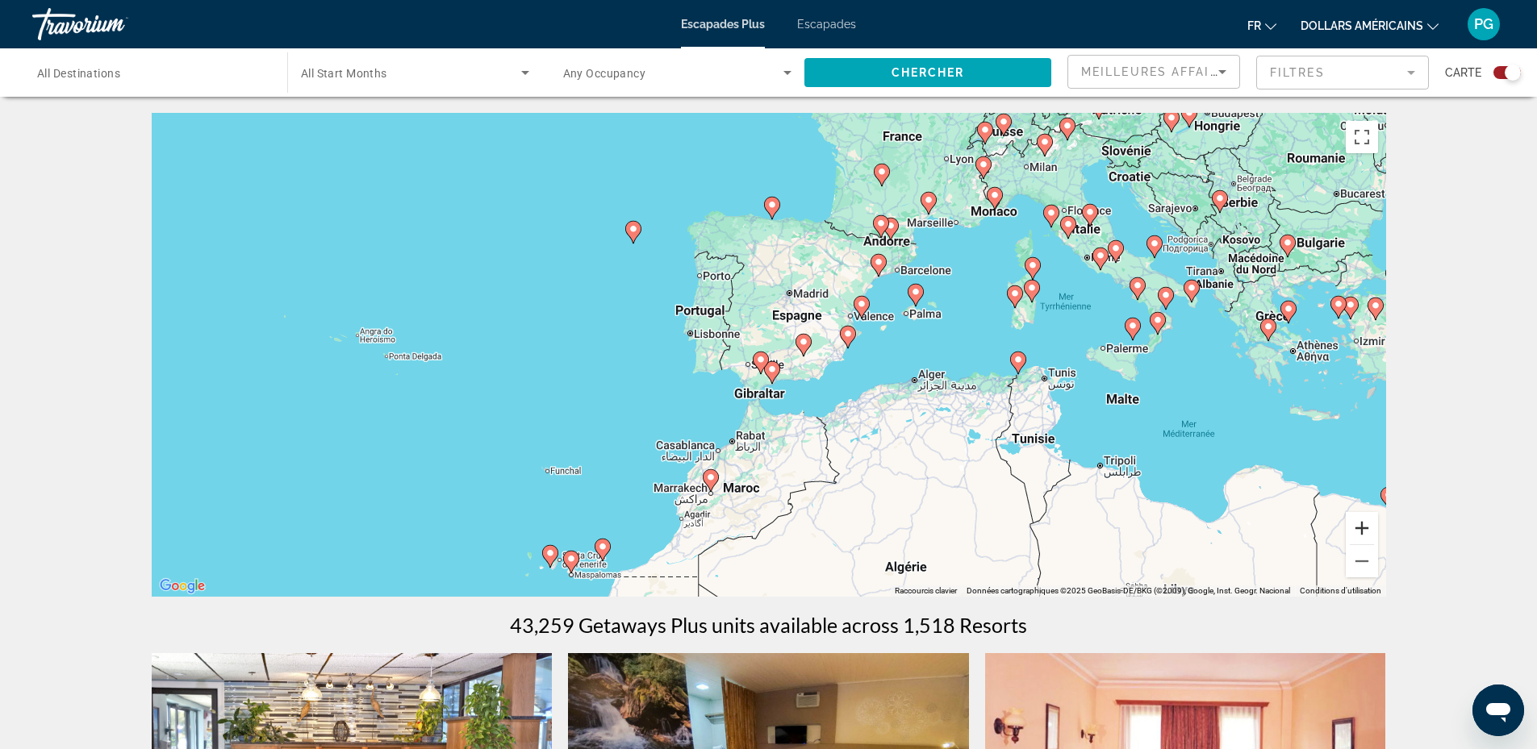
click at [1361, 533] on button "Zoom avant" at bounding box center [1361, 528] width 32 height 32
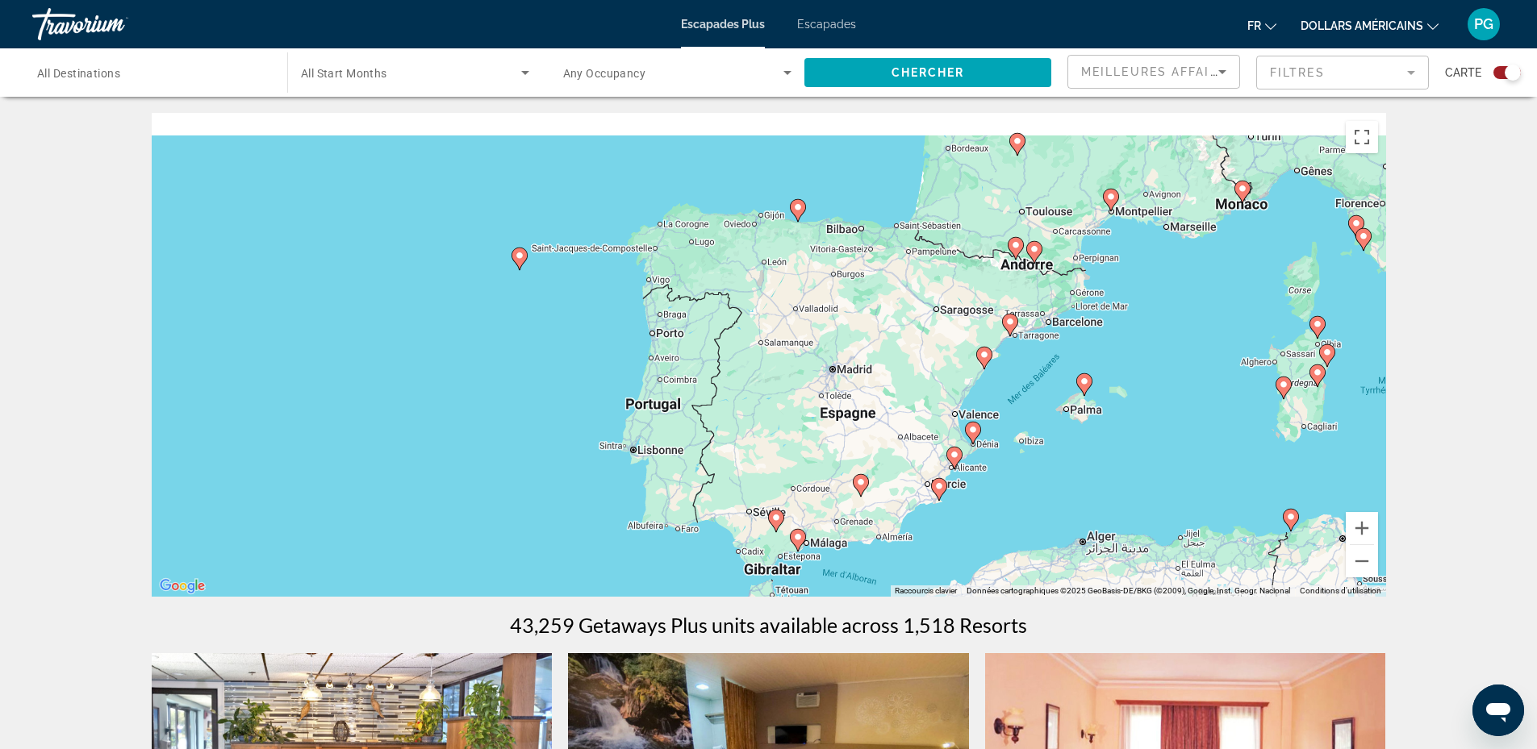
drag, startPoint x: 617, startPoint y: 309, endPoint x: 644, endPoint y: 440, distance: 133.4
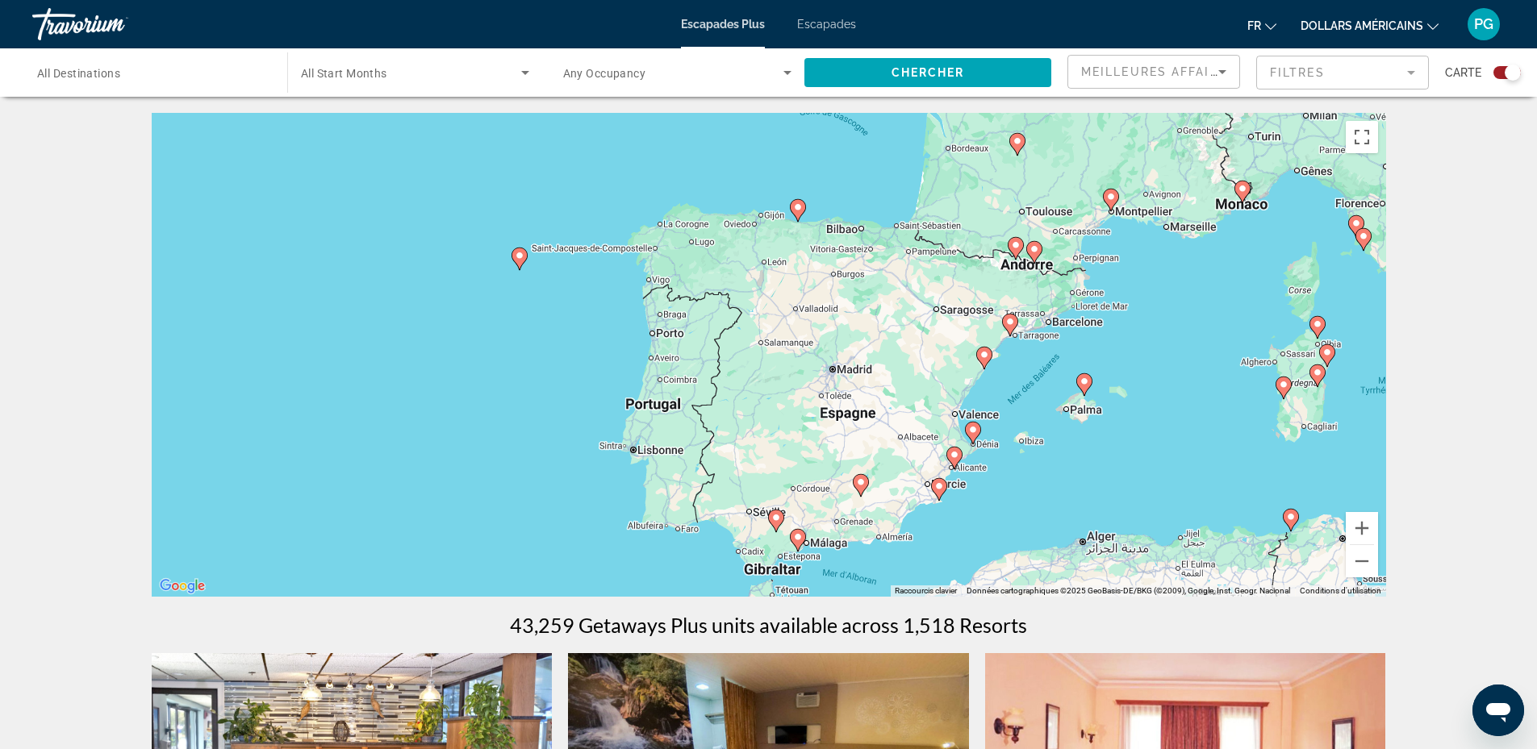
click at [644, 440] on div "Pour activer le glissement avec le clavier, appuyez sur Alt+Entrée. Une fois ce…" at bounding box center [769, 355] width 1234 height 484
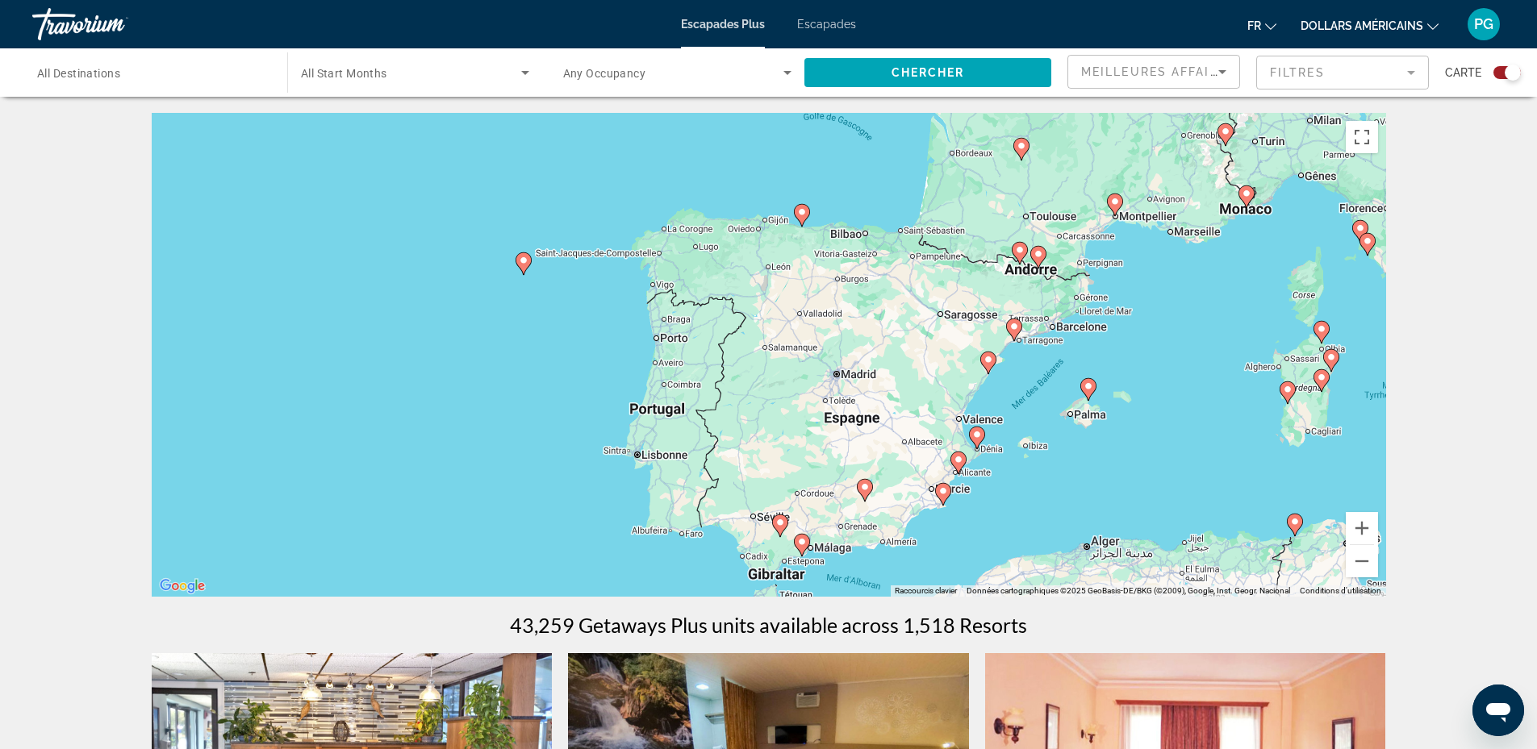
click at [525, 261] on image "Contenu principal" at bounding box center [524, 261] width 10 height 10
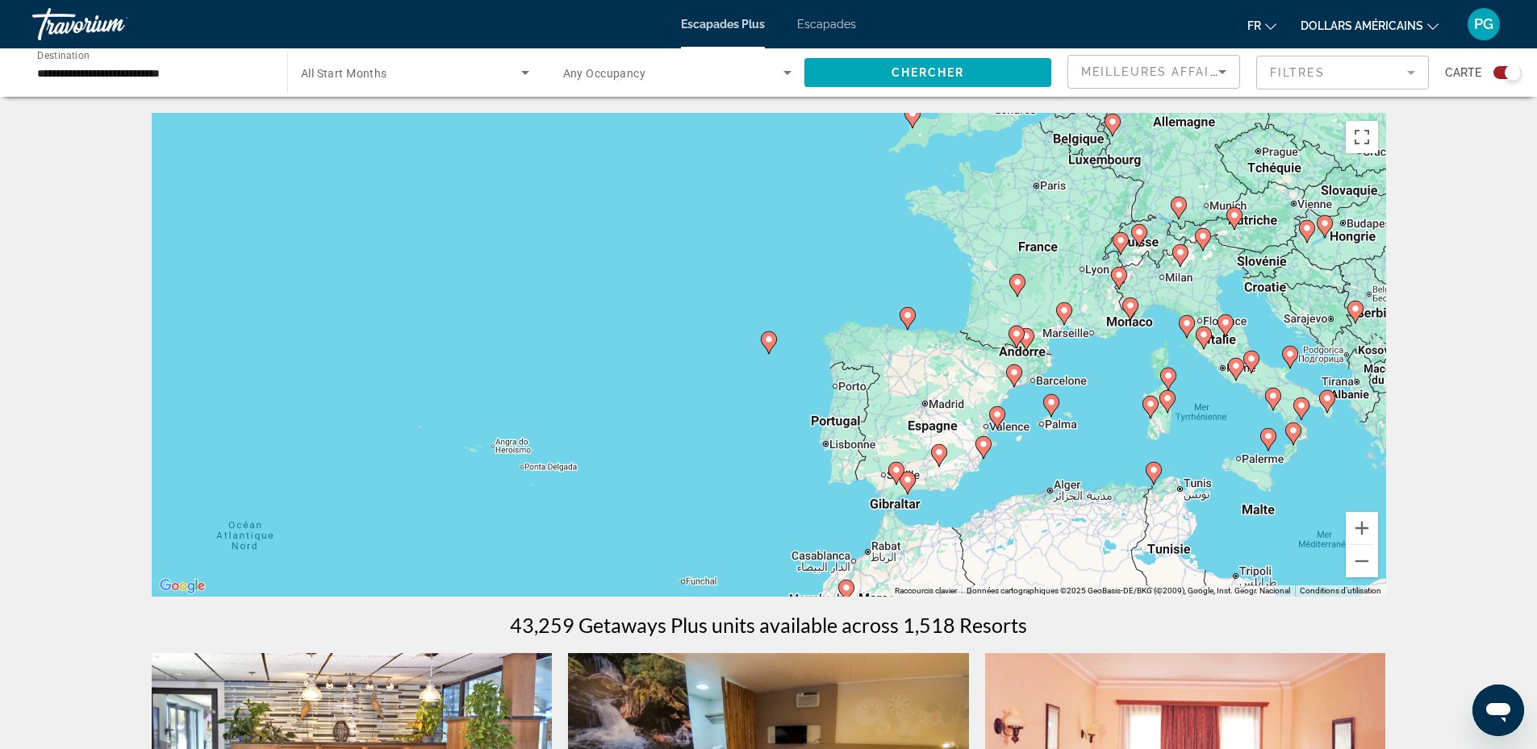
click at [770, 335] on g "Contenu principal" at bounding box center [769, 343] width 16 height 23
type input "**********"
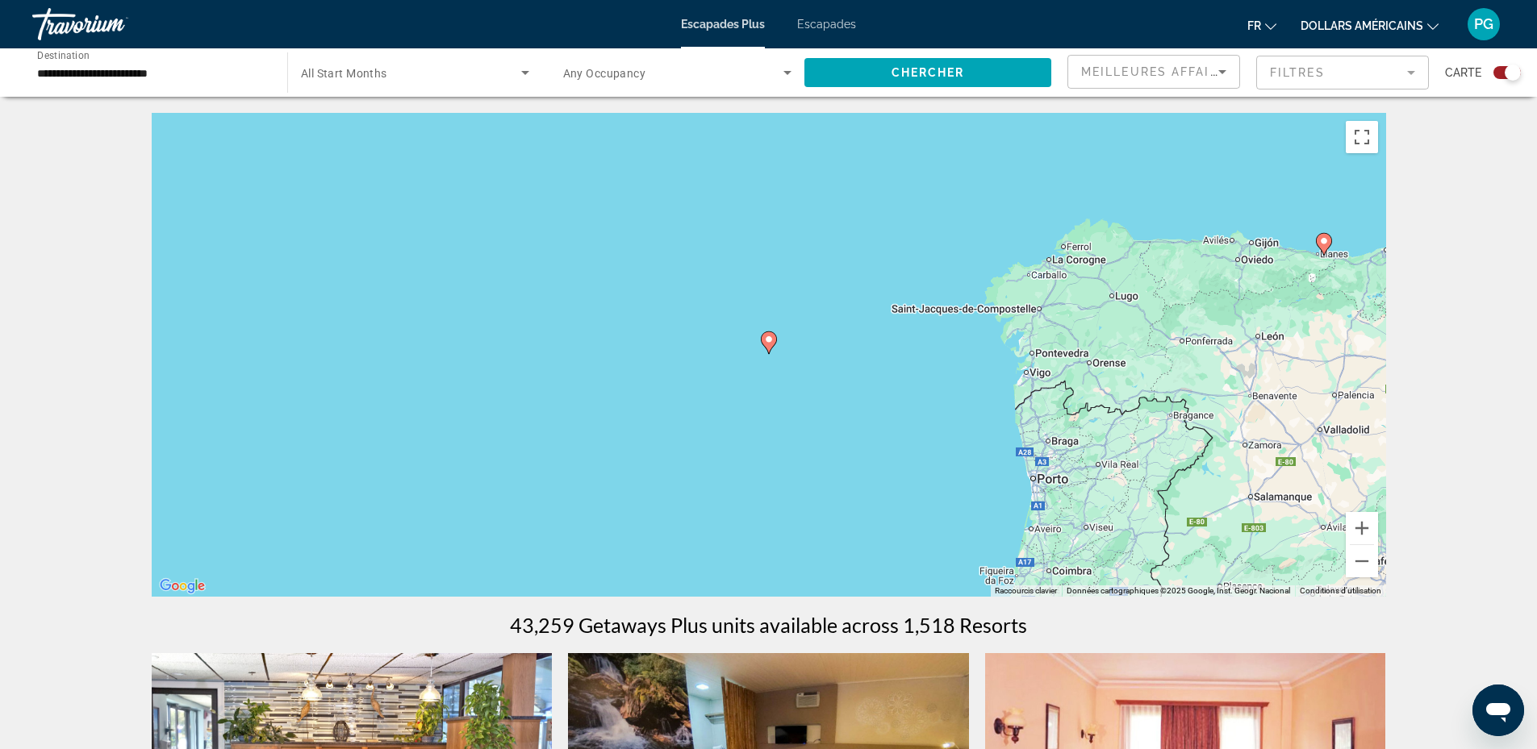
click at [766, 336] on image "Contenu principal" at bounding box center [769, 340] width 10 height 10
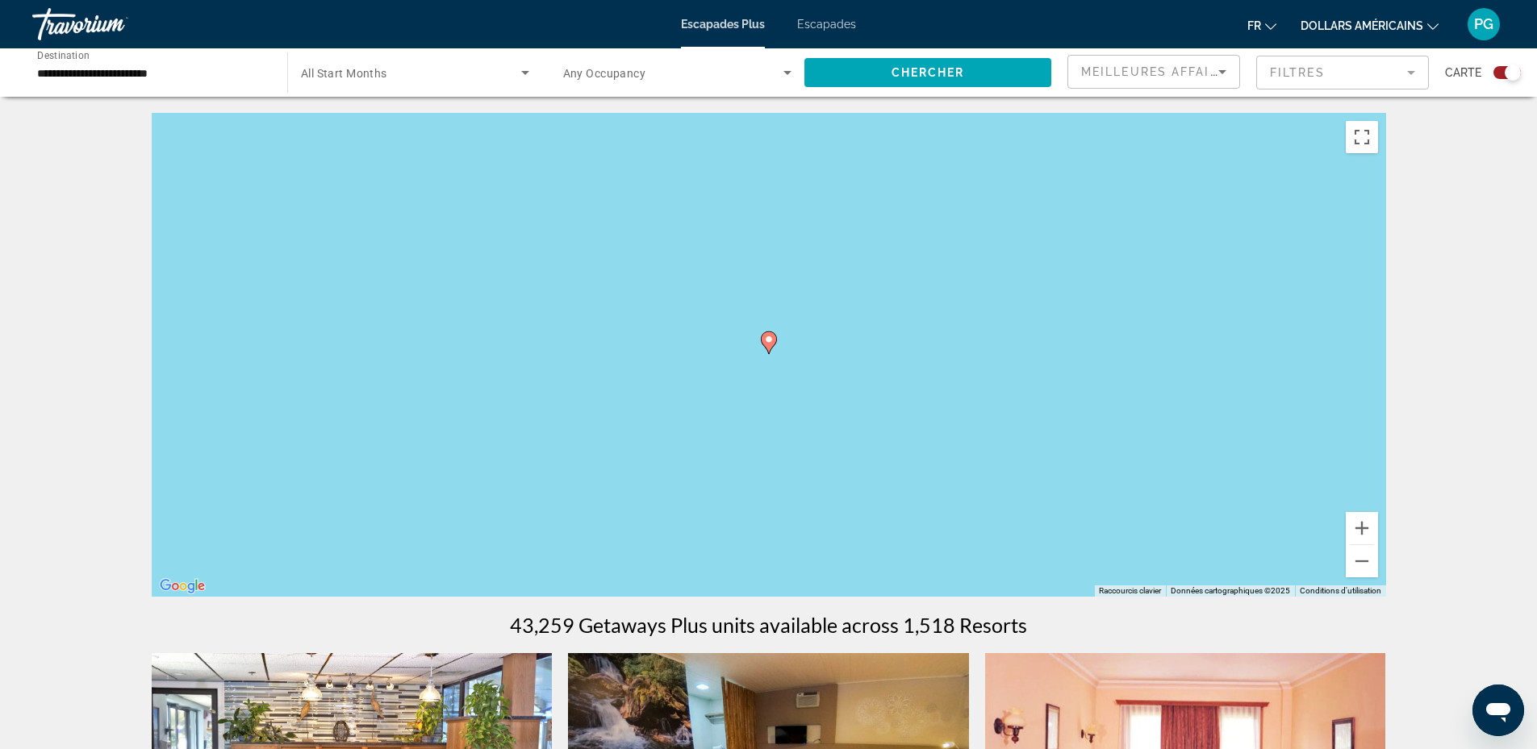
click at [766, 335] on icon "Contenu principal" at bounding box center [768, 342] width 15 height 21
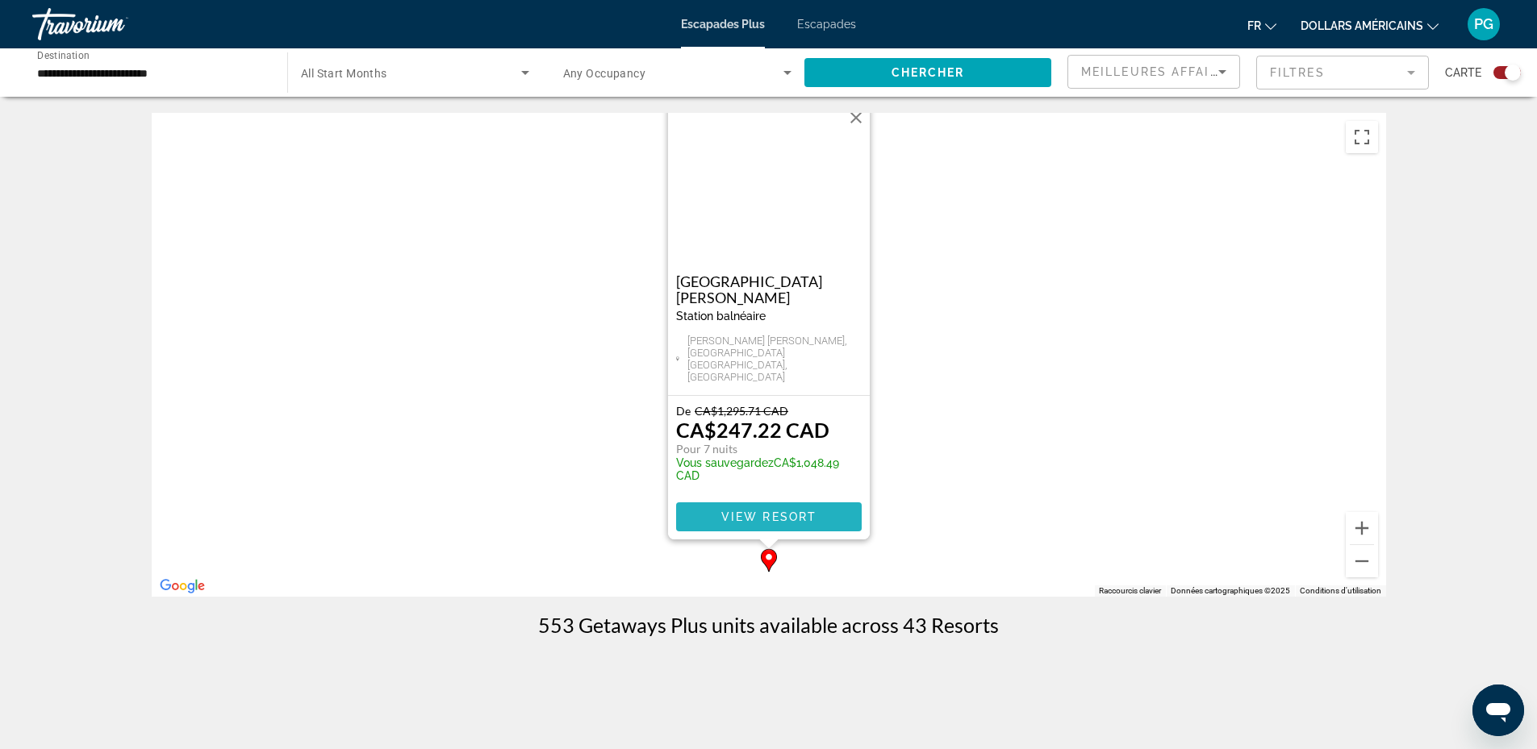
click at [768, 518] on span "View Resort" at bounding box center [767, 517] width 95 height 13
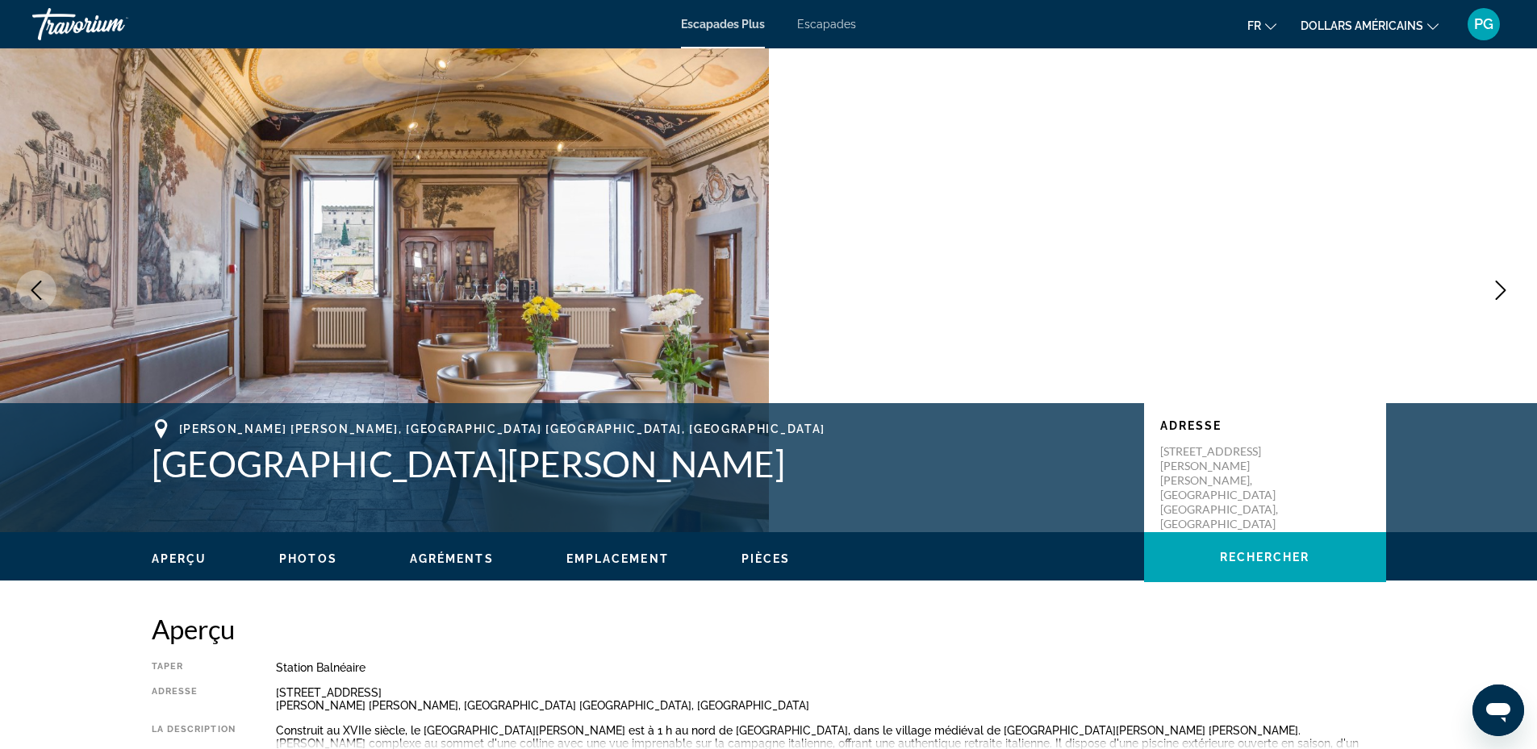
click at [1498, 285] on icon "Next image" at bounding box center [1500, 290] width 19 height 19
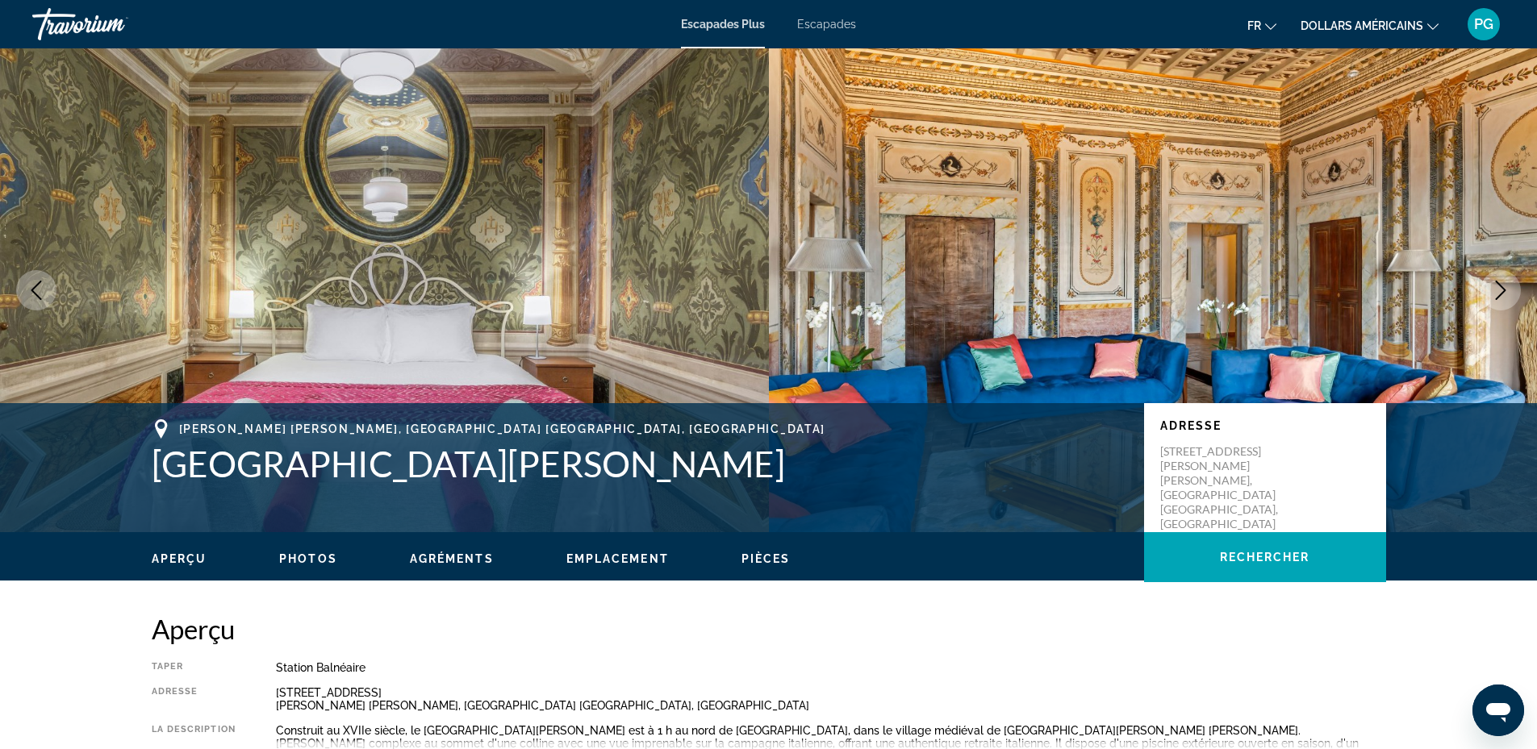
click at [1497, 286] on icon "Next image" at bounding box center [1500, 290] width 19 height 19
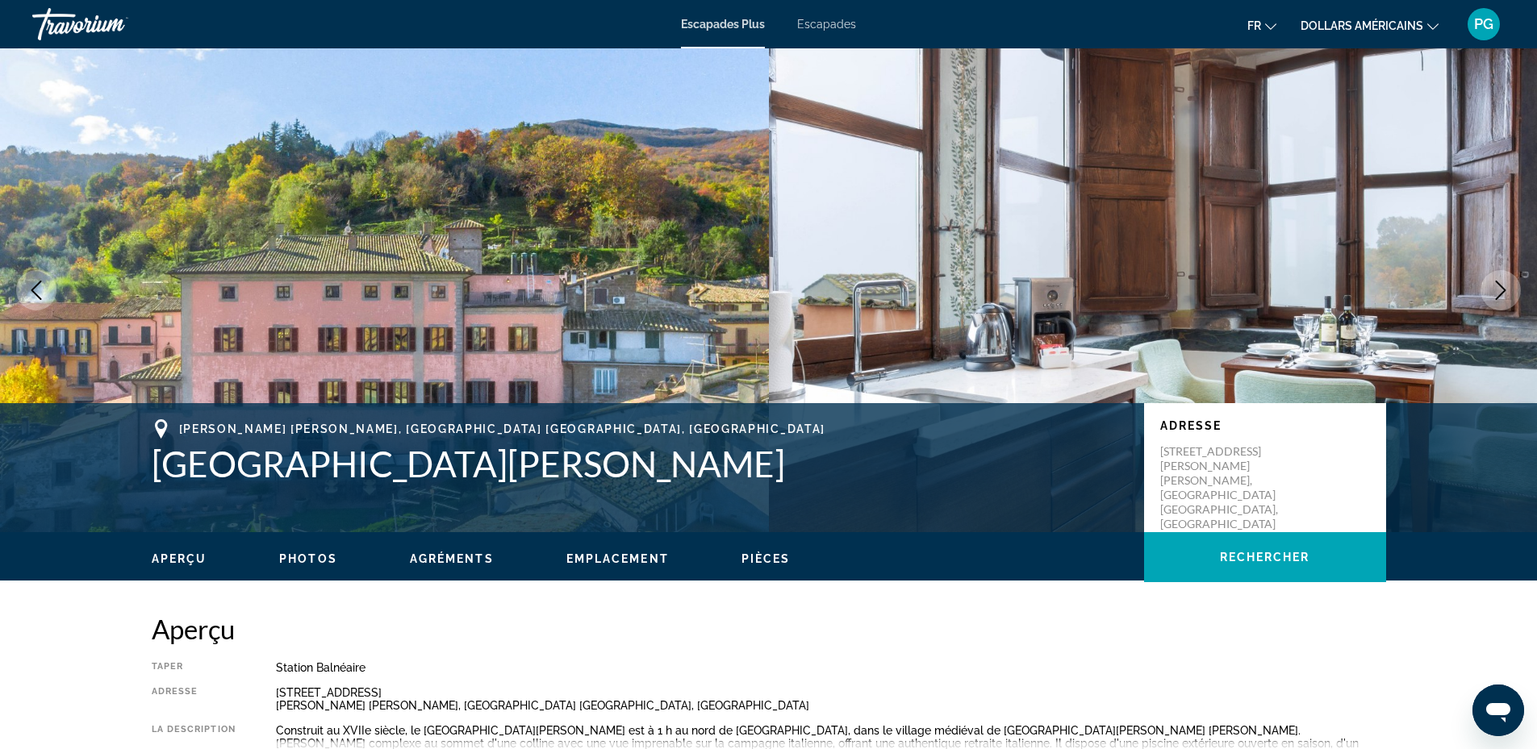
click at [1497, 286] on icon "Next image" at bounding box center [1500, 290] width 19 height 19
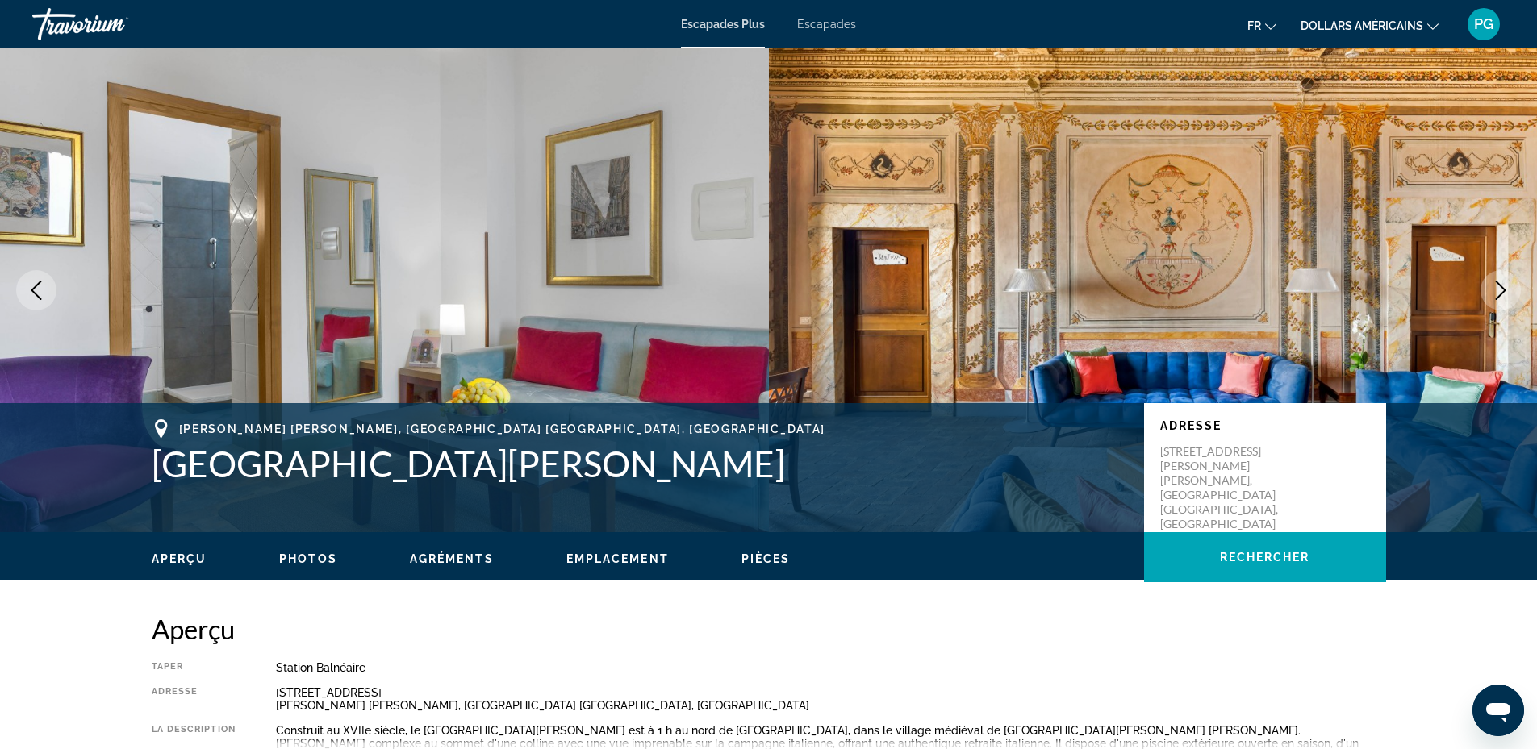
click at [1497, 286] on icon "Next image" at bounding box center [1500, 290] width 19 height 19
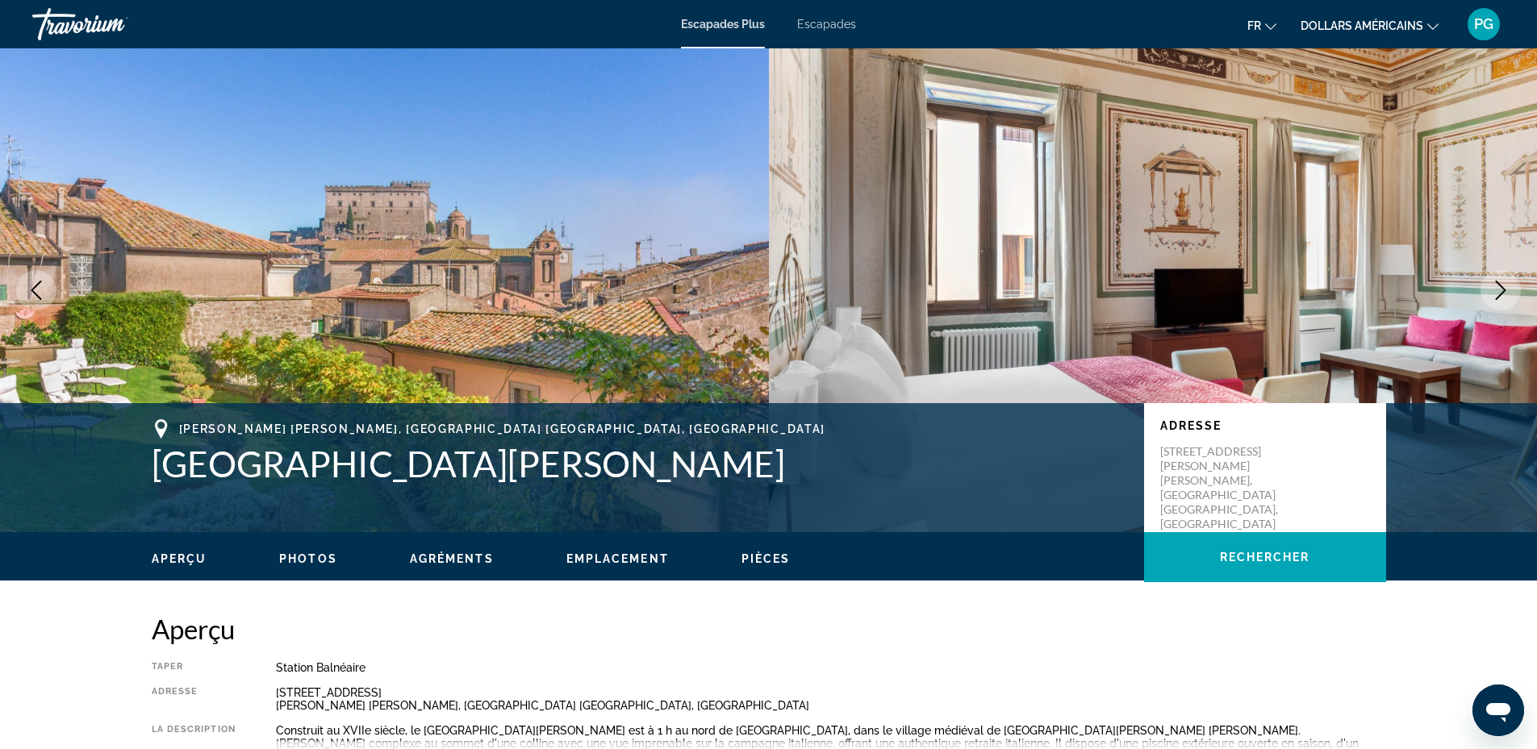
click at [1497, 286] on icon "Next image" at bounding box center [1500, 290] width 19 height 19
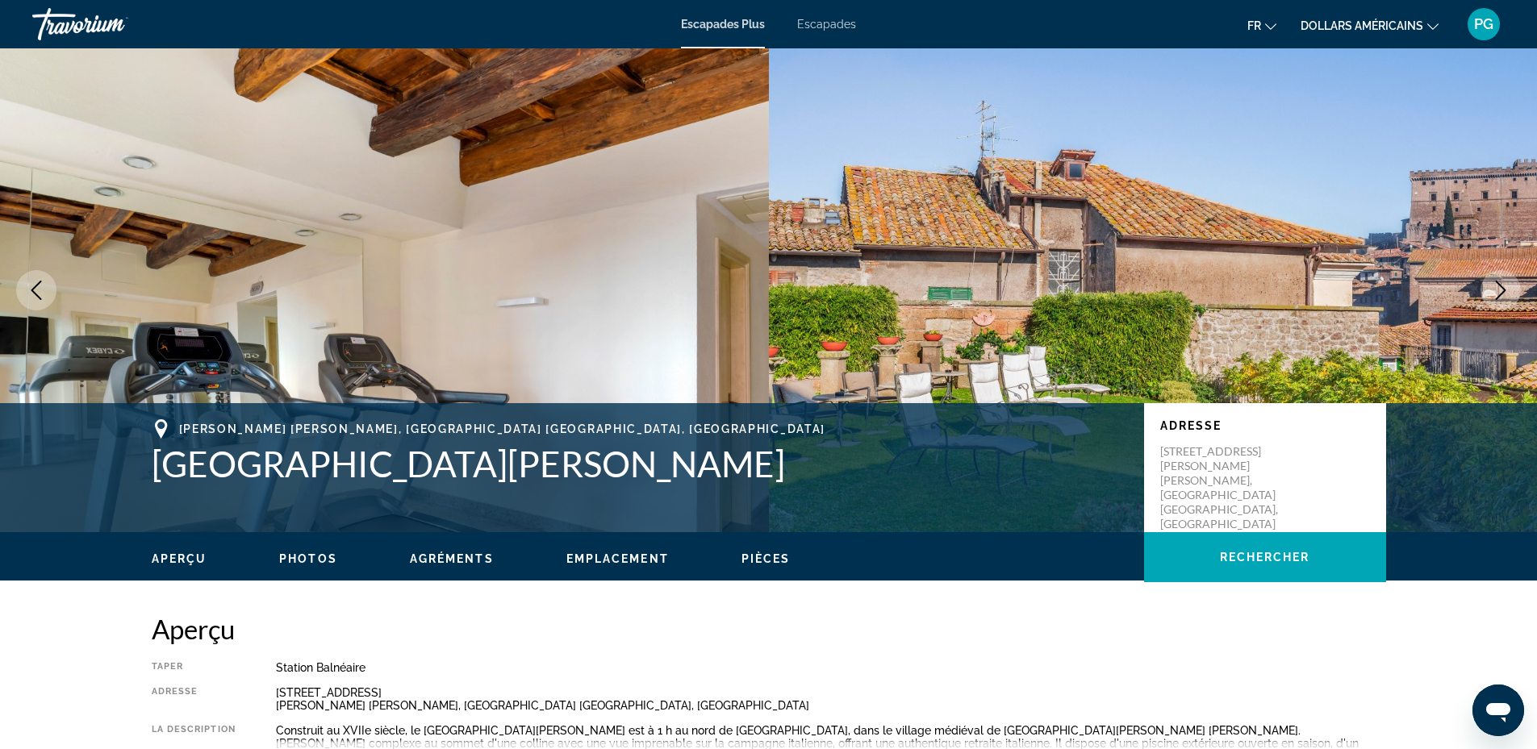
click at [1497, 286] on icon "Next image" at bounding box center [1500, 290] width 19 height 19
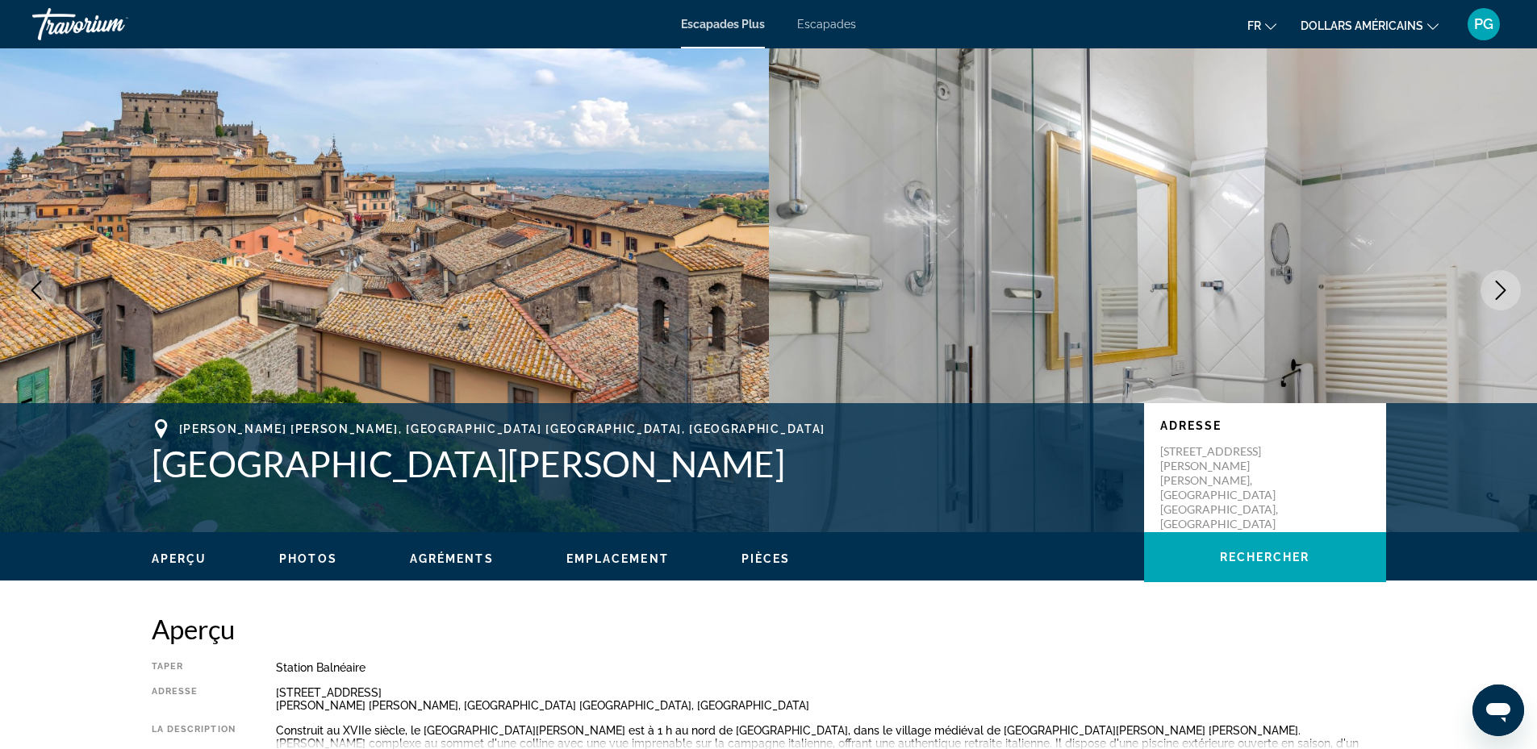
click at [741, 21] on font "Escapades Plus" at bounding box center [723, 24] width 84 height 13
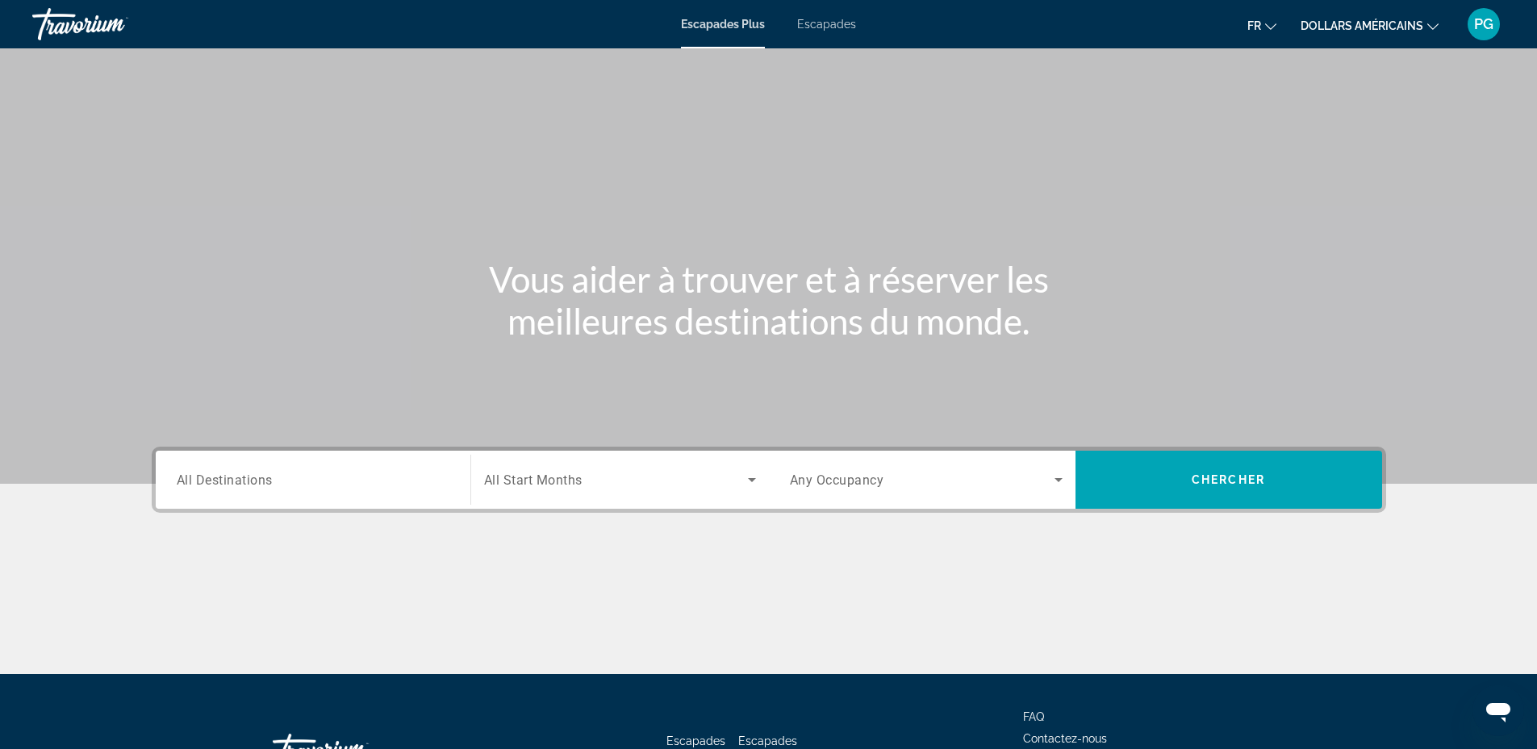
click at [238, 480] on span "All Destinations" at bounding box center [225, 479] width 96 height 15
click at [238, 480] on input "Destination All Destinations" at bounding box center [313, 480] width 273 height 19
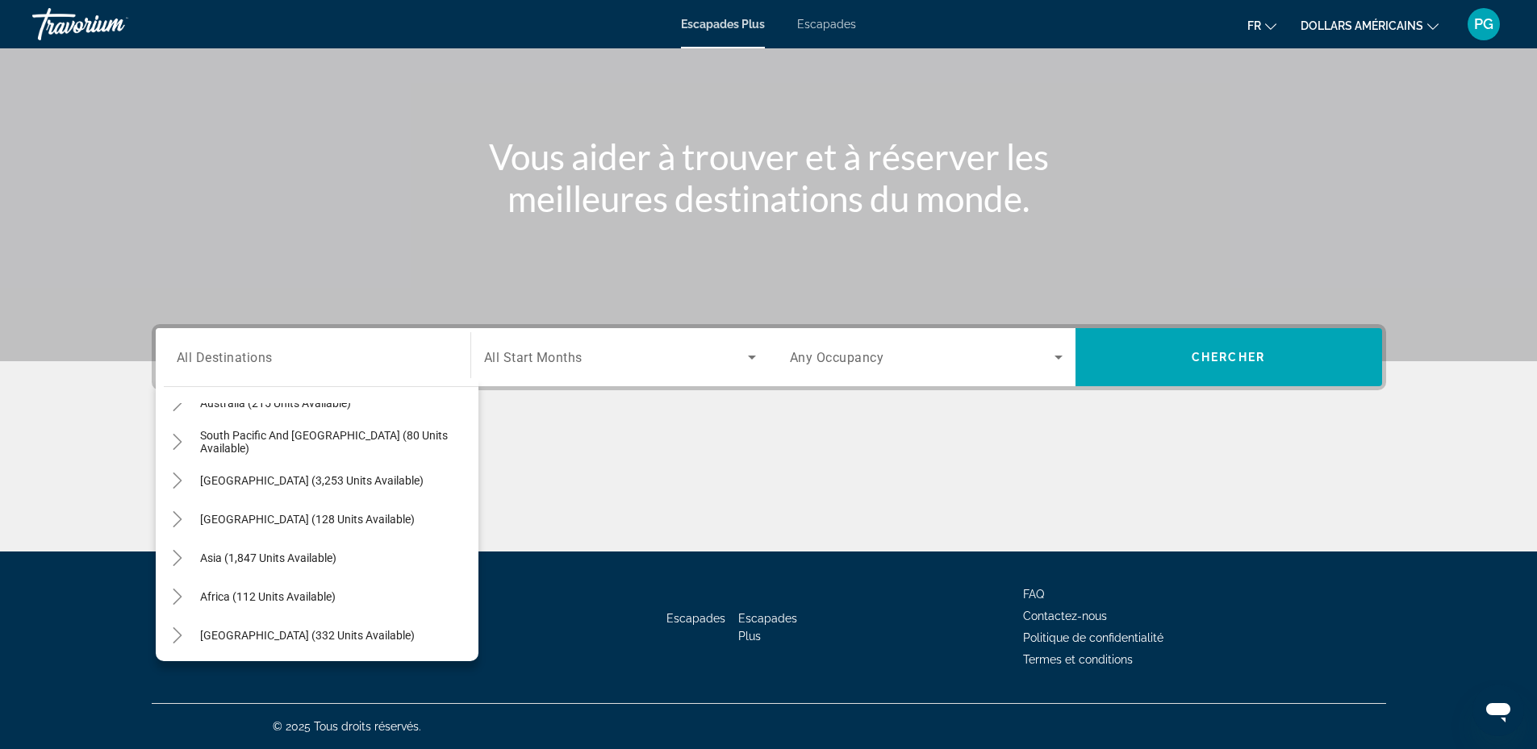
scroll to position [261, 0]
drag, startPoint x: 482, startPoint y: 618, endPoint x: 479, endPoint y: 538, distance: 79.9
click at [479, 538] on div "Passer au contenu principal Escapades Plus Escapades fr English Español Françai…" at bounding box center [768, 251] width 1537 height 749
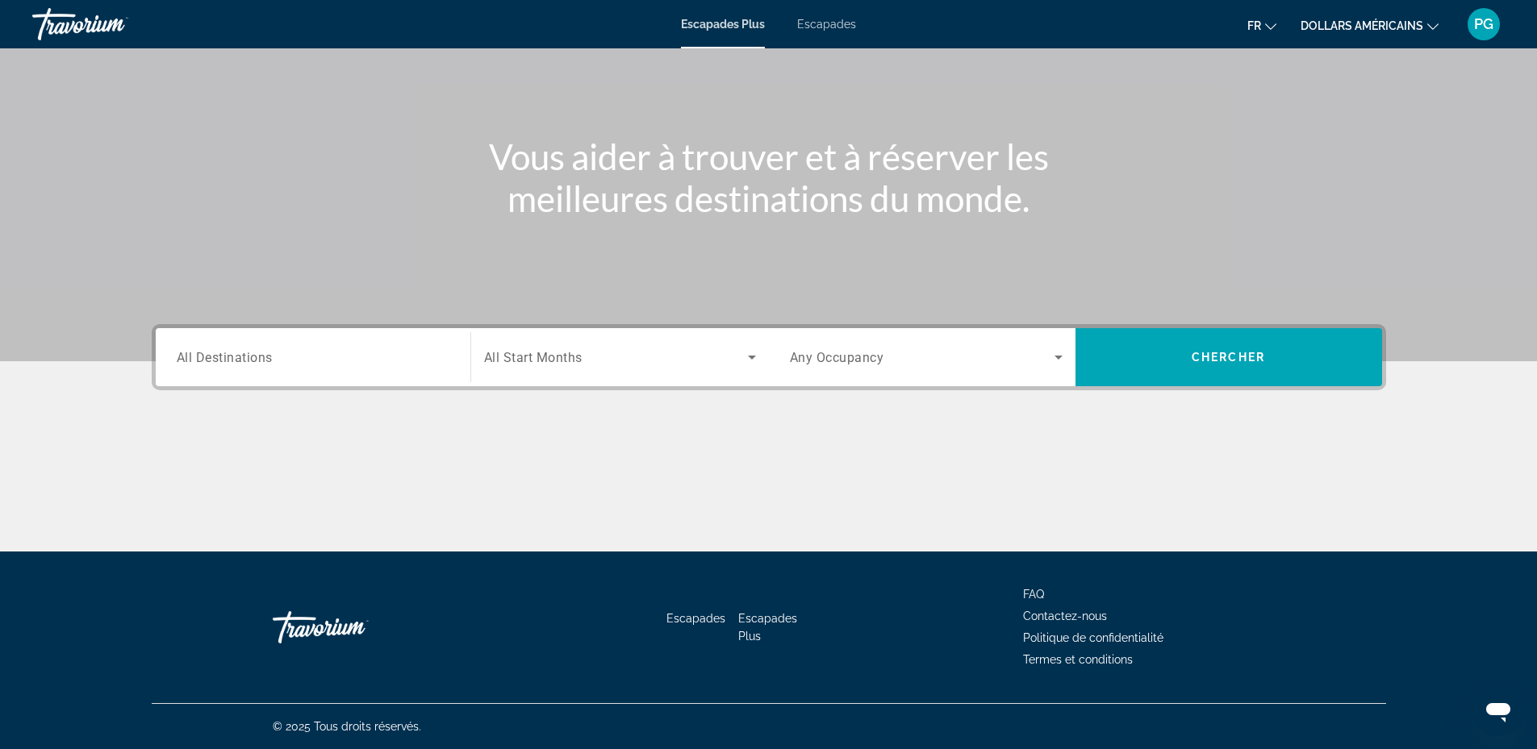
click at [199, 352] on span "All Destinations" at bounding box center [225, 356] width 96 height 15
click at [199, 352] on input "Destination All Destinations" at bounding box center [313, 357] width 273 height 19
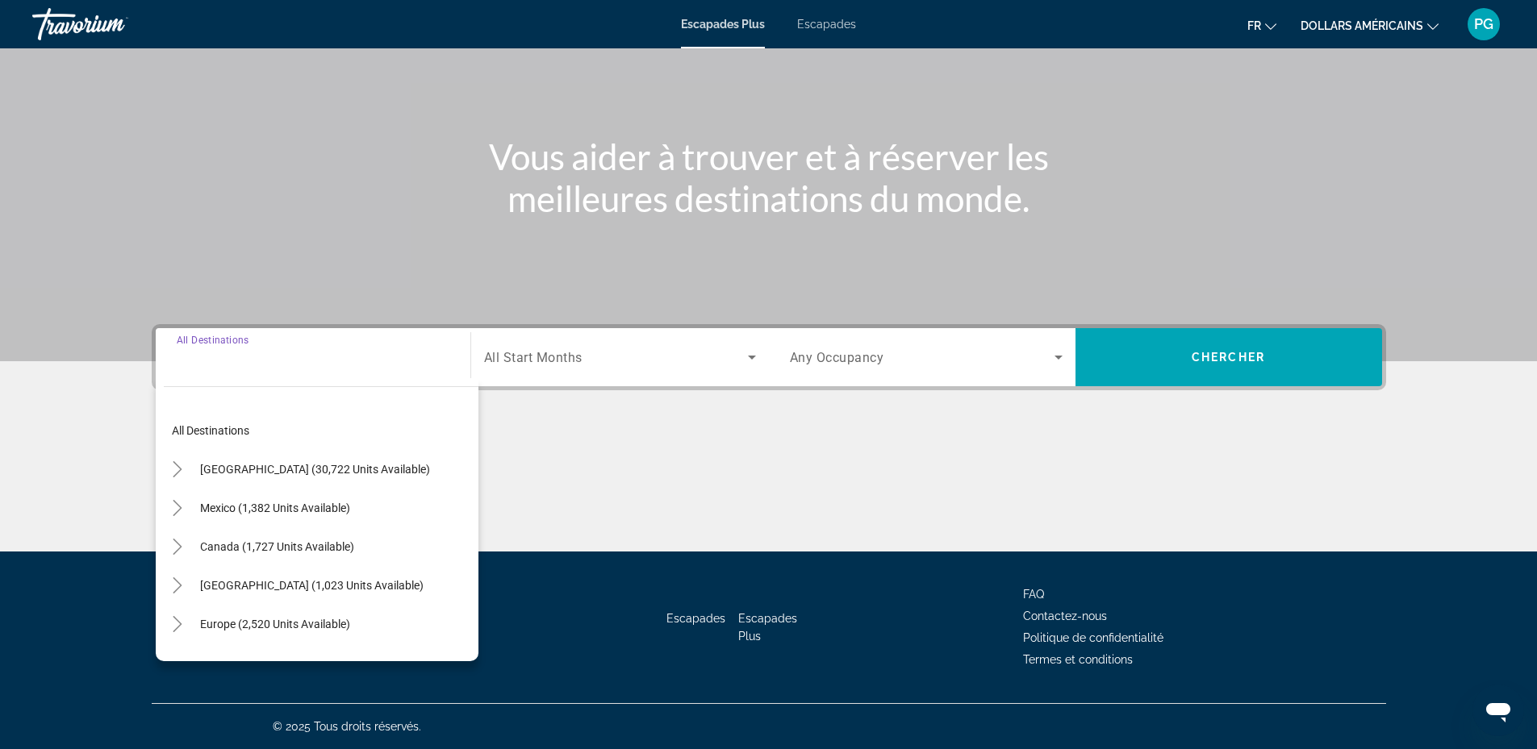
click at [272, 365] on input "Destination All Destinations" at bounding box center [313, 357] width 273 height 19
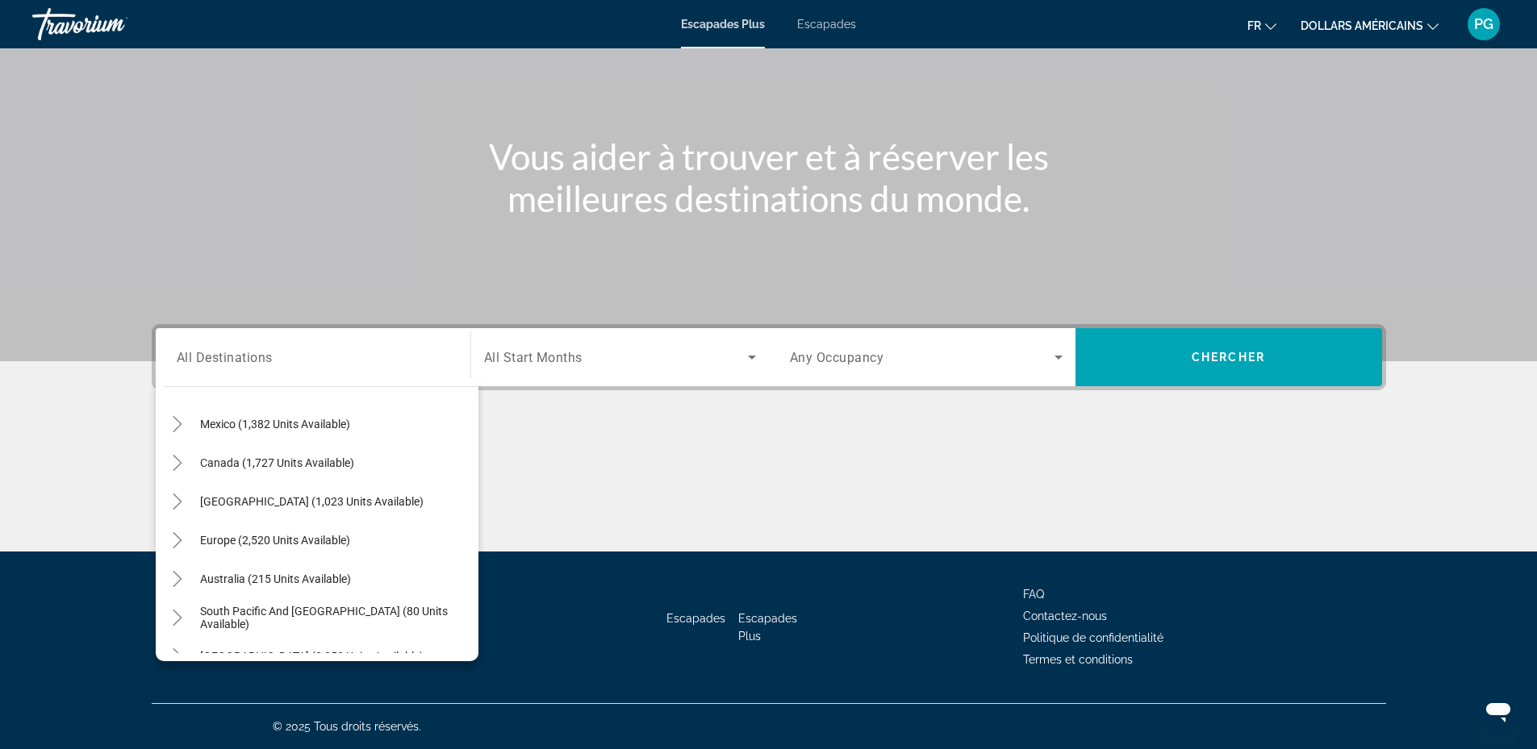
scroll to position [86, 0]
click at [227, 542] on span "Europe (2,520 units available)" at bounding box center [275, 538] width 150 height 13
type input "**********"
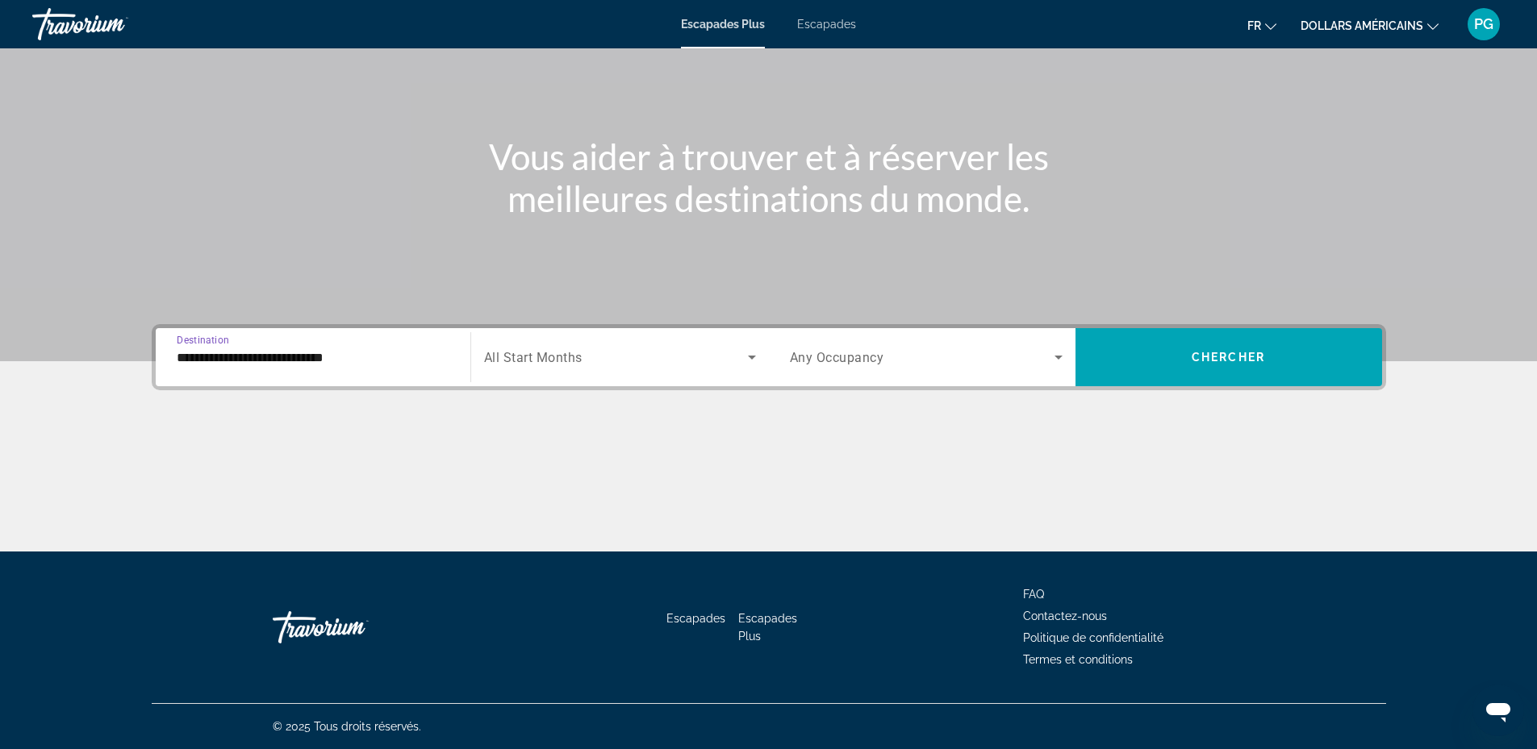
click at [282, 357] on input "**********" at bounding box center [313, 357] width 273 height 19
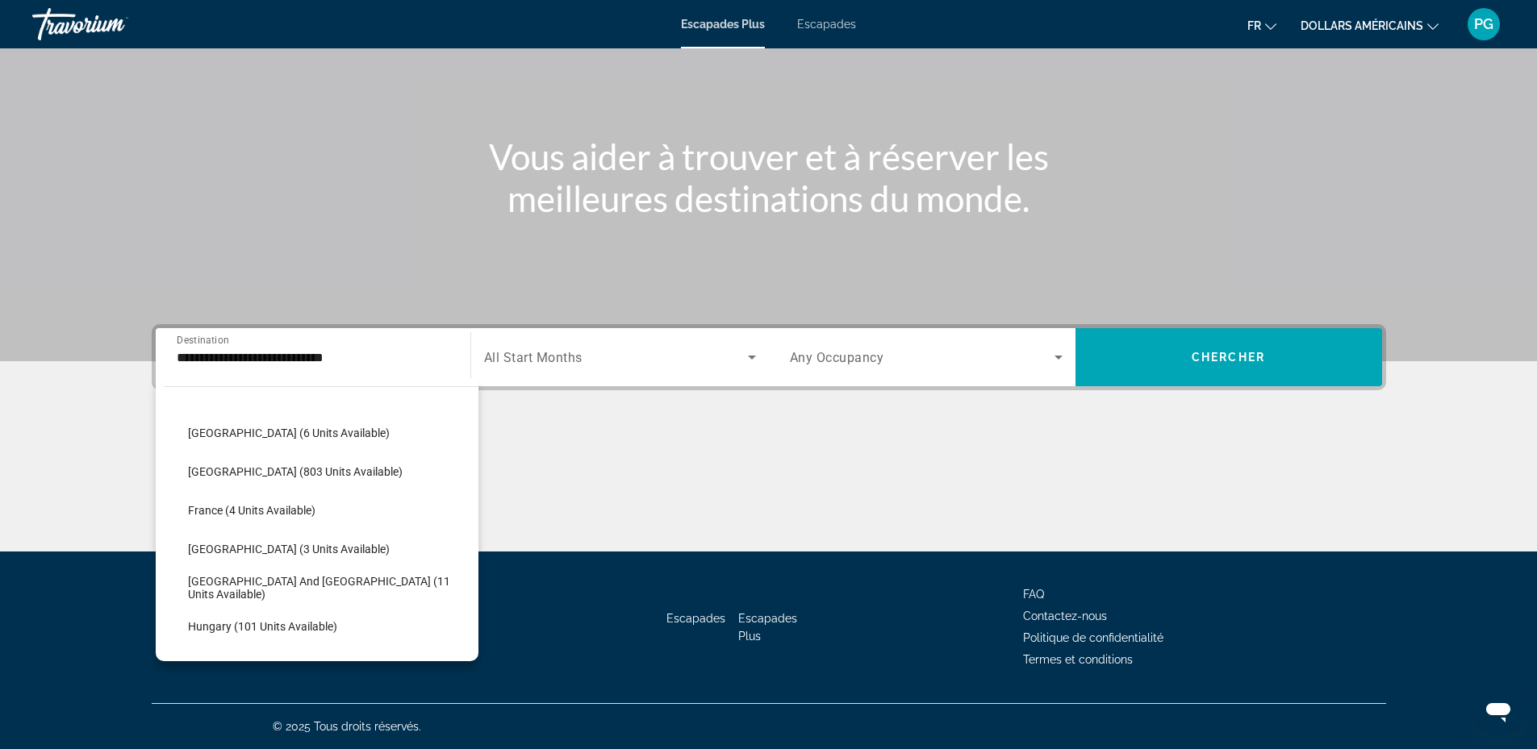
scroll to position [0, 0]
click at [378, 346] on div "**********" at bounding box center [313, 358] width 273 height 46
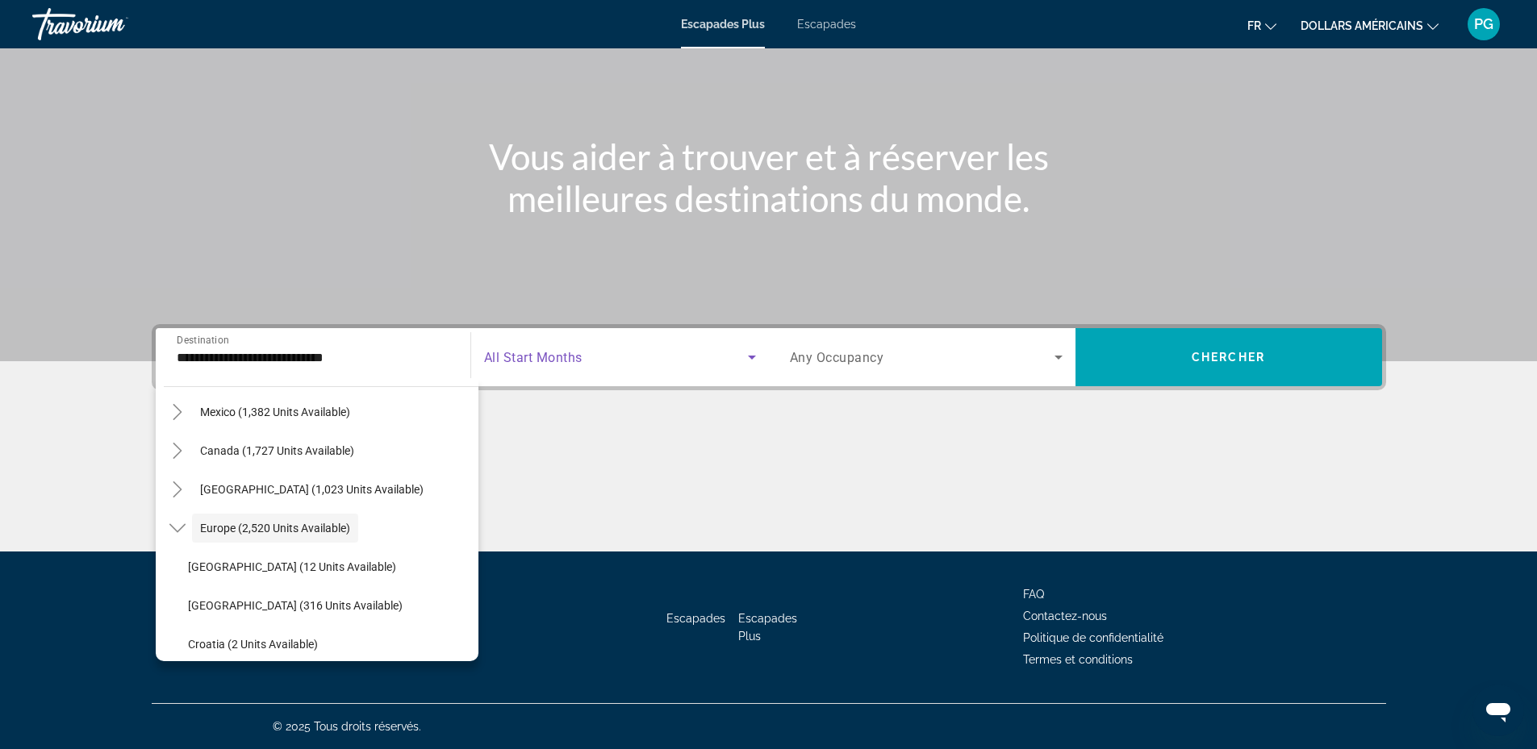
click at [550, 348] on span "Search widget" at bounding box center [616, 357] width 264 height 19
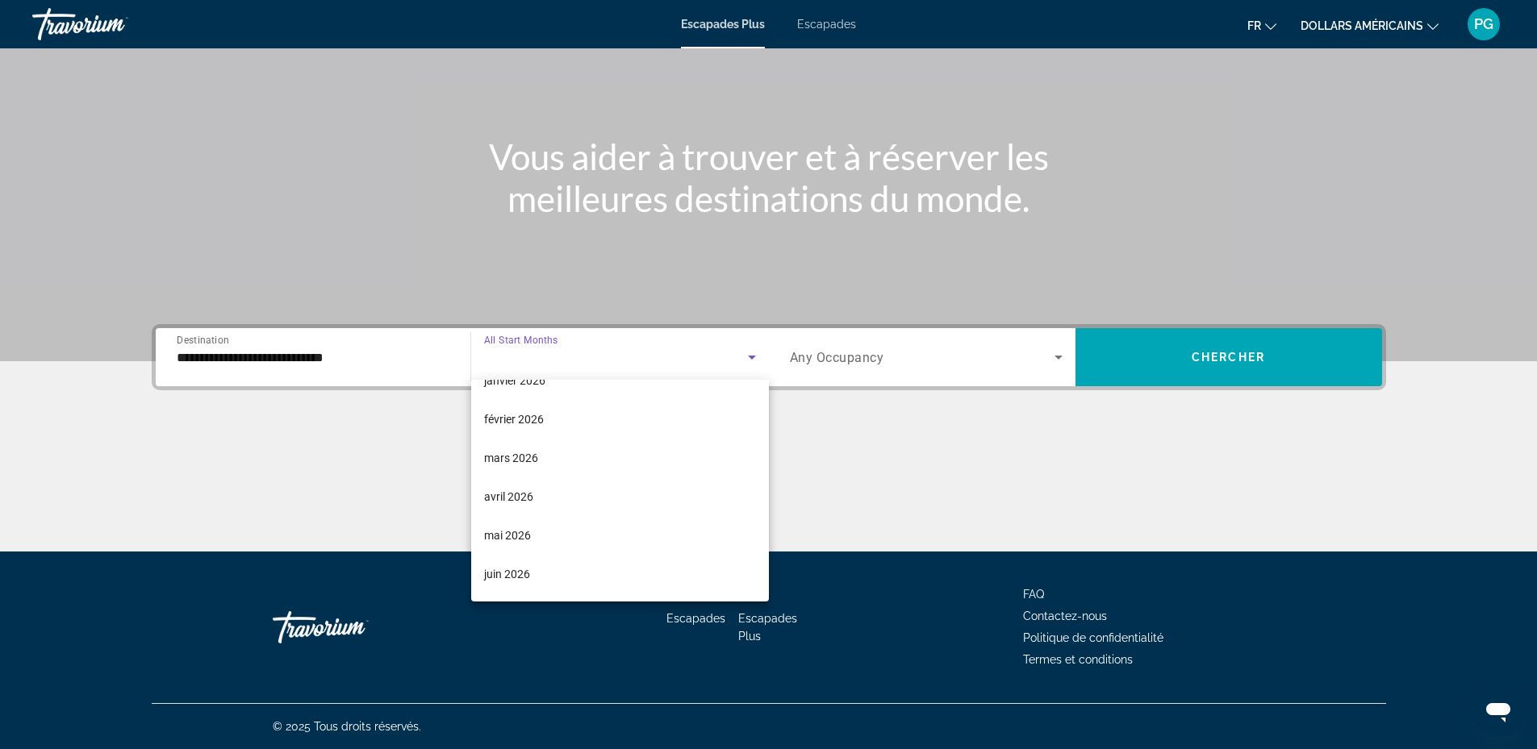
scroll to position [221, 0]
click at [511, 528] on font "mai 2026" at bounding box center [507, 533] width 47 height 13
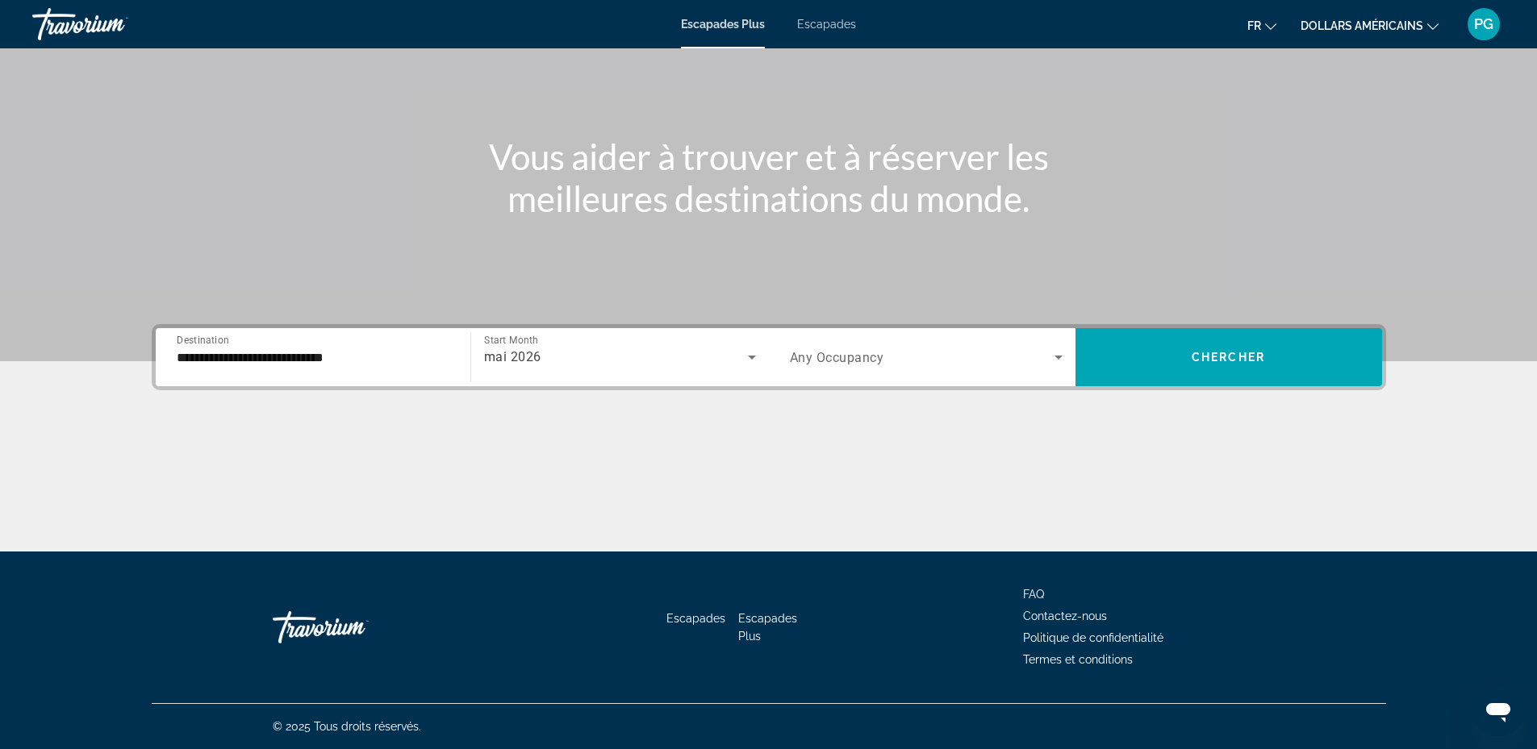
click at [828, 358] on span "Any Occupancy" at bounding box center [837, 357] width 94 height 15
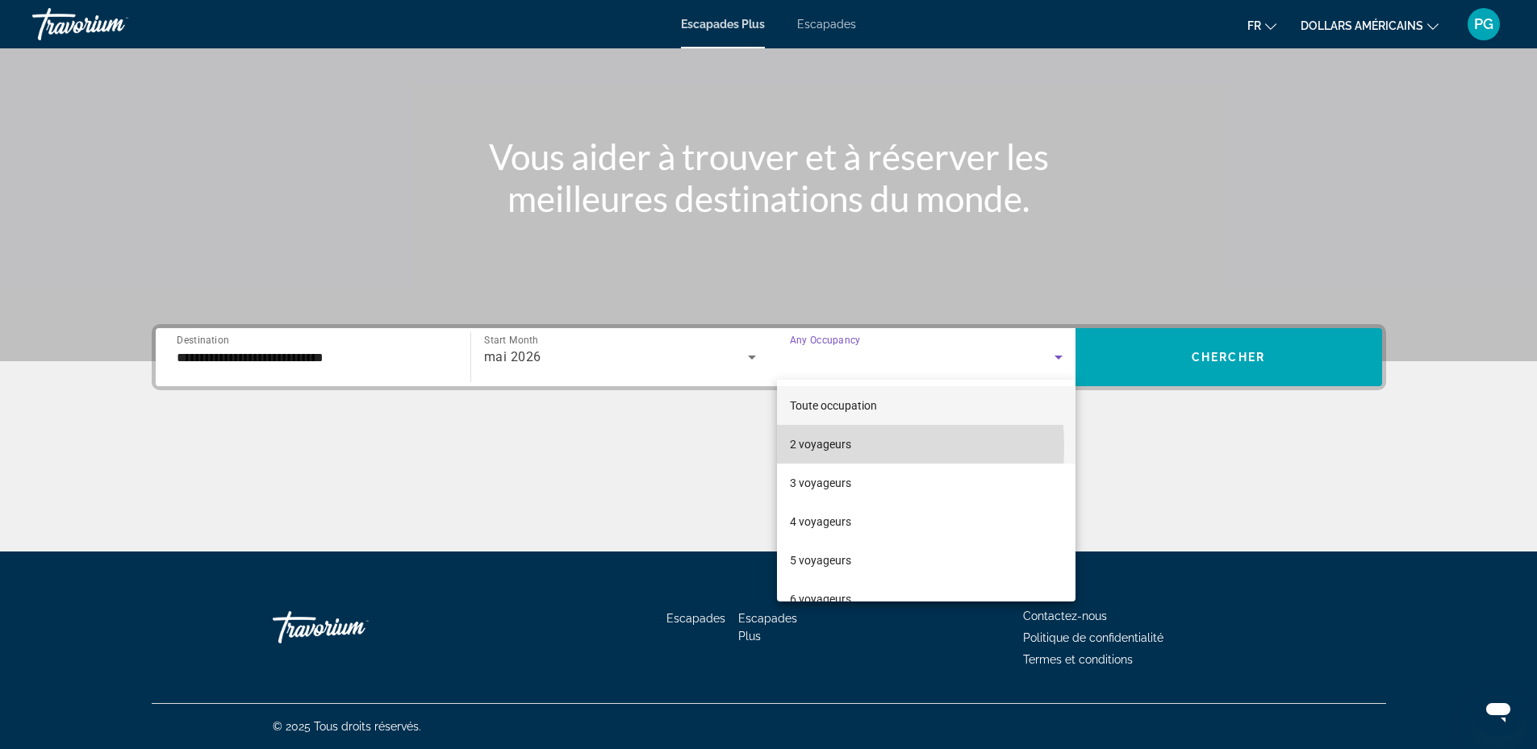
click at [813, 447] on font "2 voyageurs" at bounding box center [820, 444] width 61 height 13
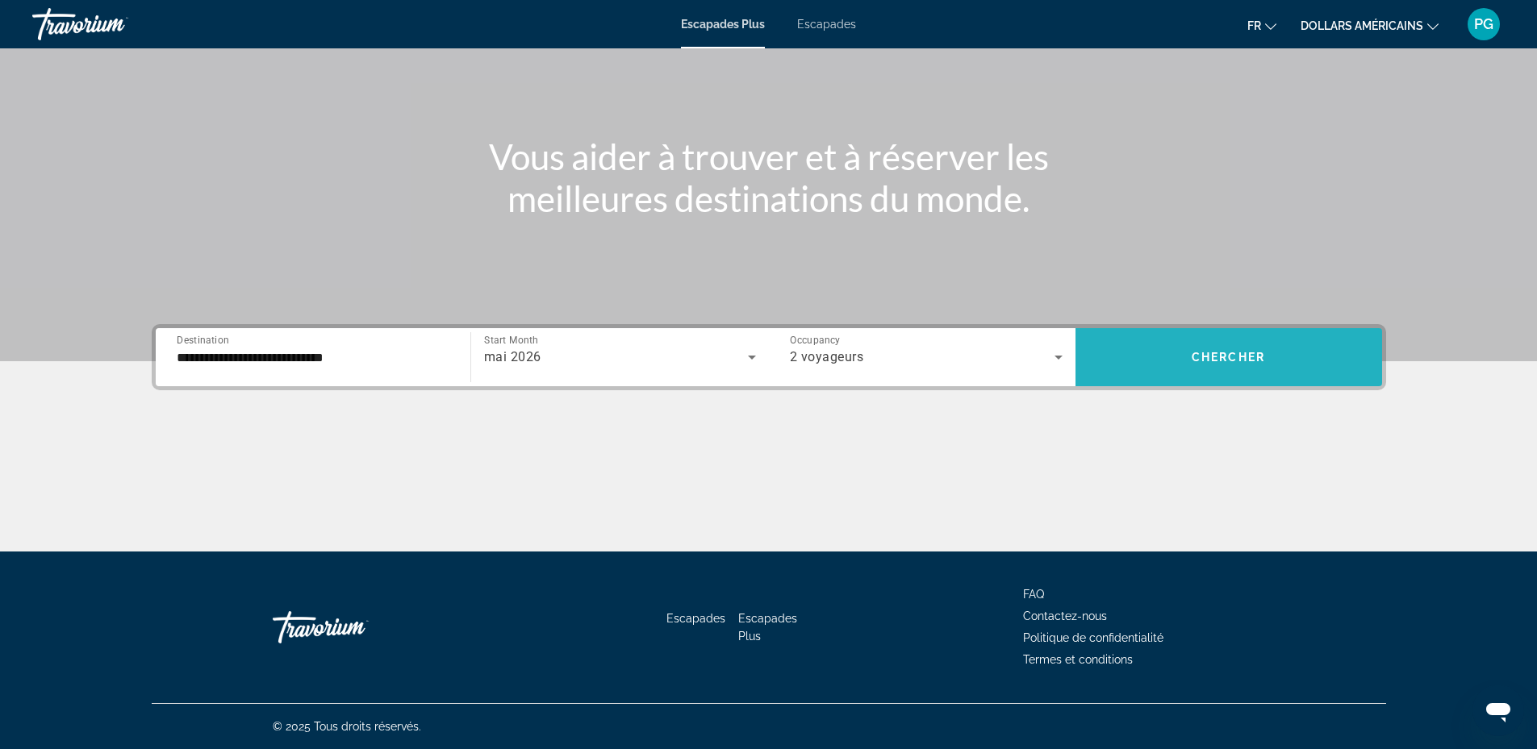
click at [1264, 356] on span "Chercher" at bounding box center [1227, 357] width 73 height 13
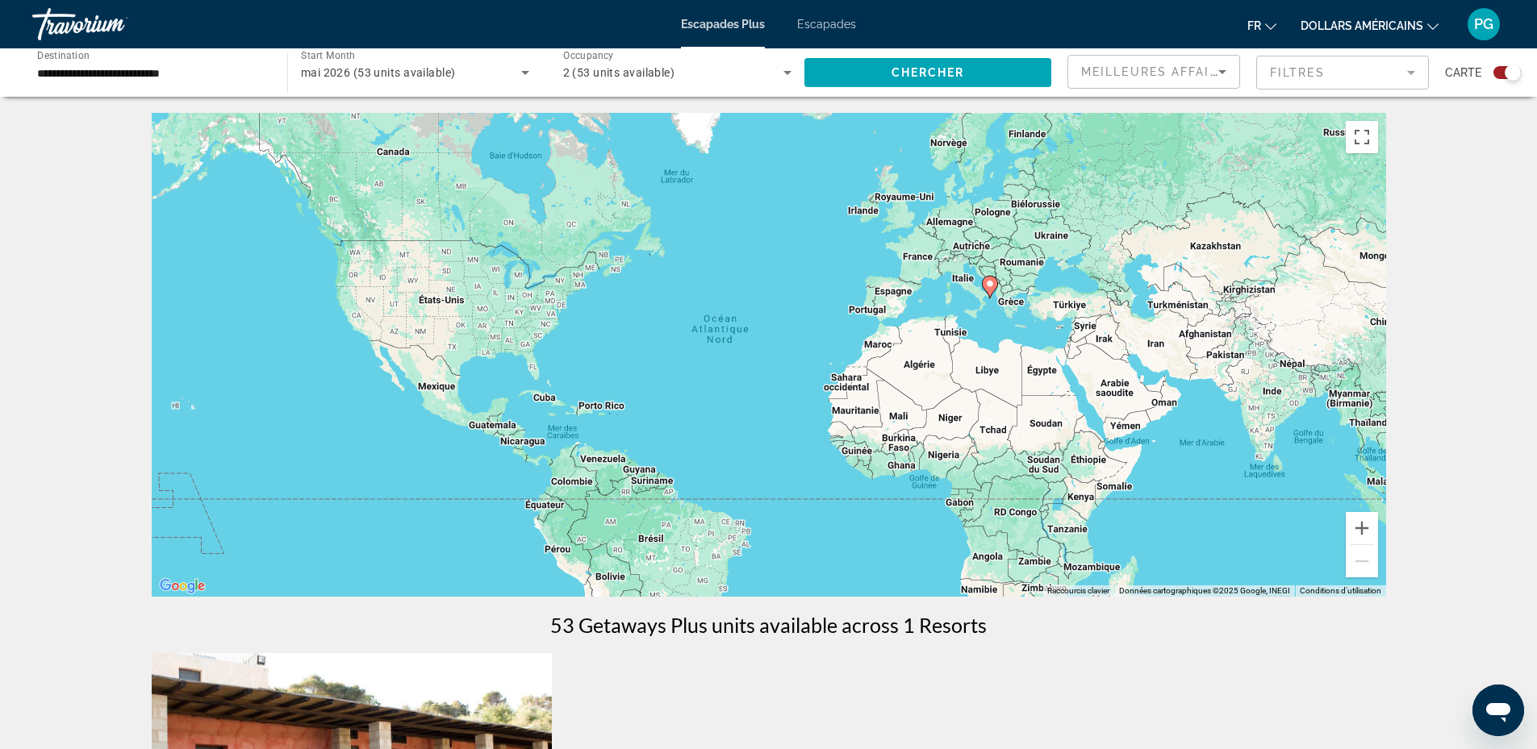
click at [907, 302] on div "Pour activer le glissement avec le clavier, appuyez sur Alt+Entrée. Une fois ce…" at bounding box center [769, 355] width 1234 height 484
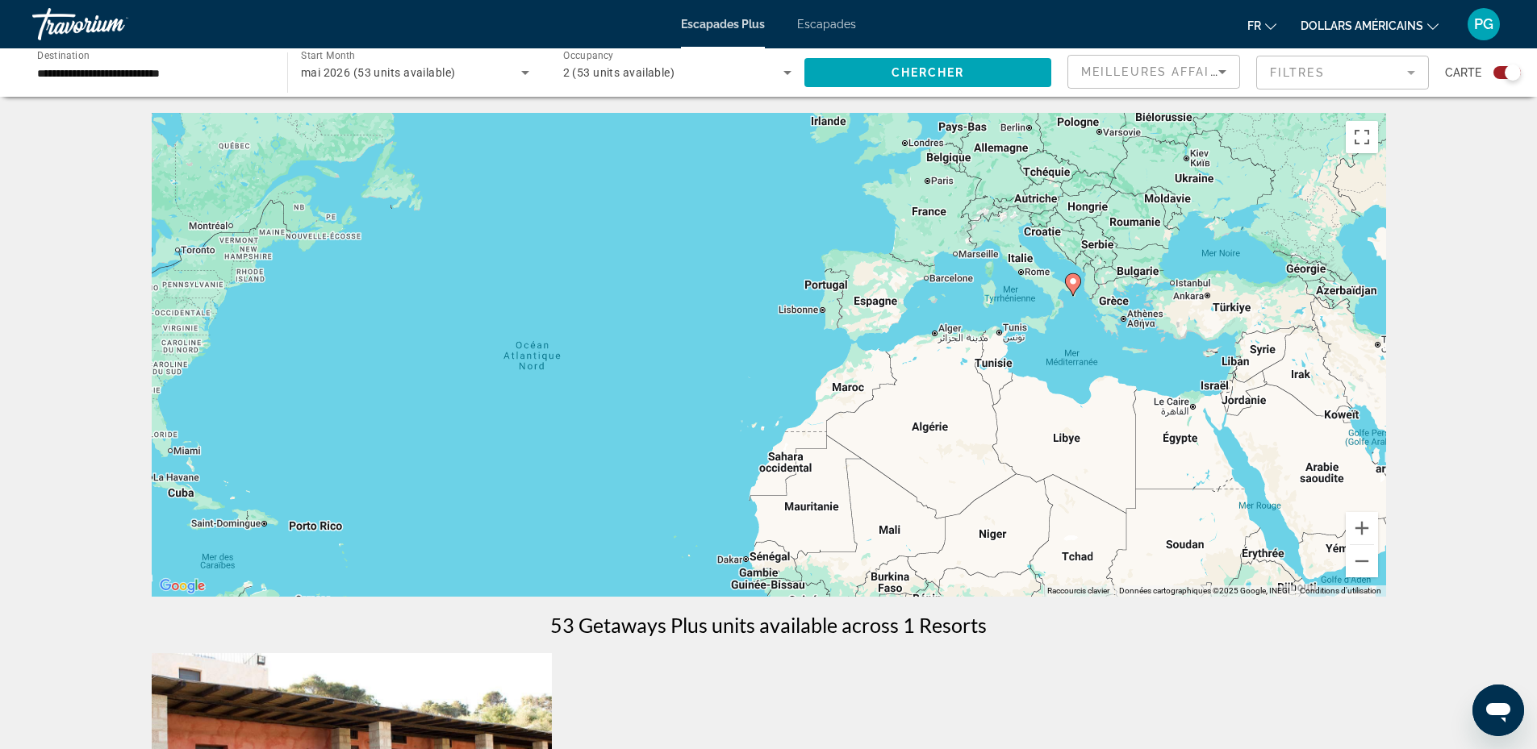
click at [907, 302] on div "Pour activer le glissement avec le clavier, appuyez sur Alt+Entrée. Une fois ce…" at bounding box center [769, 355] width 1234 height 484
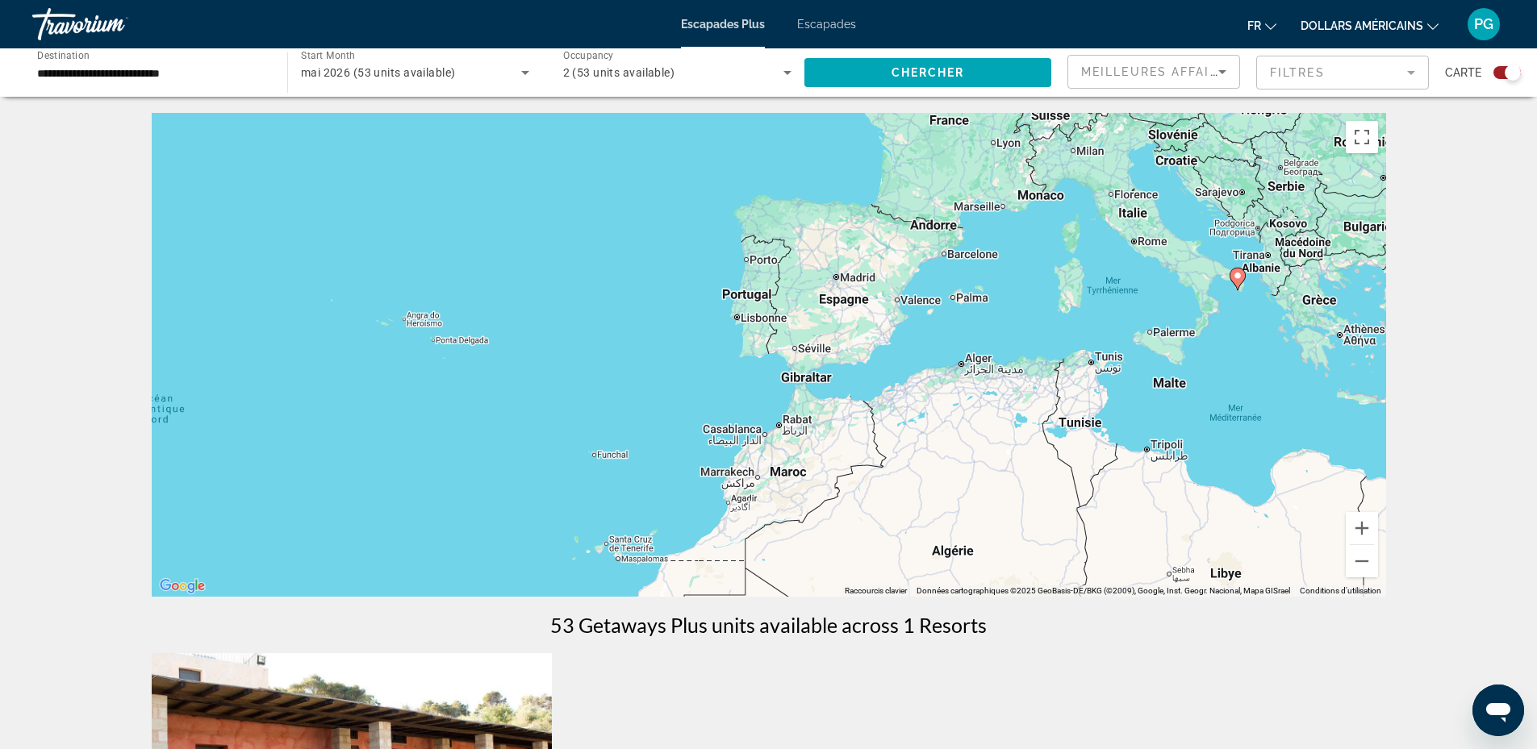
click at [917, 362] on div "Pour activer le glissement avec le clavier, appuyez sur Alt+Entrée. Une fois ce…" at bounding box center [769, 355] width 1234 height 484
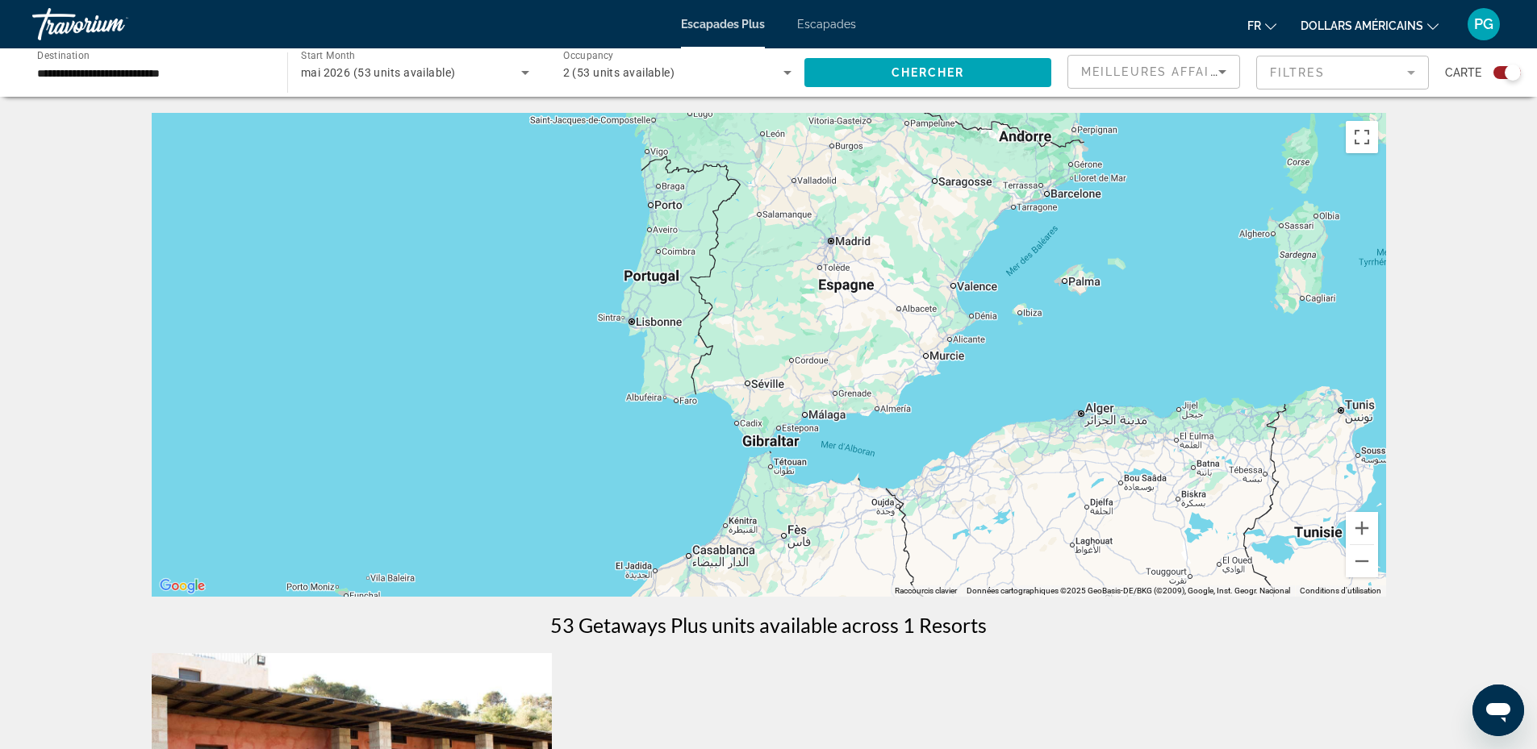
drag, startPoint x: 721, startPoint y: 290, endPoint x: 795, endPoint y: 336, distance: 86.2
click at [795, 336] on div "Pour activer le glissement avec le clavier, appuyez sur Alt+Entrée. Une fois ce…" at bounding box center [769, 355] width 1234 height 484
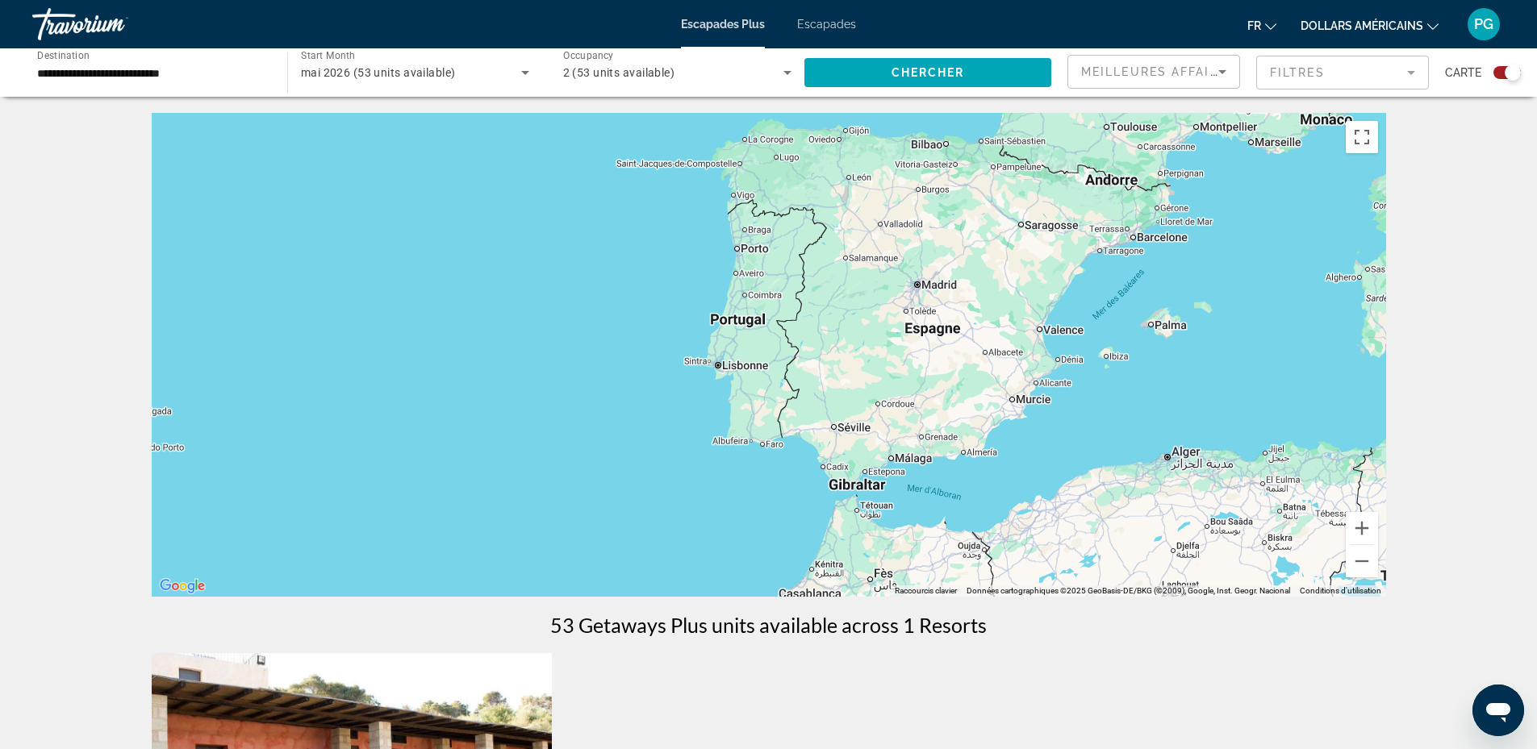
click at [832, 631] on h1 "53 Getaways Plus units available across 1 Resorts" at bounding box center [768, 625] width 436 height 24
click at [868, 73] on span "Search widget" at bounding box center [927, 72] width 247 height 39
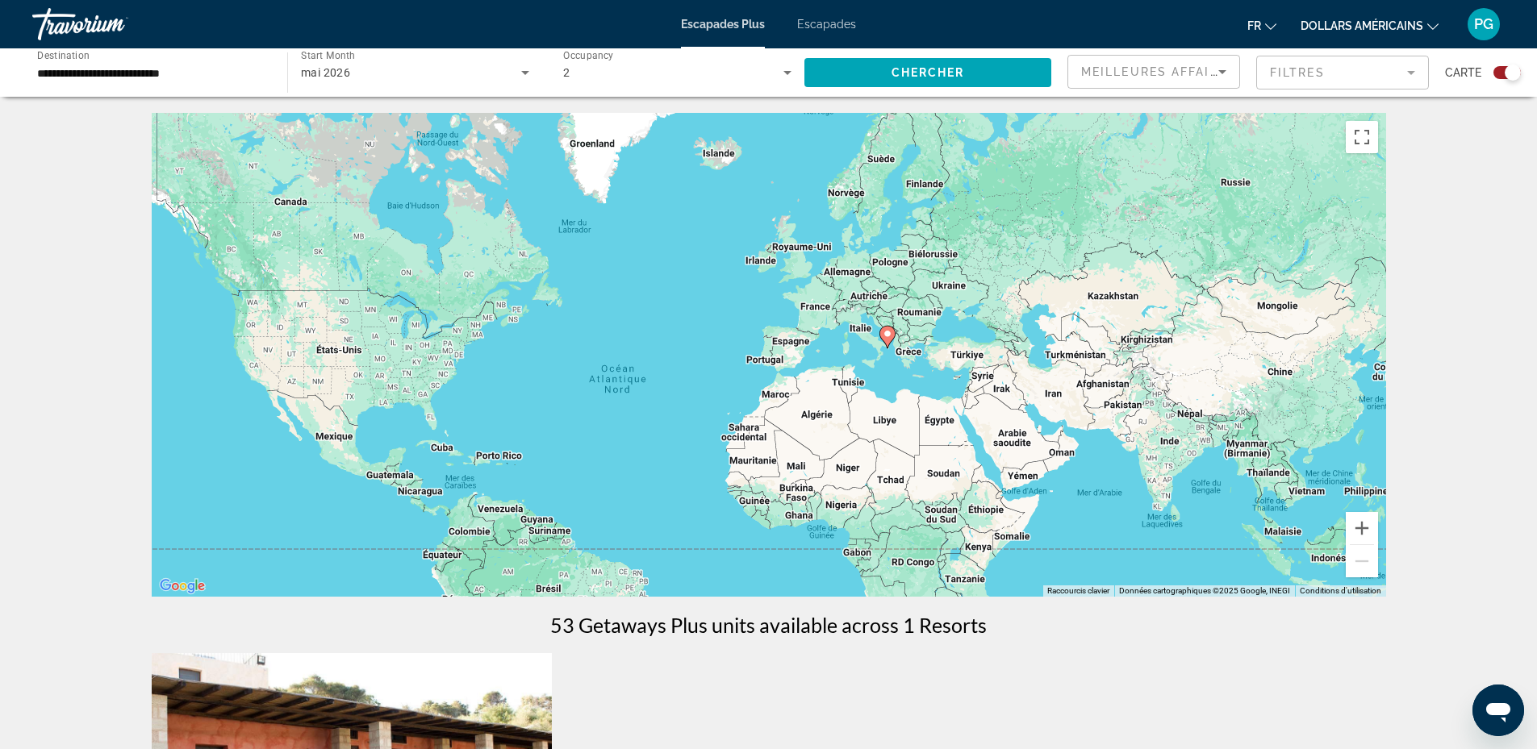
click at [1496, 70] on div "Search widget" at bounding box center [1506, 72] width 27 height 13
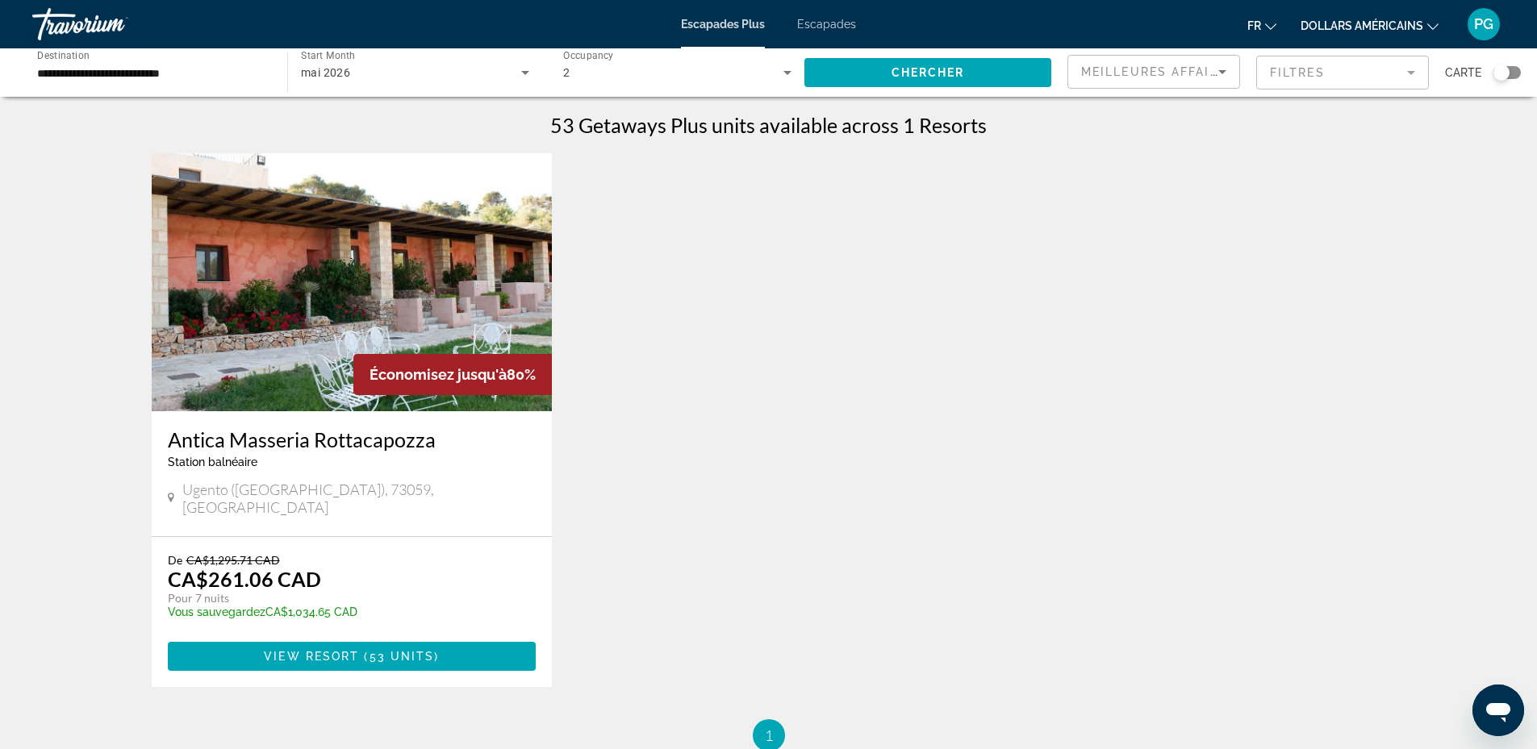
click at [712, 22] on font "Escapades Plus" at bounding box center [723, 24] width 84 height 13
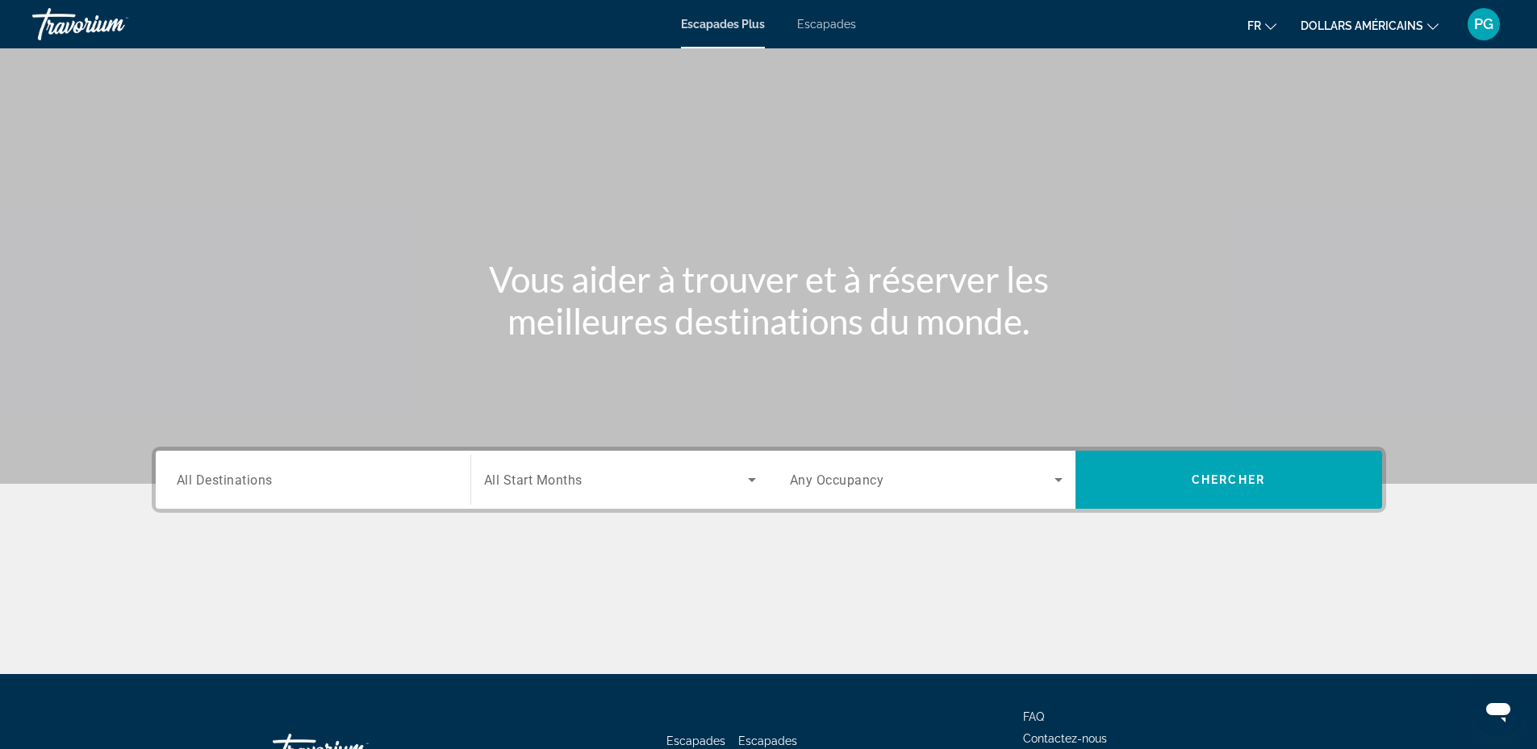
click at [277, 457] on div "Destination All Destinations" at bounding box center [313, 480] width 298 height 58
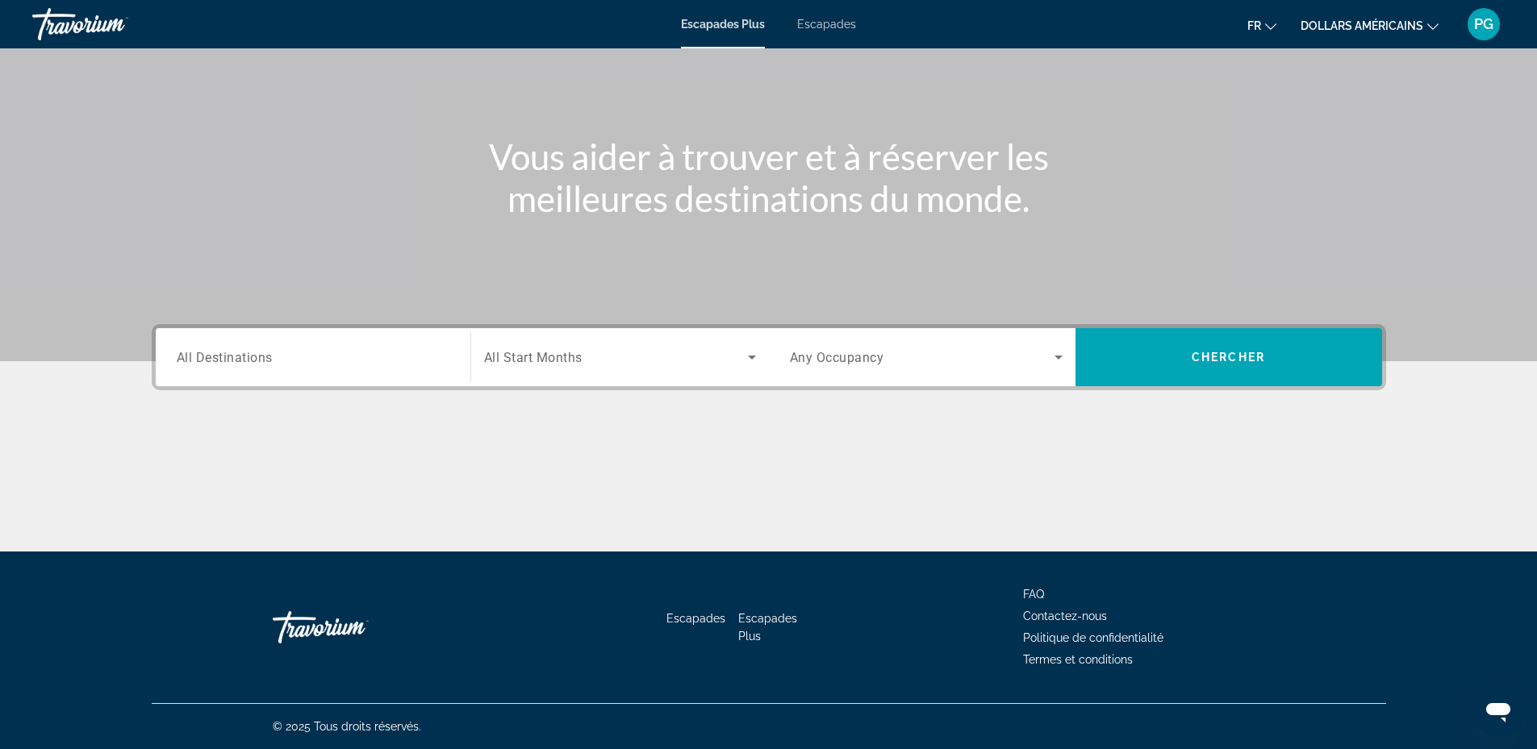
click at [244, 353] on span "All Destinations" at bounding box center [225, 356] width 96 height 15
click at [244, 353] on input "Destination All Destinations" at bounding box center [313, 357] width 273 height 19
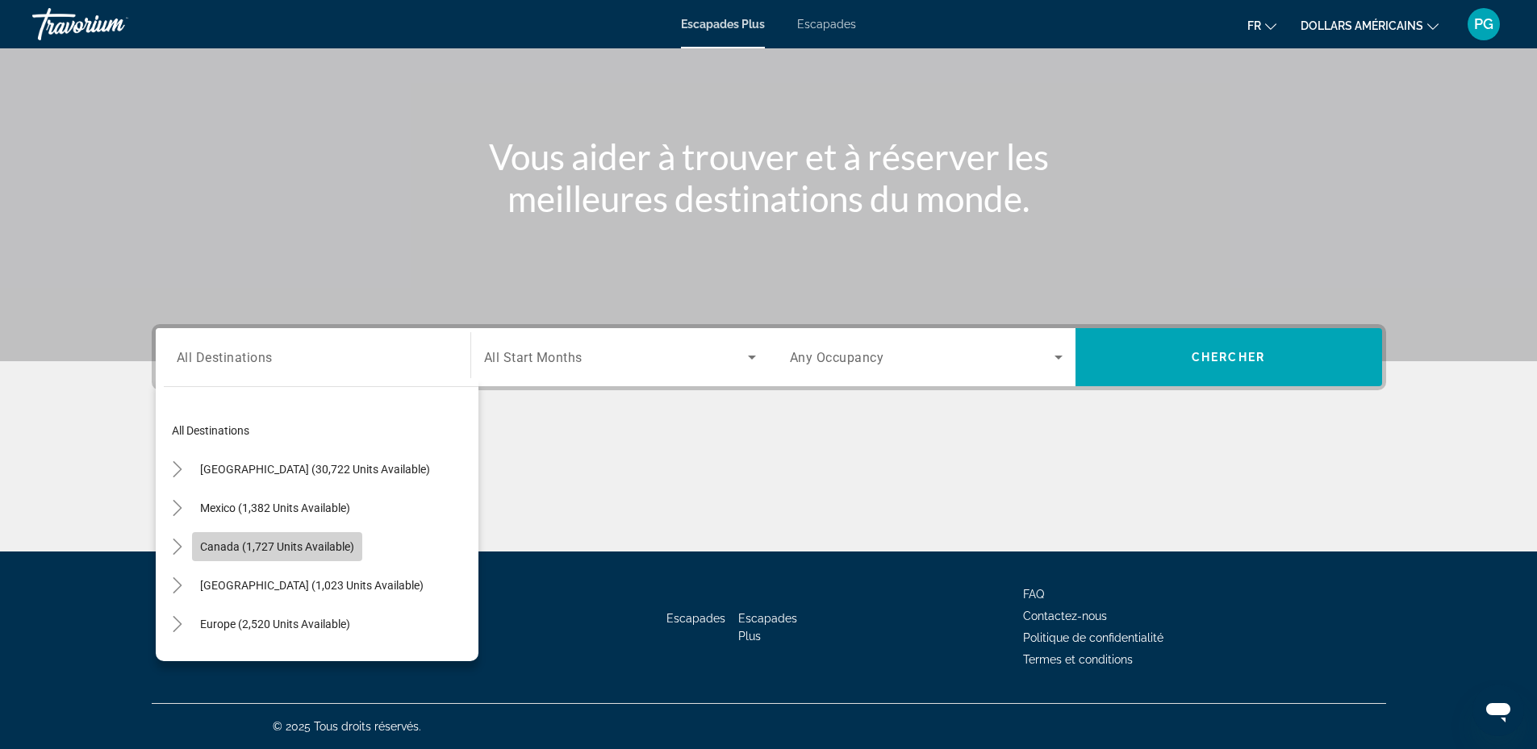
click at [281, 545] on span "Canada (1,727 units available)" at bounding box center [277, 546] width 154 height 13
type input "**********"
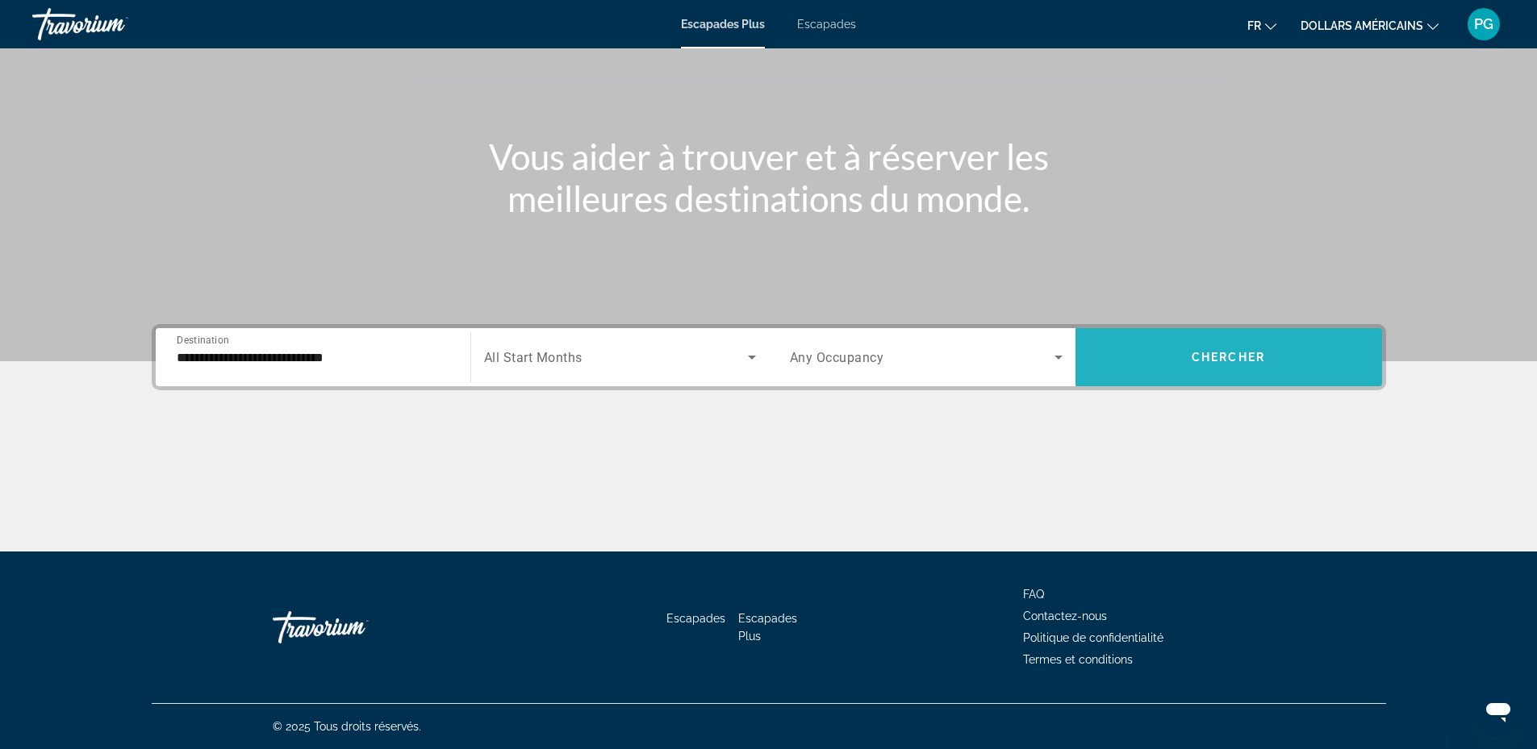
click at [1226, 369] on span "Search widget" at bounding box center [1228, 357] width 307 height 39
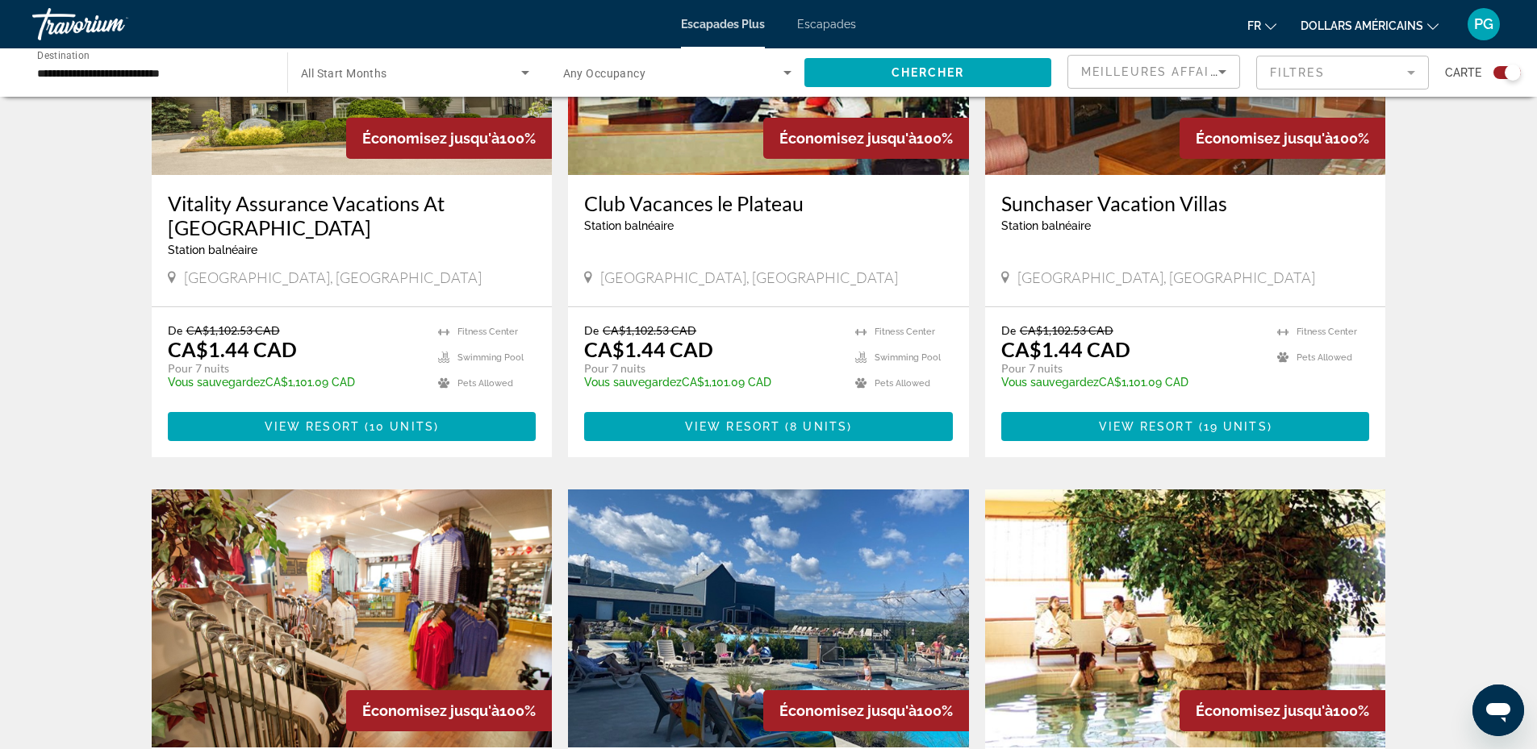
scroll to position [2259, 0]
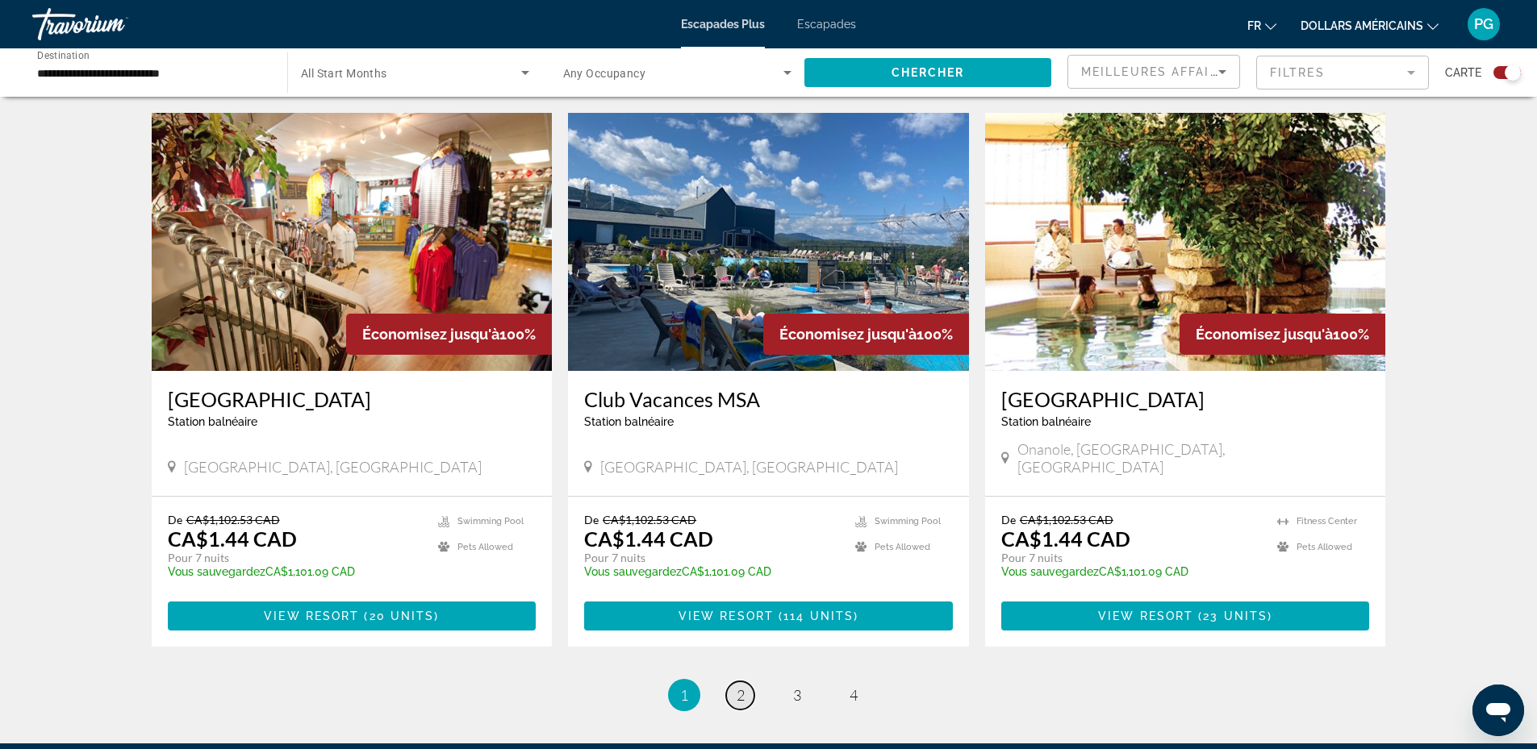
click at [732, 682] on link "page 2" at bounding box center [740, 696] width 28 height 28
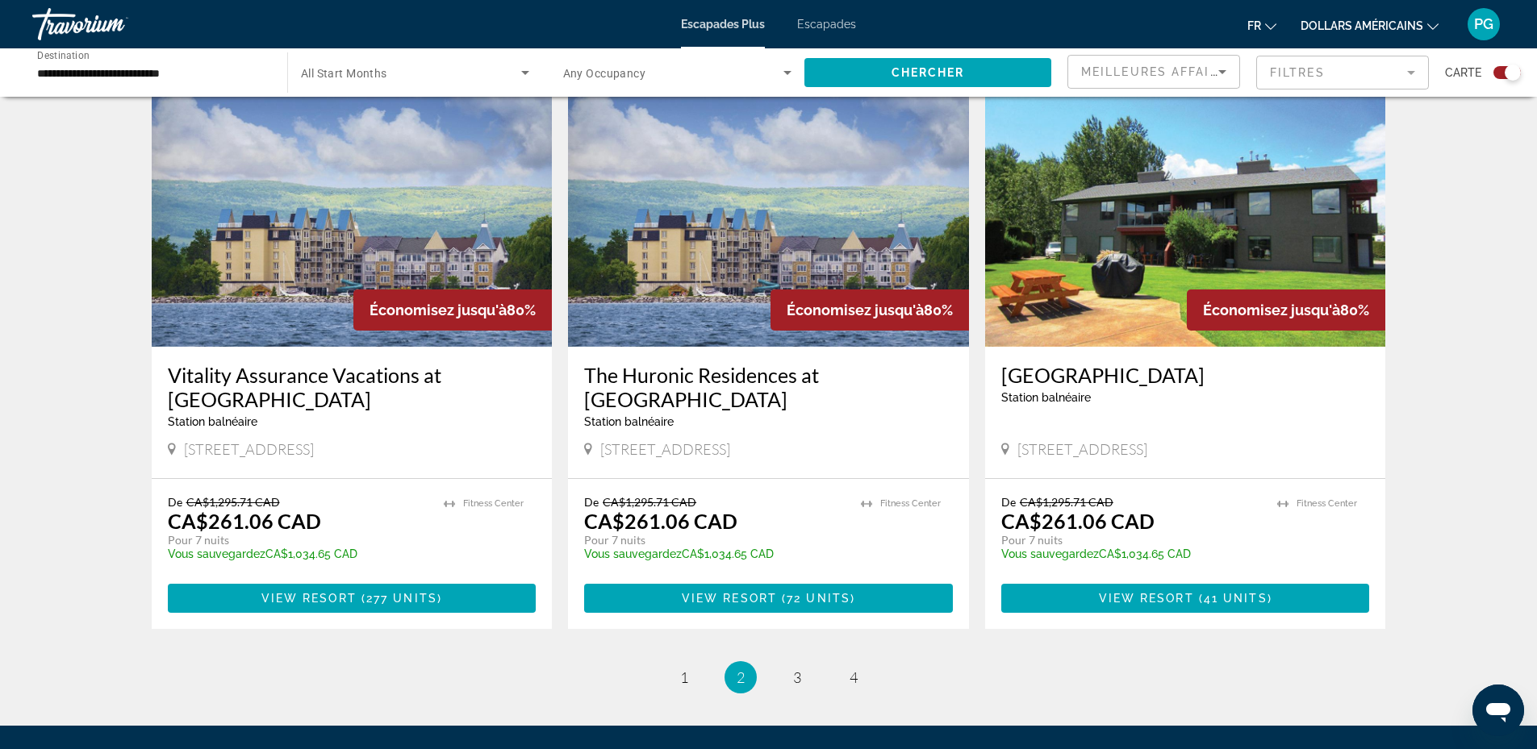
scroll to position [2433, 0]
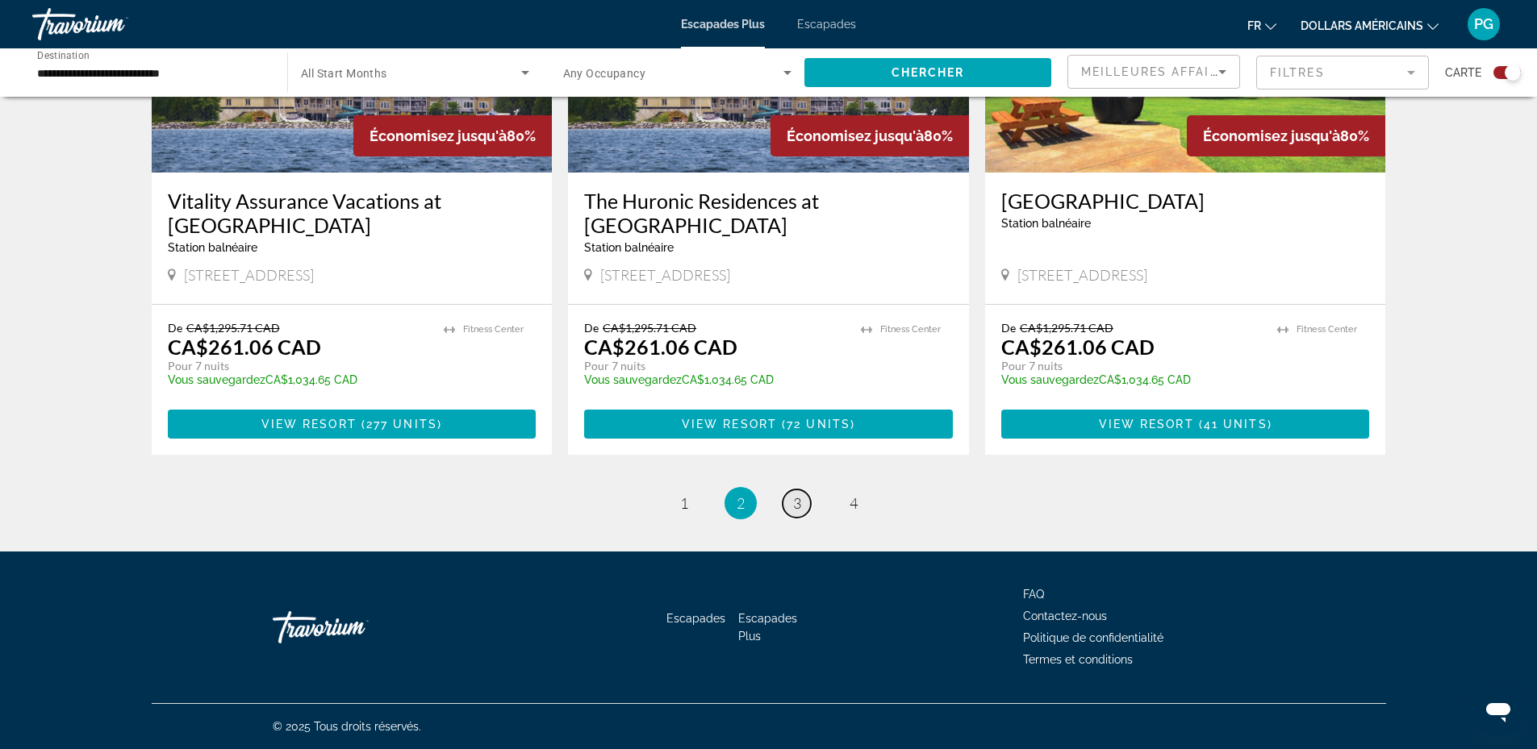
click at [804, 501] on link "page 3" at bounding box center [796, 504] width 28 height 28
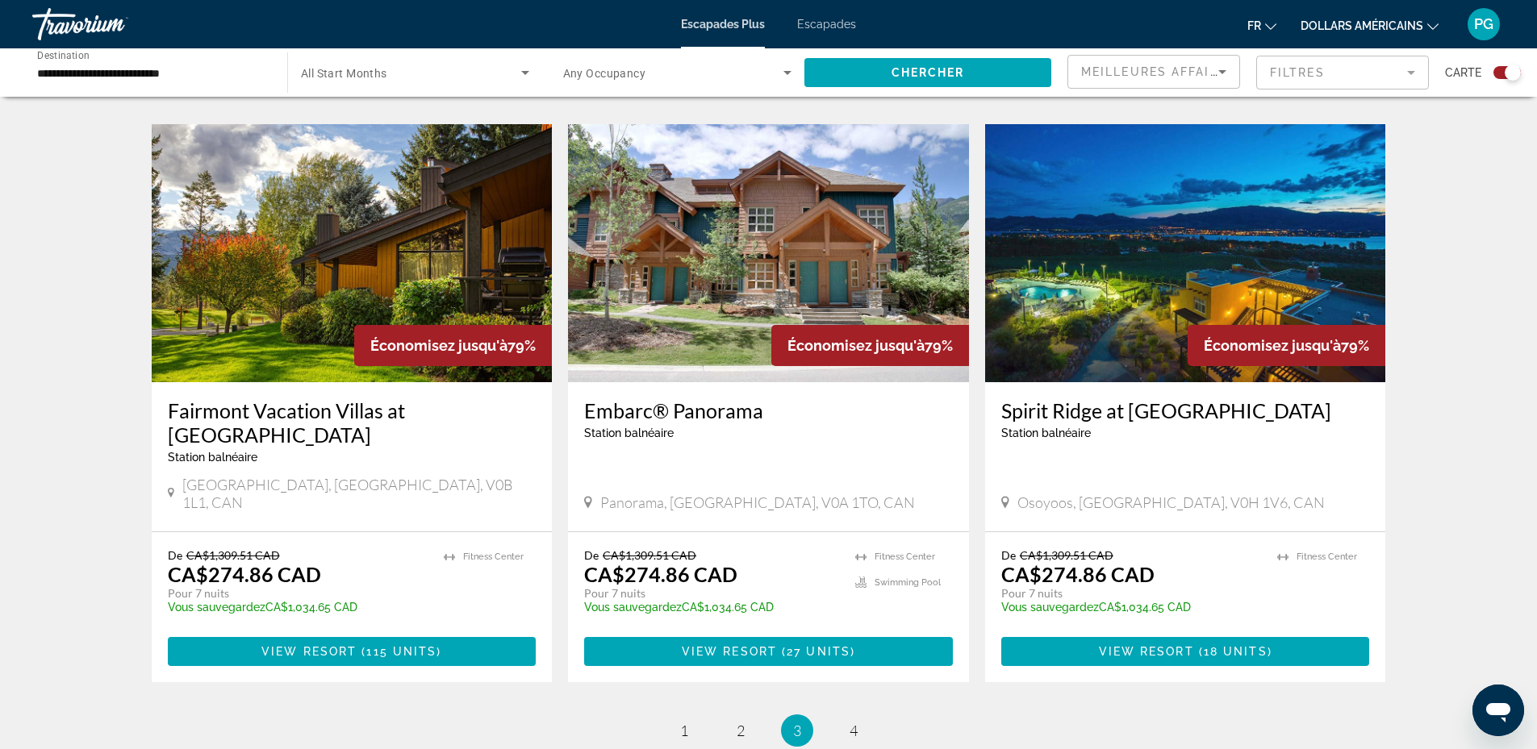
scroll to position [2384, 0]
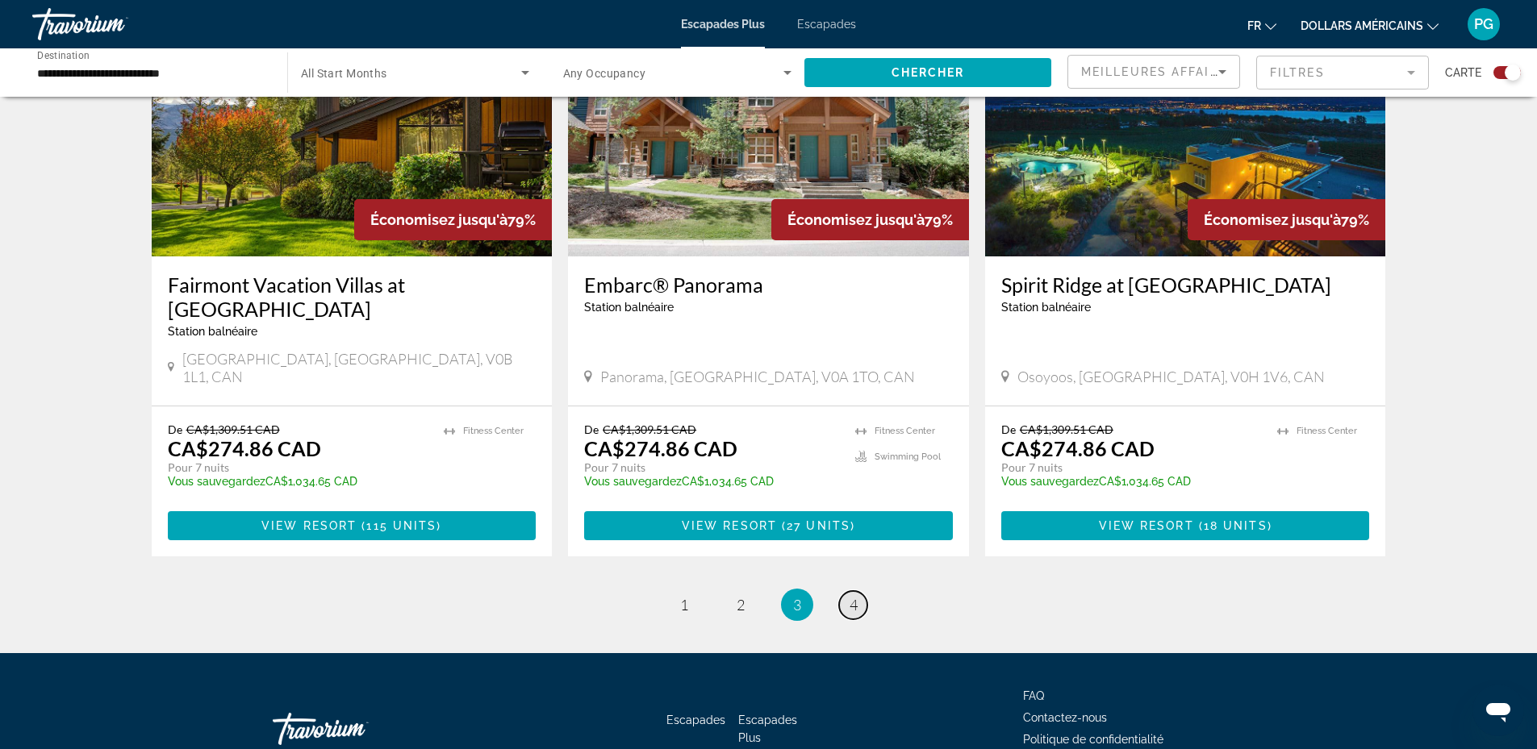
click at [853, 596] on span "4" at bounding box center [853, 605] width 8 height 18
